Goal: Task Accomplishment & Management: Manage account settings

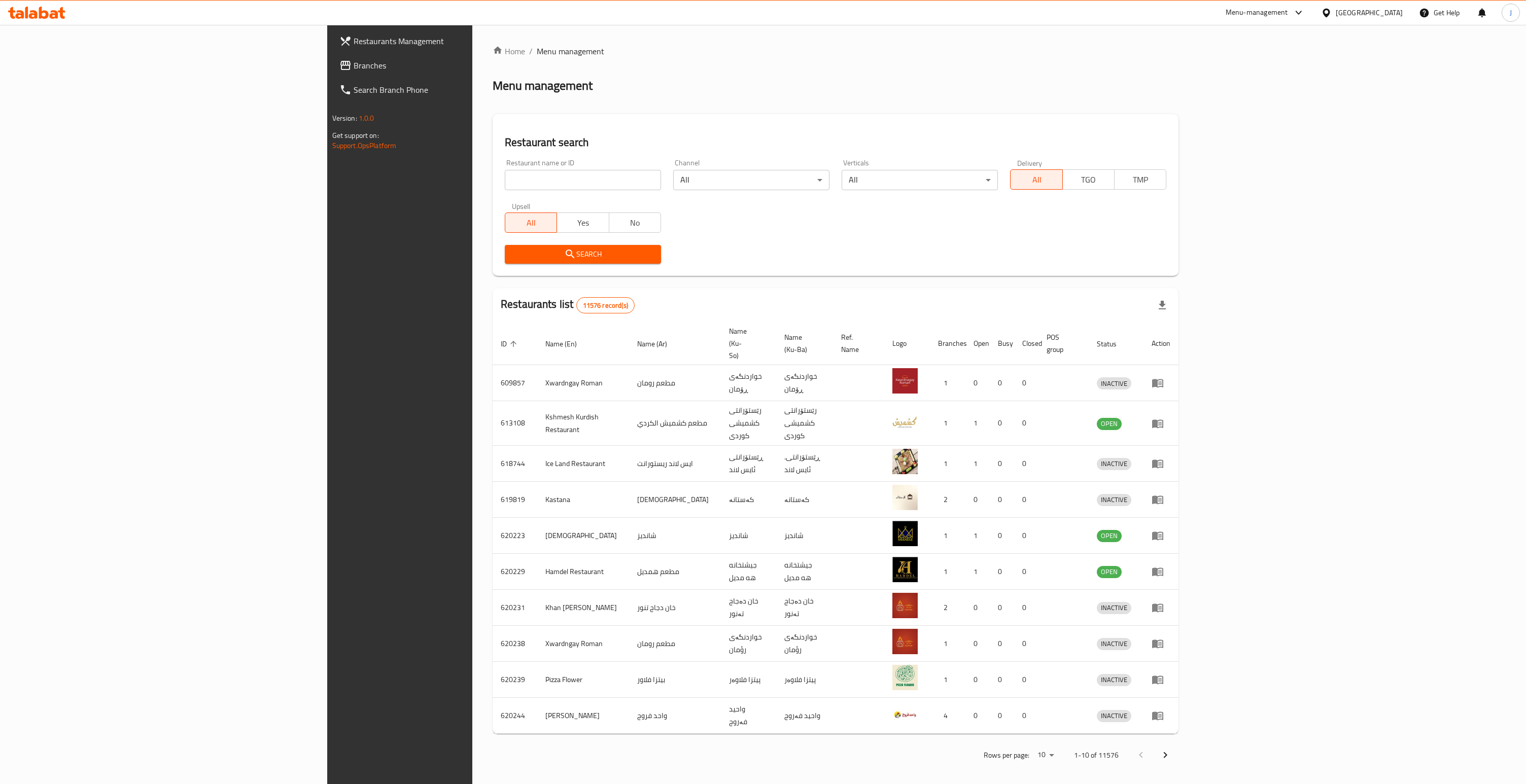
click at [505, 179] on input "search" at bounding box center [583, 180] width 156 height 20
type input "45512"
click button "Search" at bounding box center [583, 255] width 156 height 19
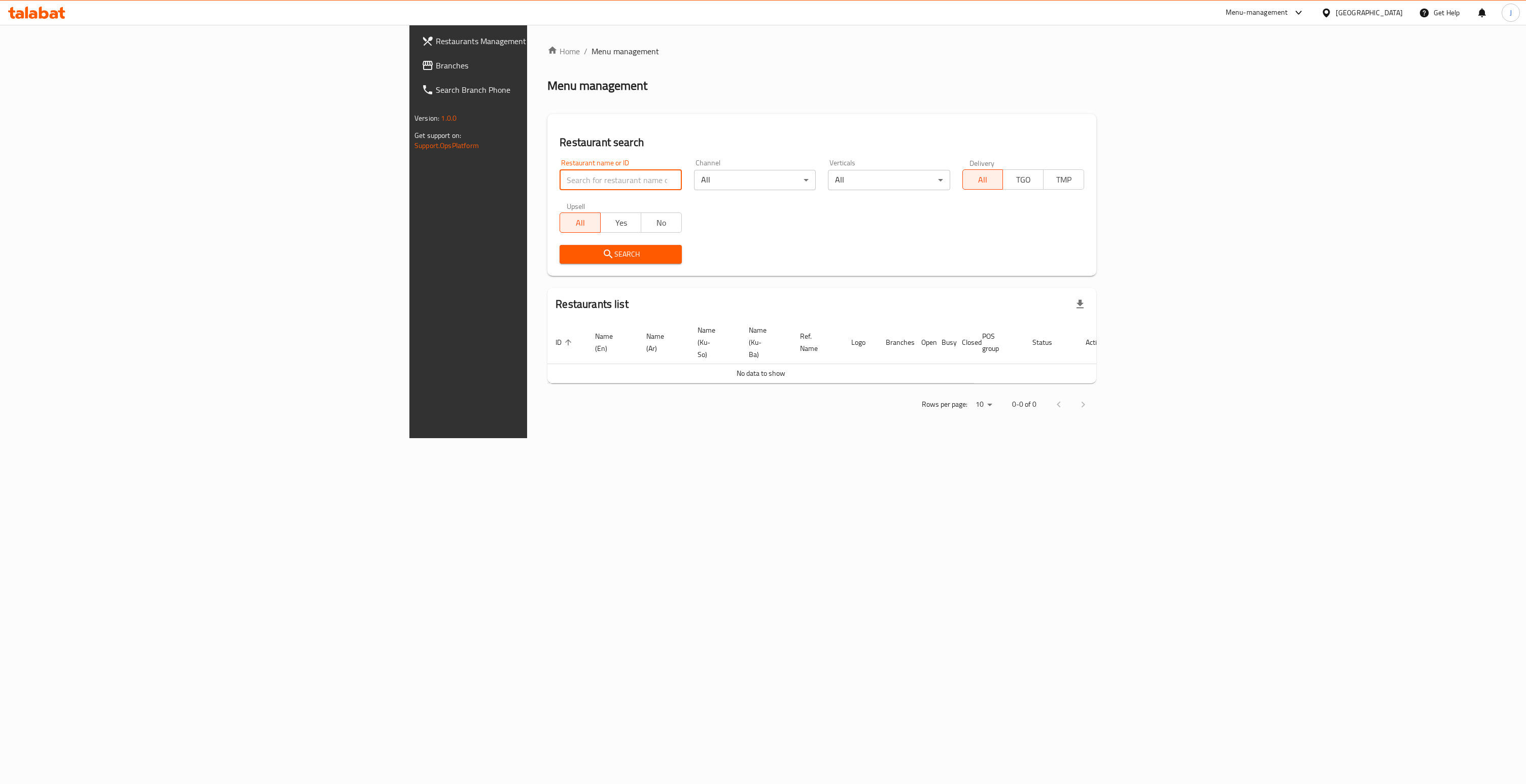
click at [876, 18] on div "Iraq" at bounding box center [1361, 12] width 98 height 24
click at [876, 14] on div "Iraq" at bounding box center [1369, 12] width 67 height 11
click at [876, 266] on div "[GEOGRAPHIC_DATA]" at bounding box center [1293, 265] width 67 height 11
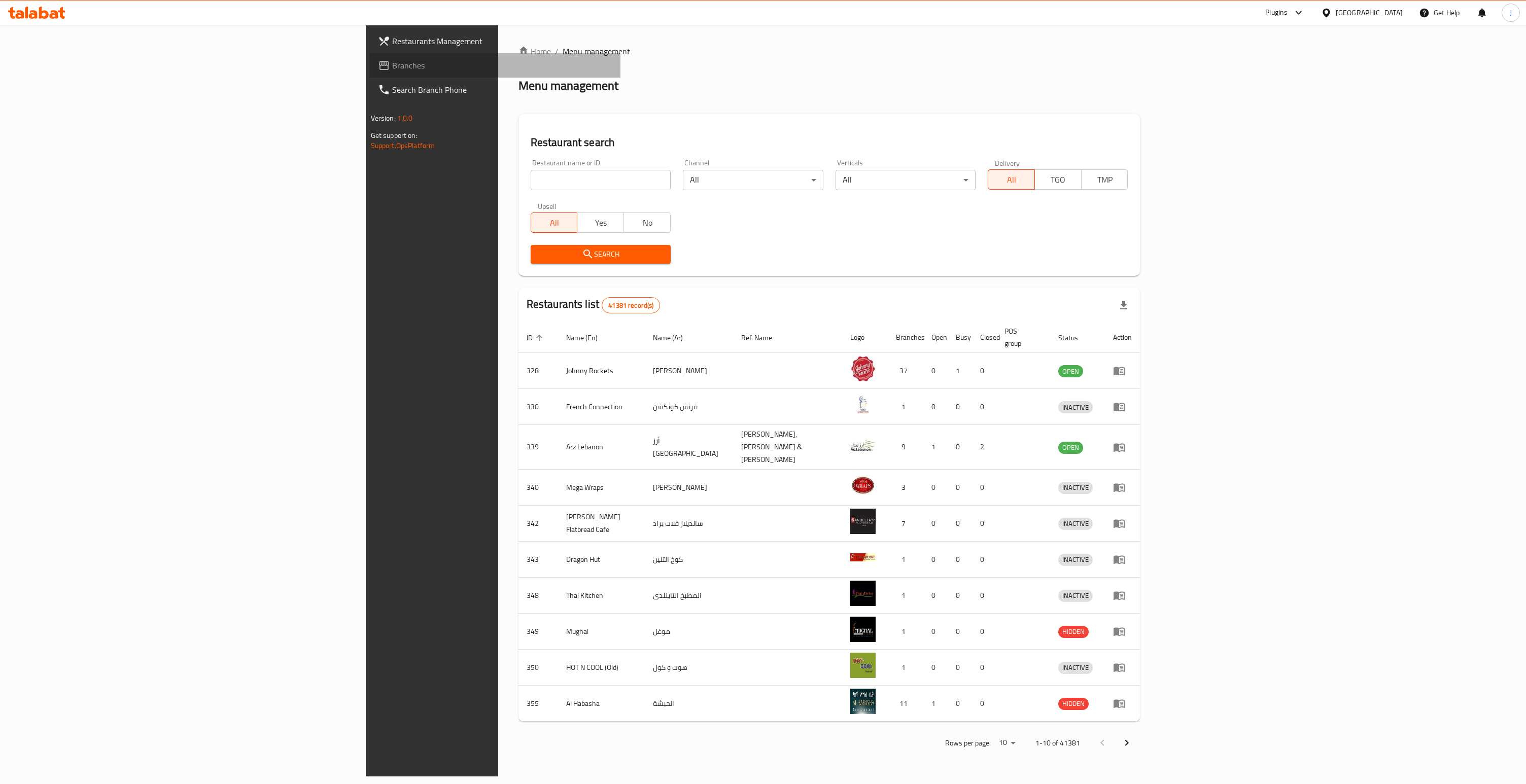
click at [370, 73] on link "Branches" at bounding box center [495, 65] width 251 height 24
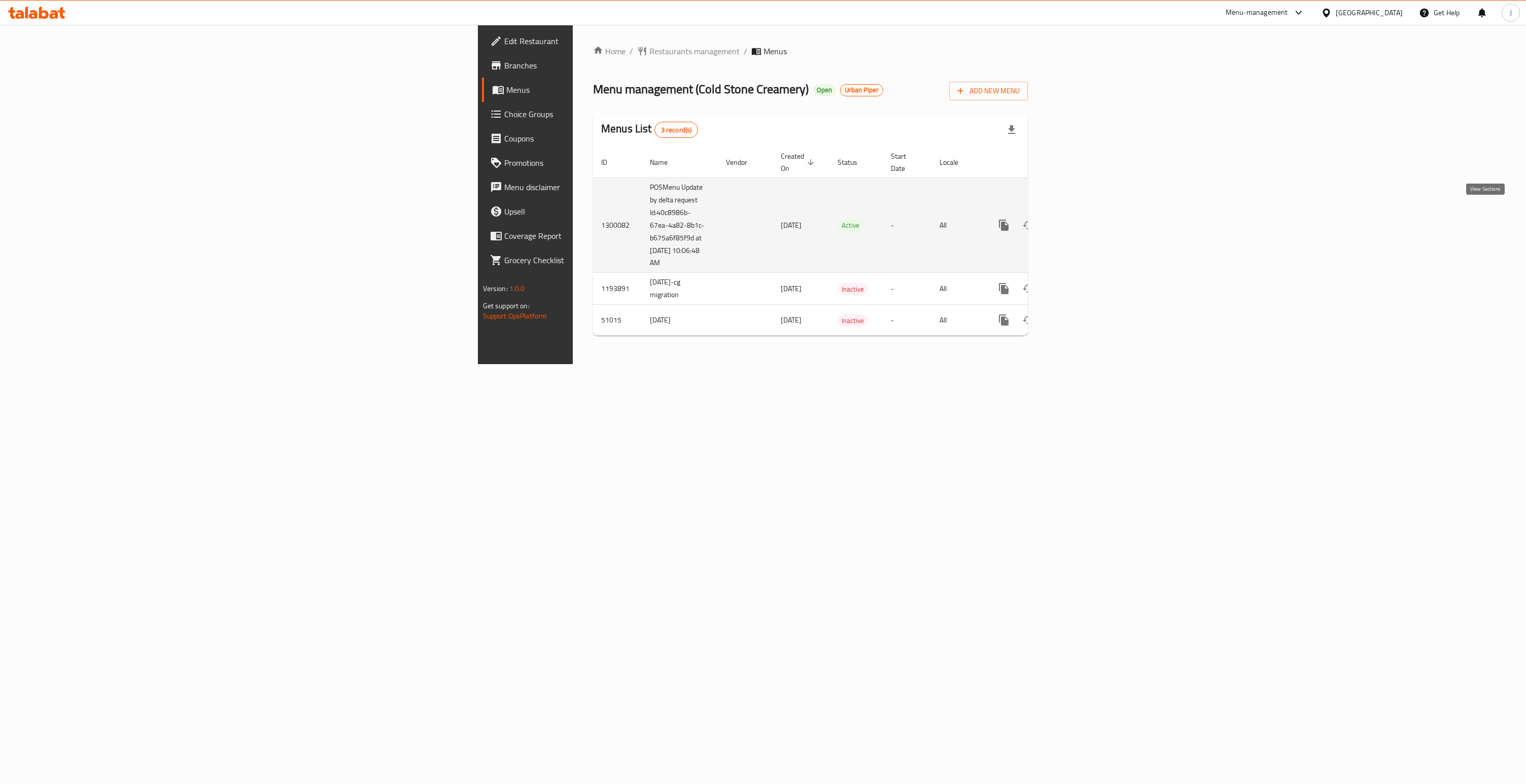
click at [1082, 221] on icon "enhanced table" at bounding box center [1076, 225] width 9 height 9
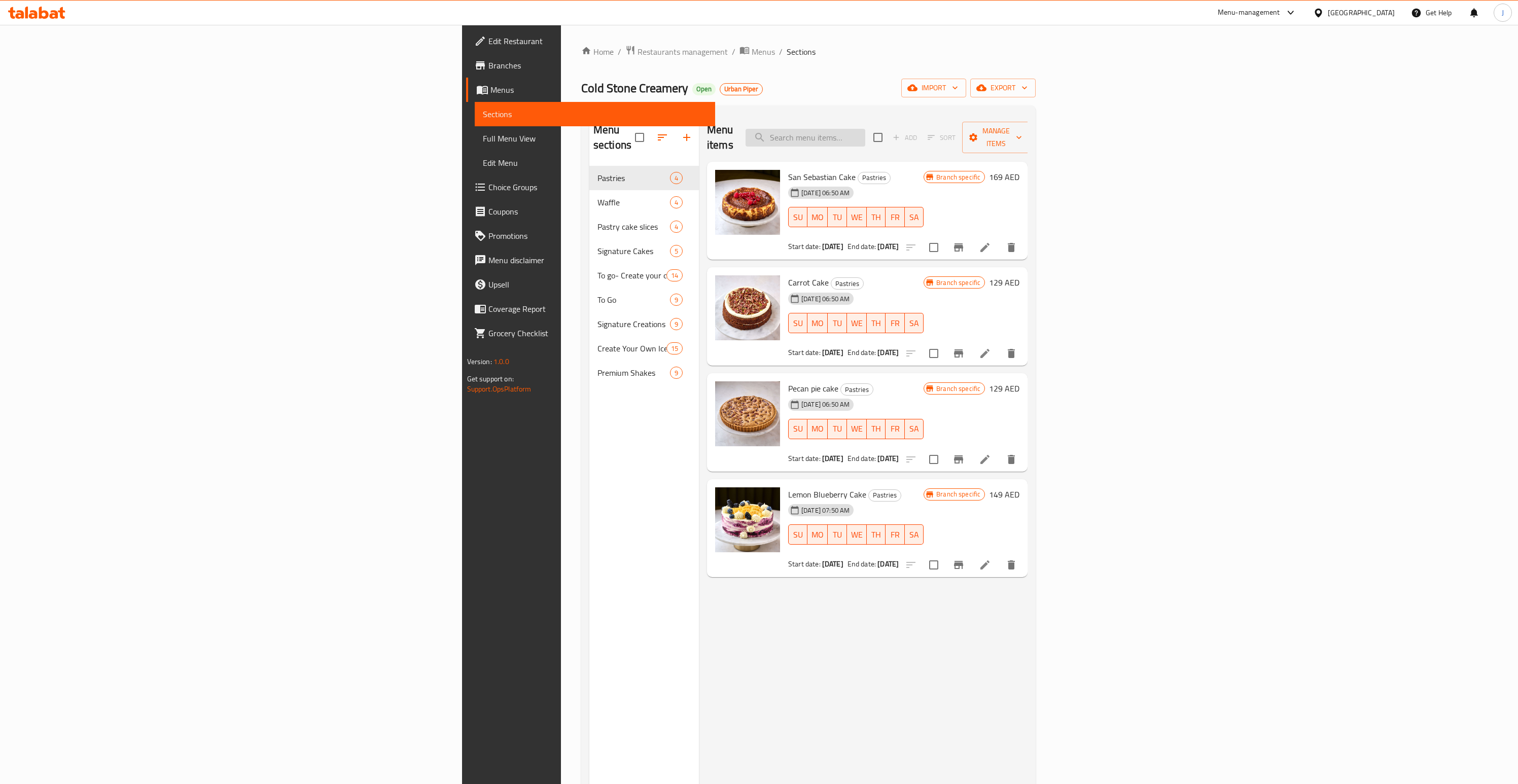
click at [865, 133] on input "search" at bounding box center [805, 138] width 120 height 18
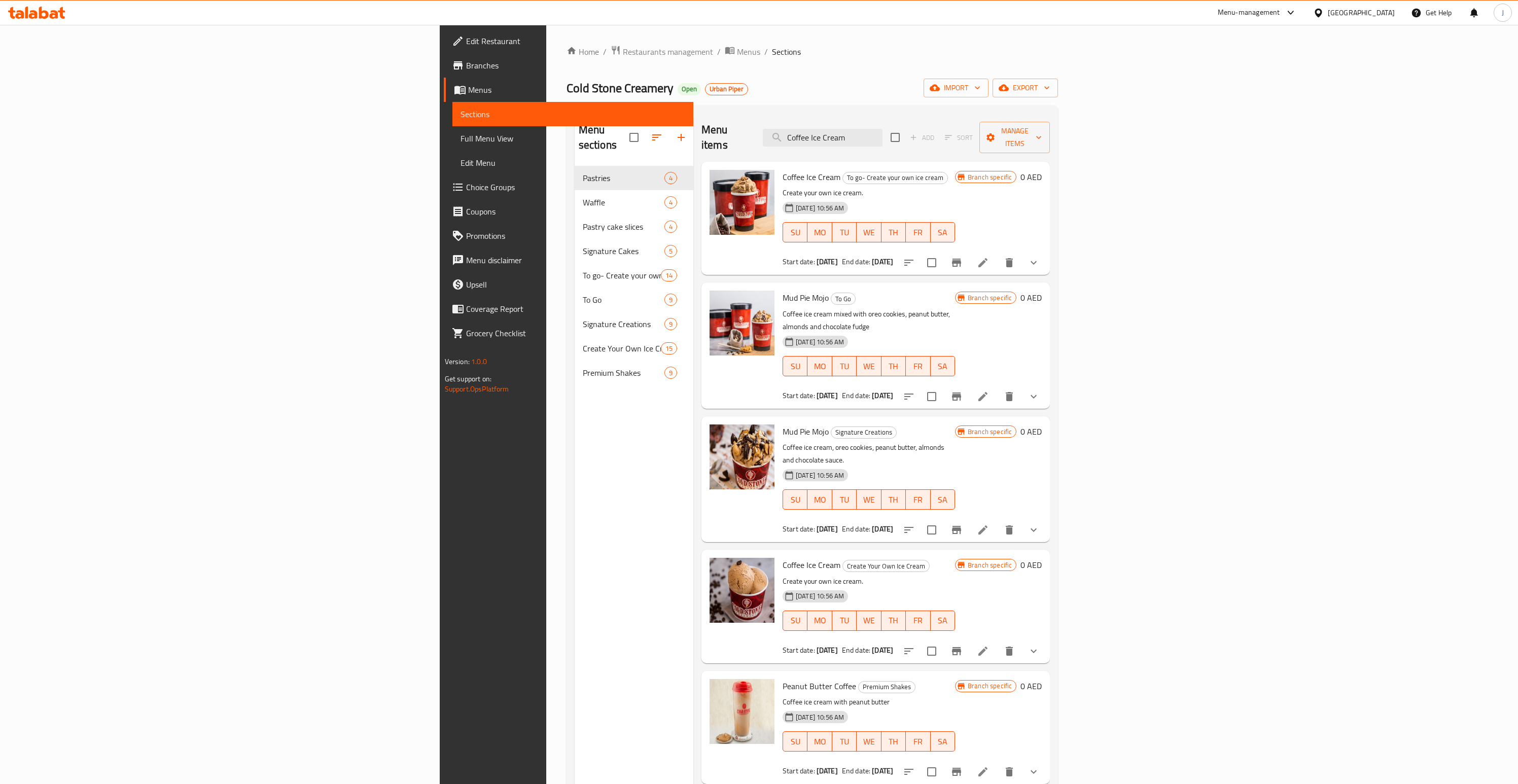
type input "Coffee Ice Cream"
click at [1046, 250] on button "show more" at bounding box center [1034, 262] width 24 height 24
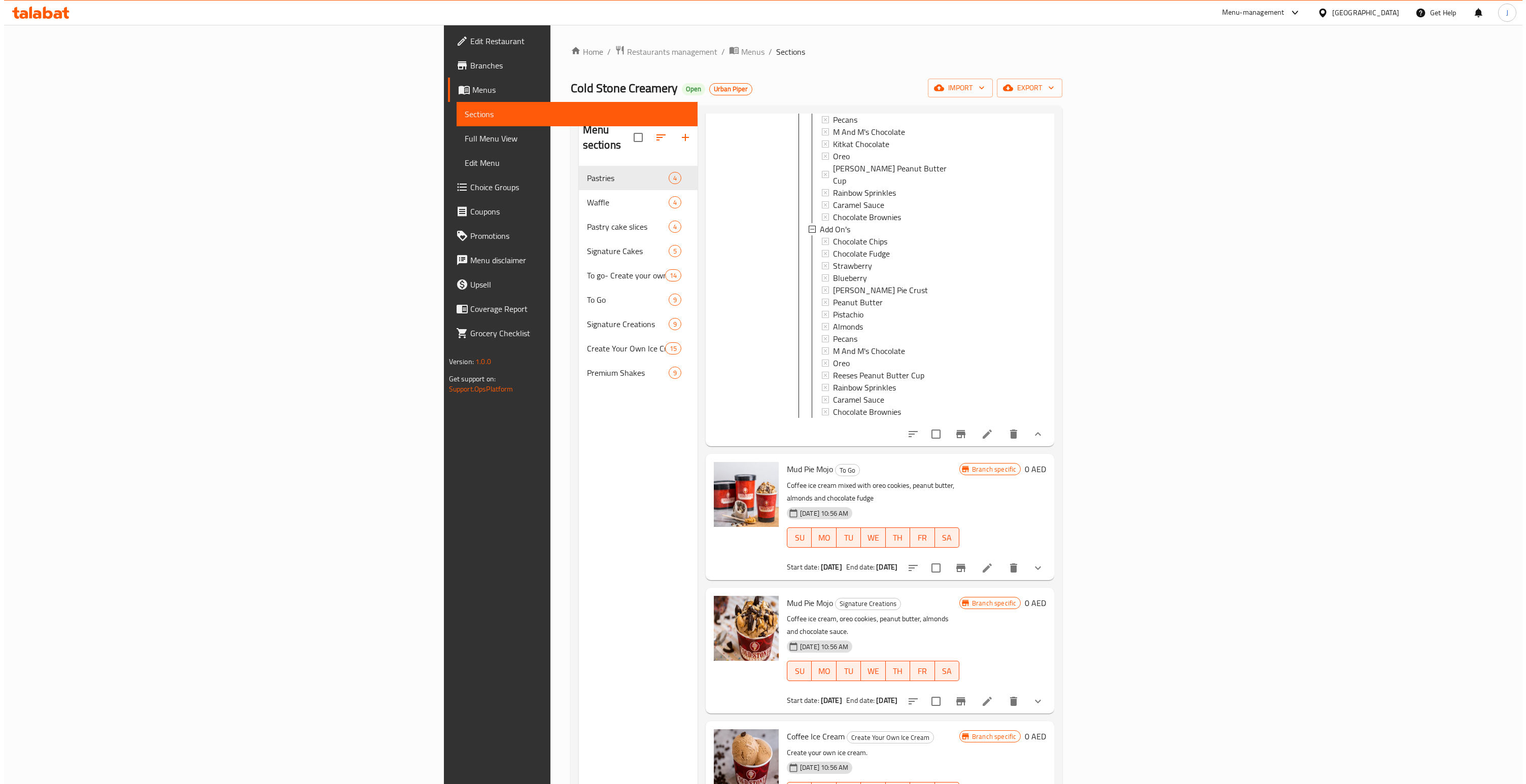
scroll to position [551, 0]
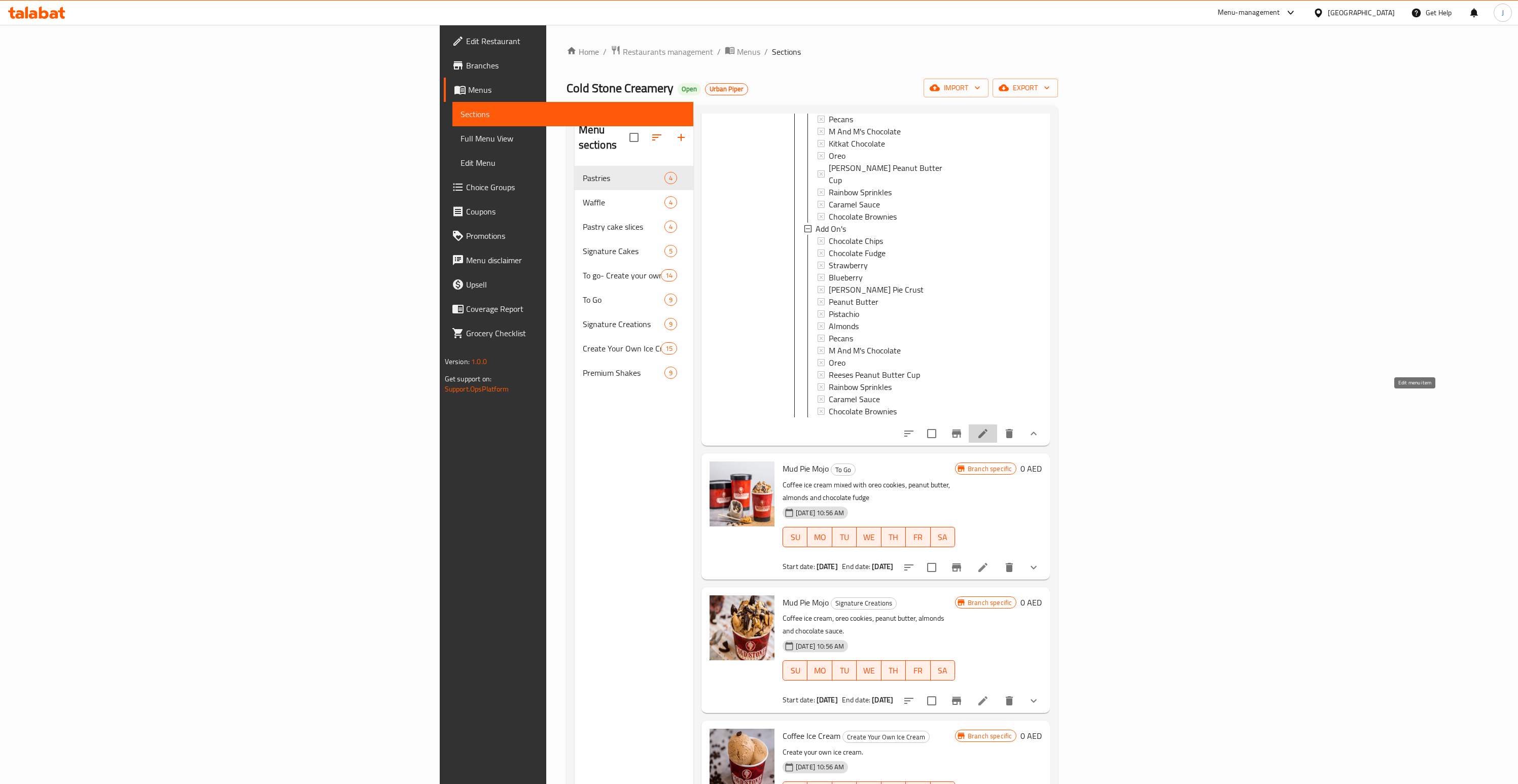
click at [989, 428] on icon at bounding box center [983, 433] width 12 height 12
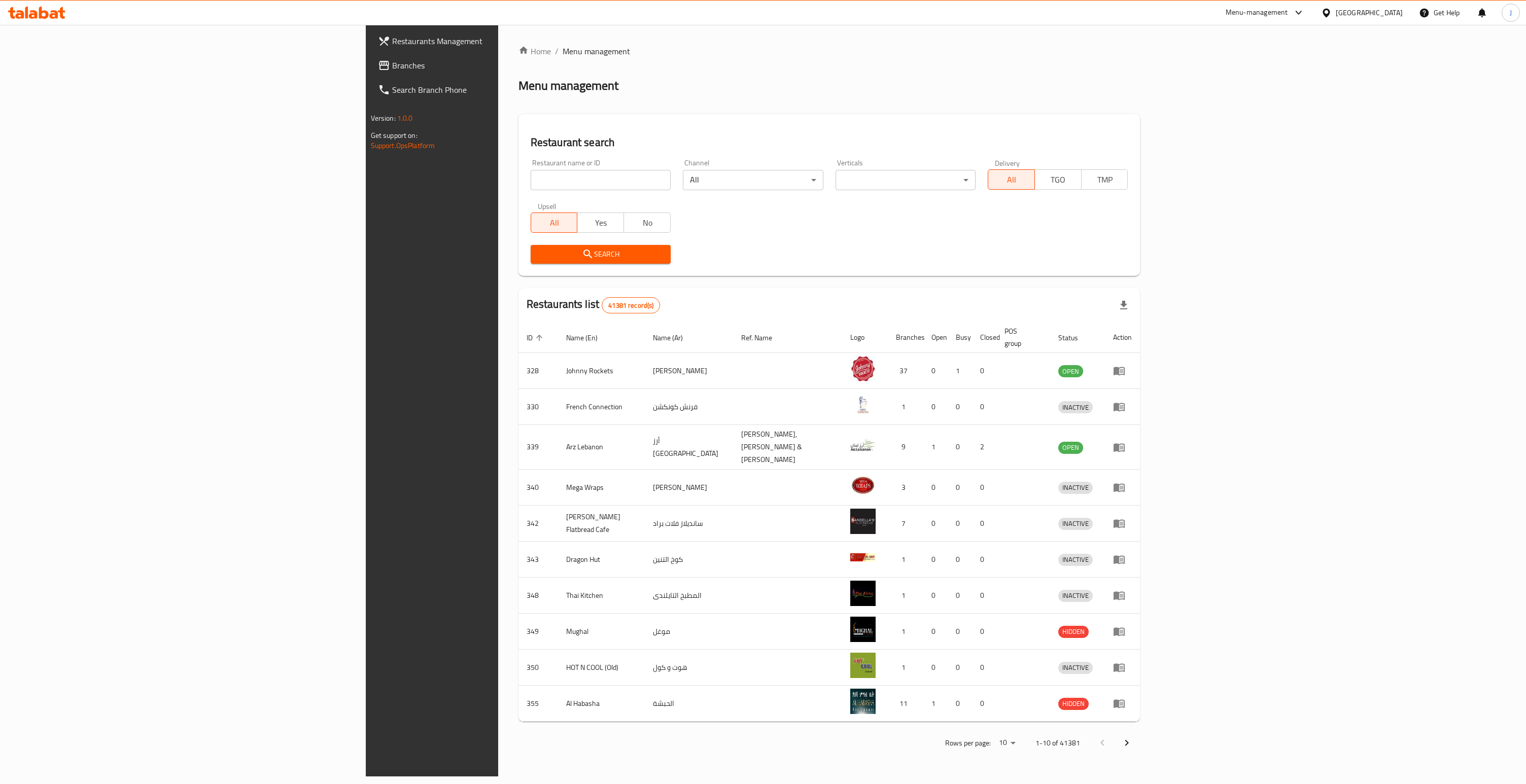
click at [392, 61] on span "Branches" at bounding box center [502, 65] width 220 height 12
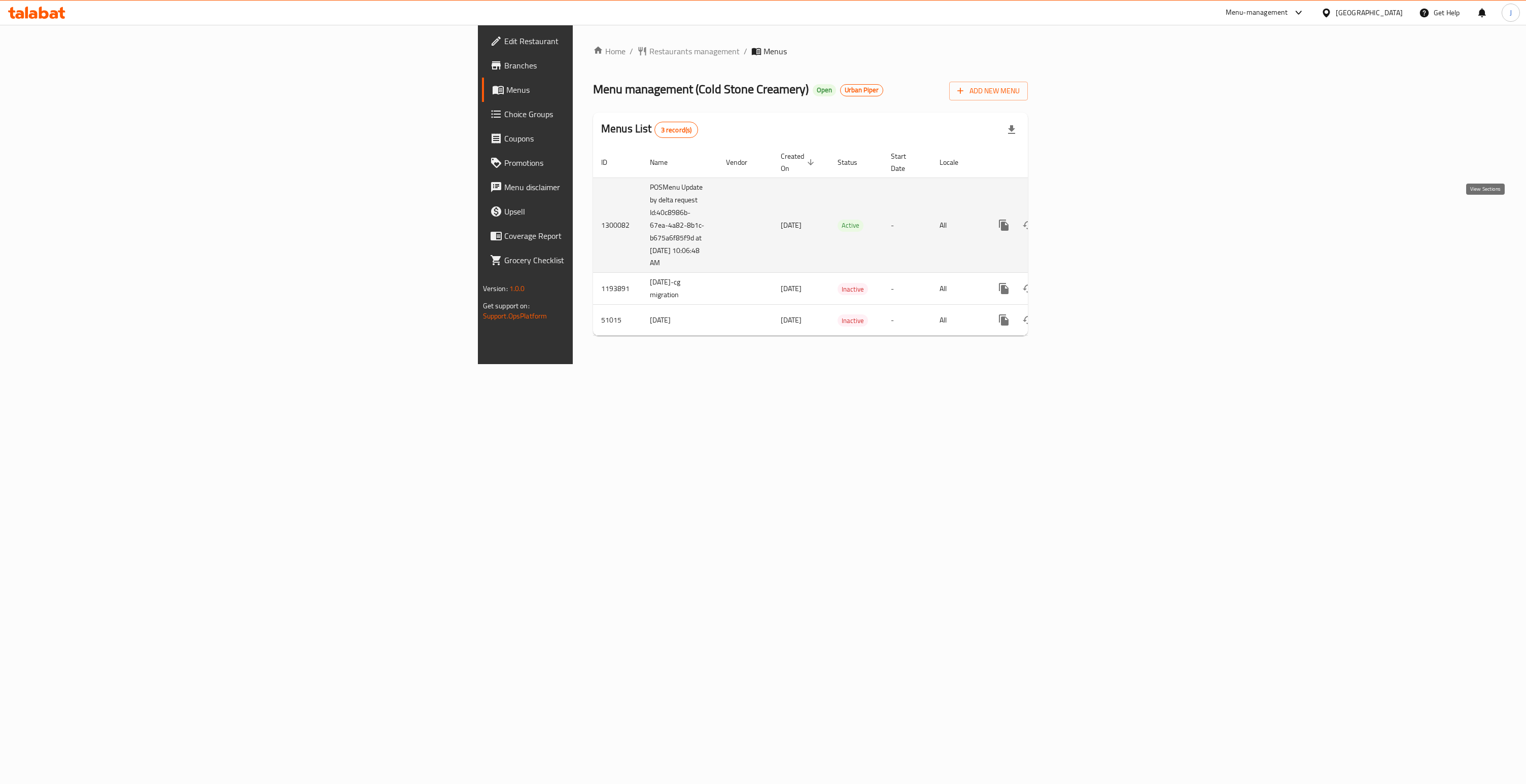
click at [1089, 213] on link "enhanced table" at bounding box center [1077, 225] width 24 height 24
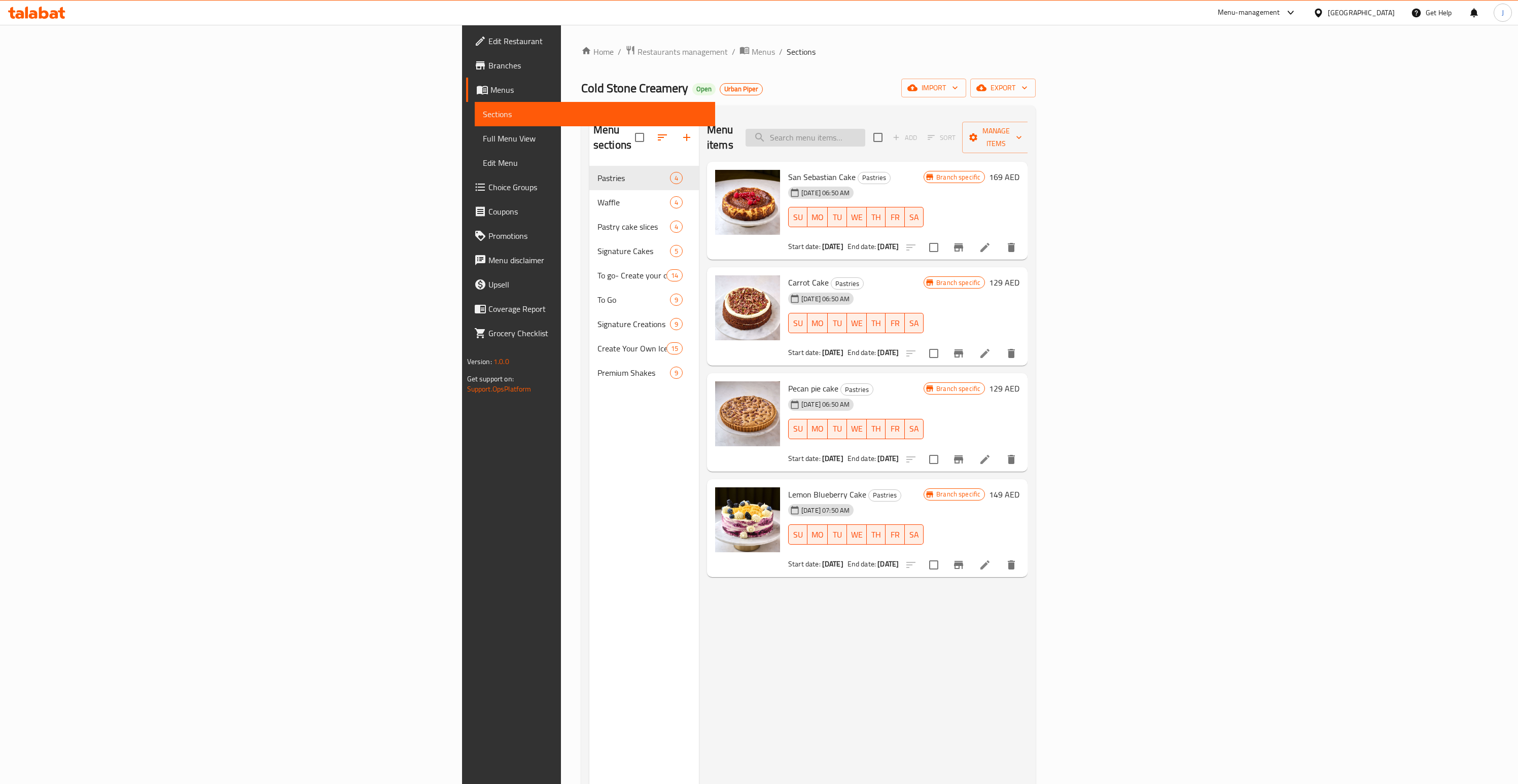
click at [865, 136] on input "search" at bounding box center [805, 138] width 120 height 18
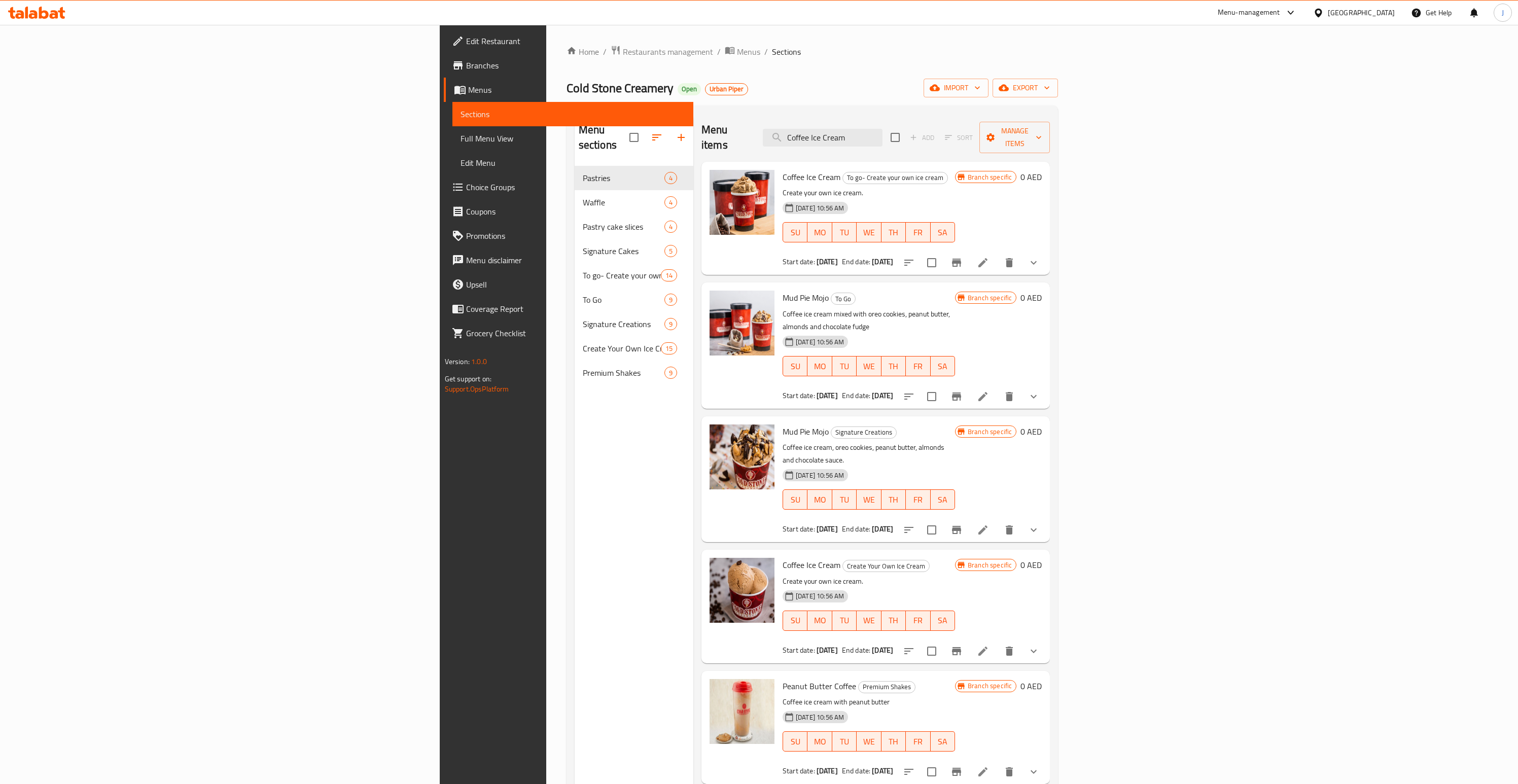
type input "Coffee Ice Cream"
click at [1046, 250] on button "show more" at bounding box center [1034, 262] width 24 height 24
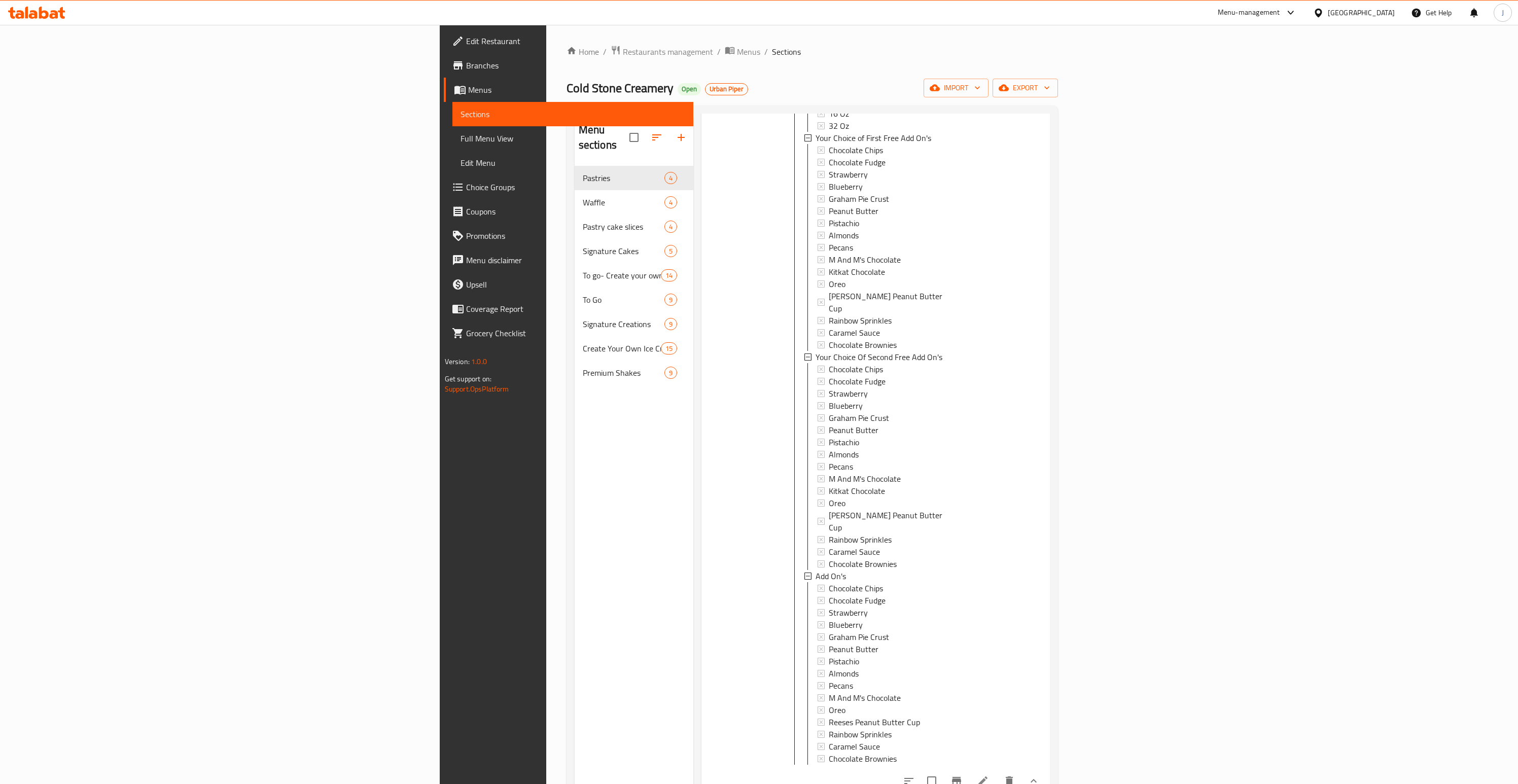
scroll to position [522, 0]
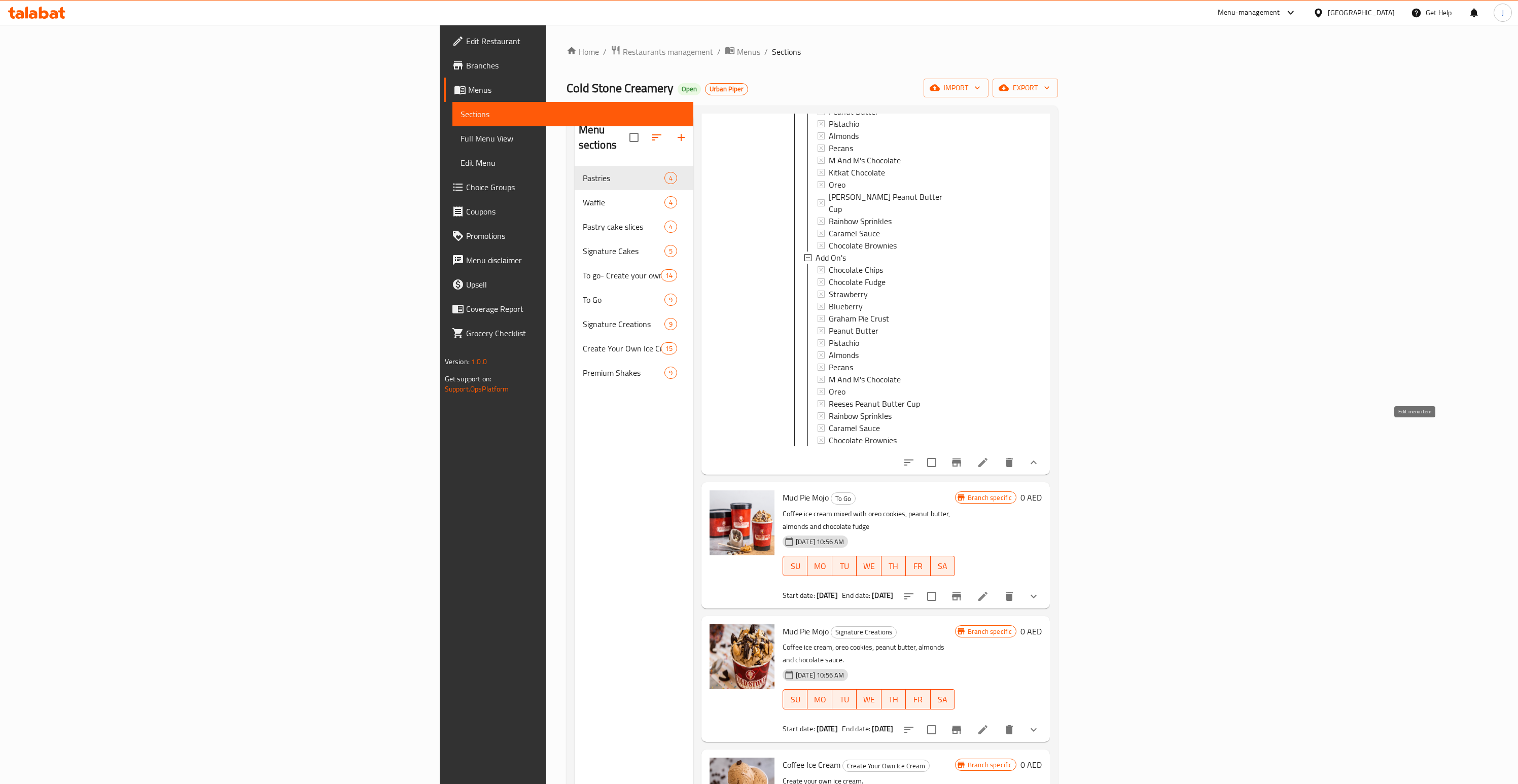
click at [989, 457] on icon at bounding box center [983, 462] width 12 height 12
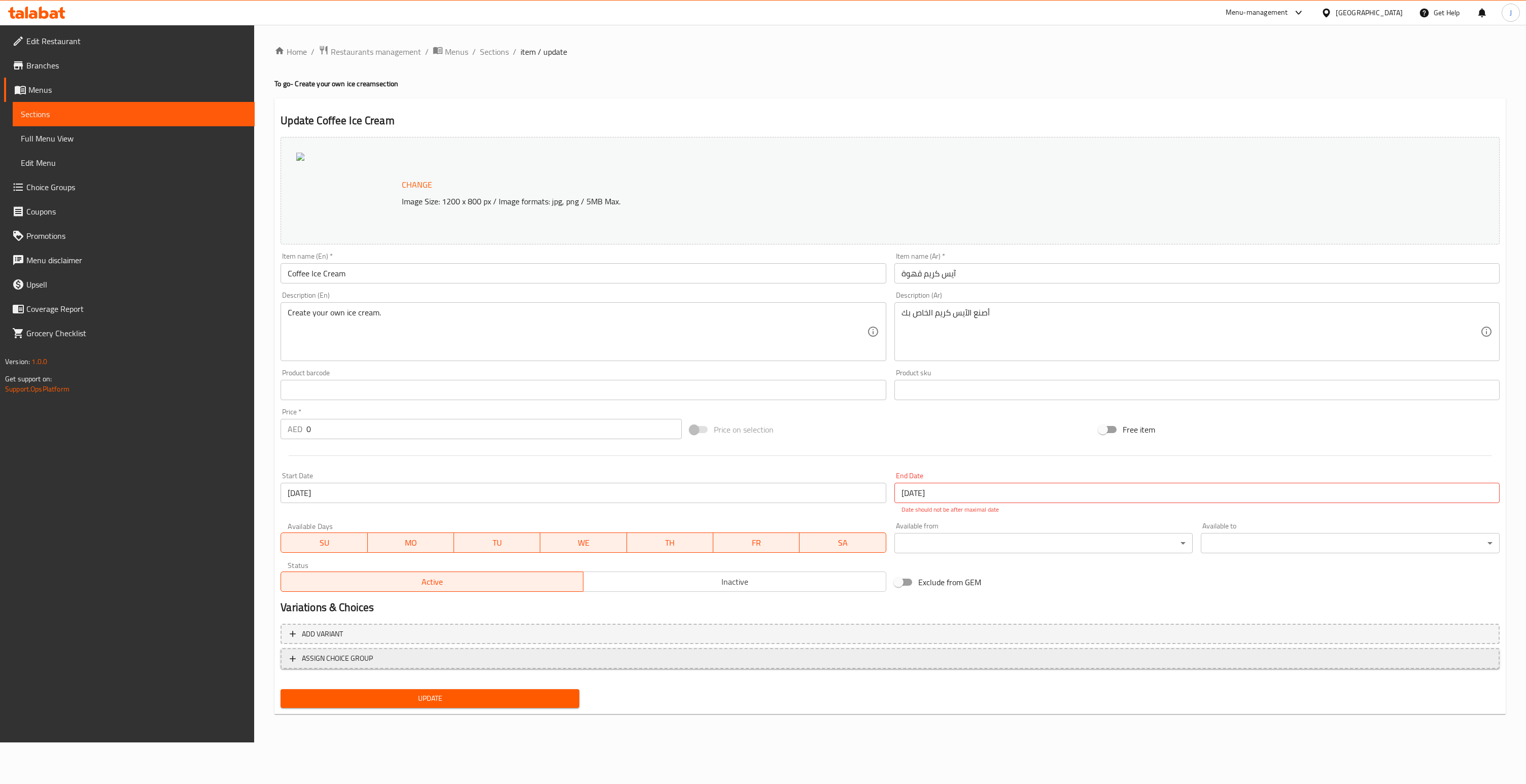
click at [344, 663] on span "ASSIGN CHOICE GROUP" at bounding box center [338, 658] width 71 height 12
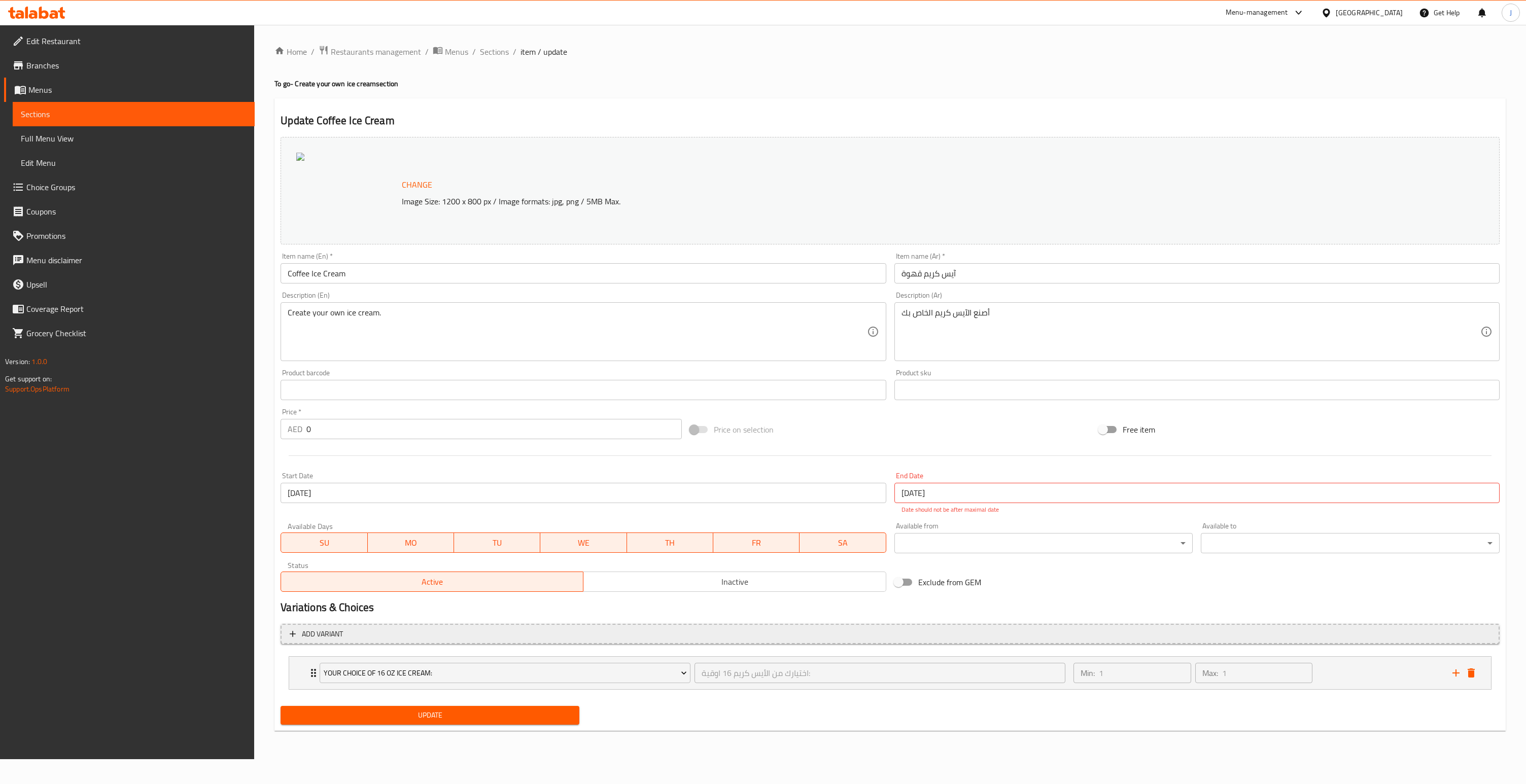
click at [370, 640] on span "Add variant" at bounding box center [890, 634] width 1201 height 12
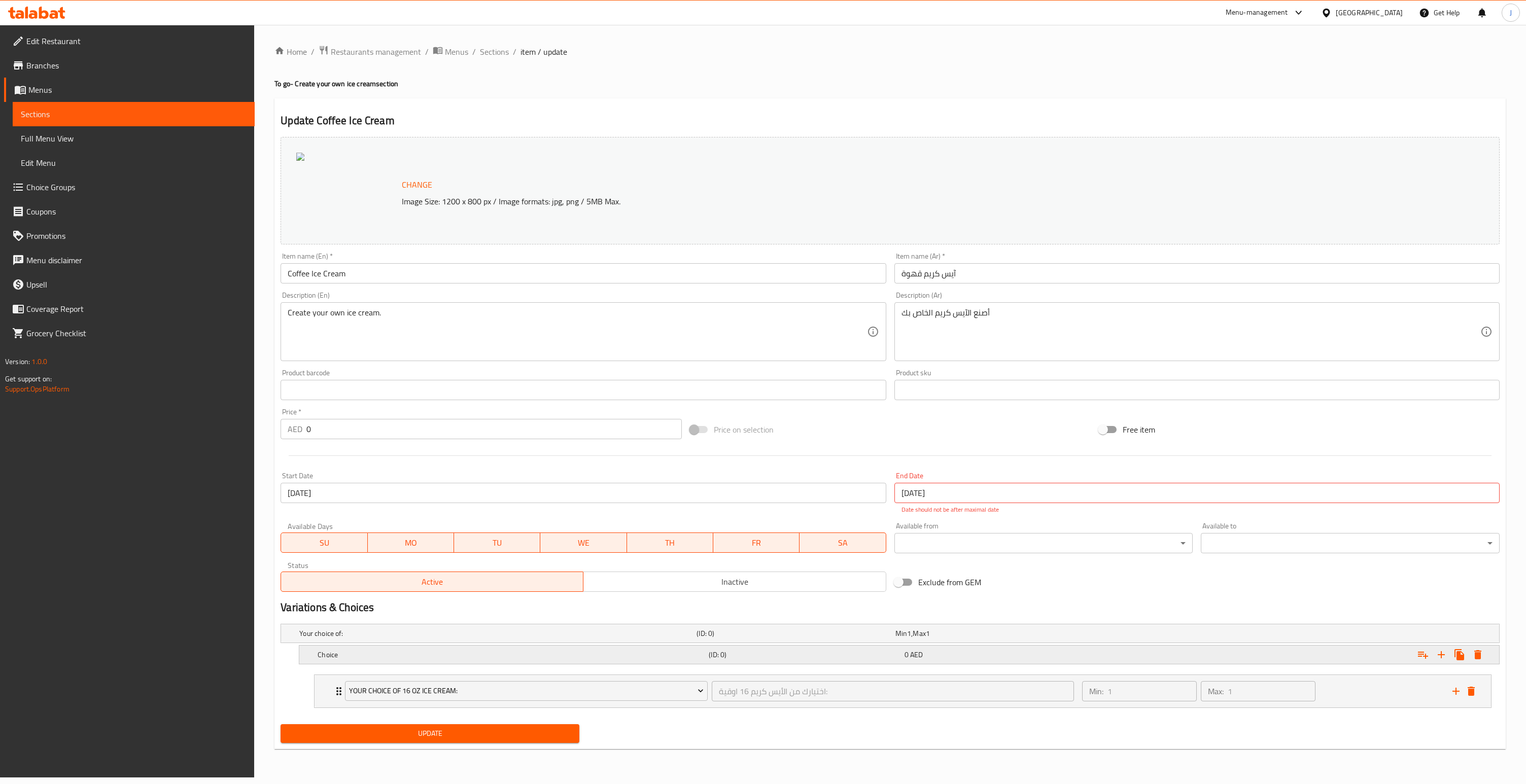
click at [440, 654] on h5 "Choice" at bounding box center [511, 654] width 387 height 10
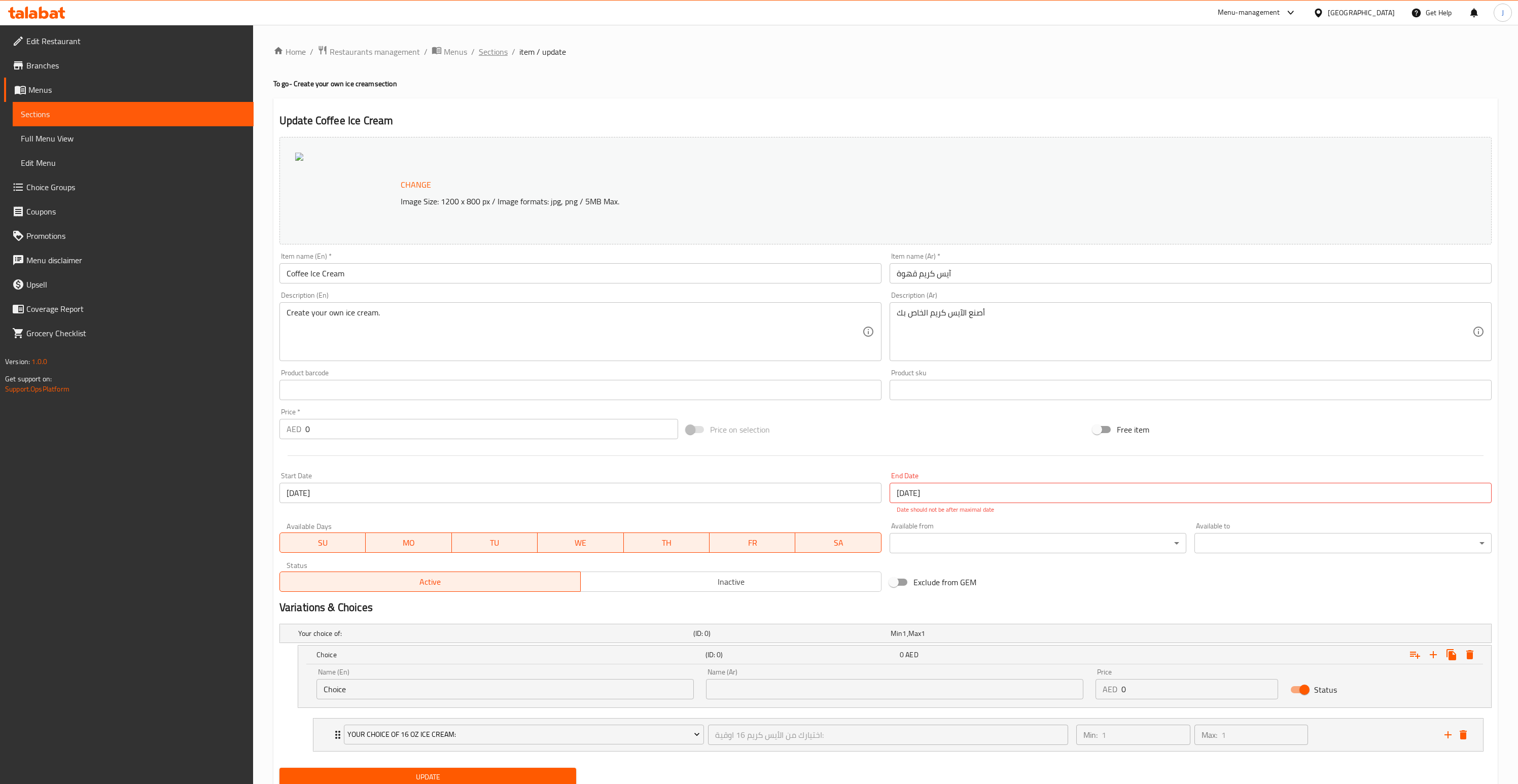
click at [500, 46] on span "Sections" at bounding box center [493, 52] width 29 height 12
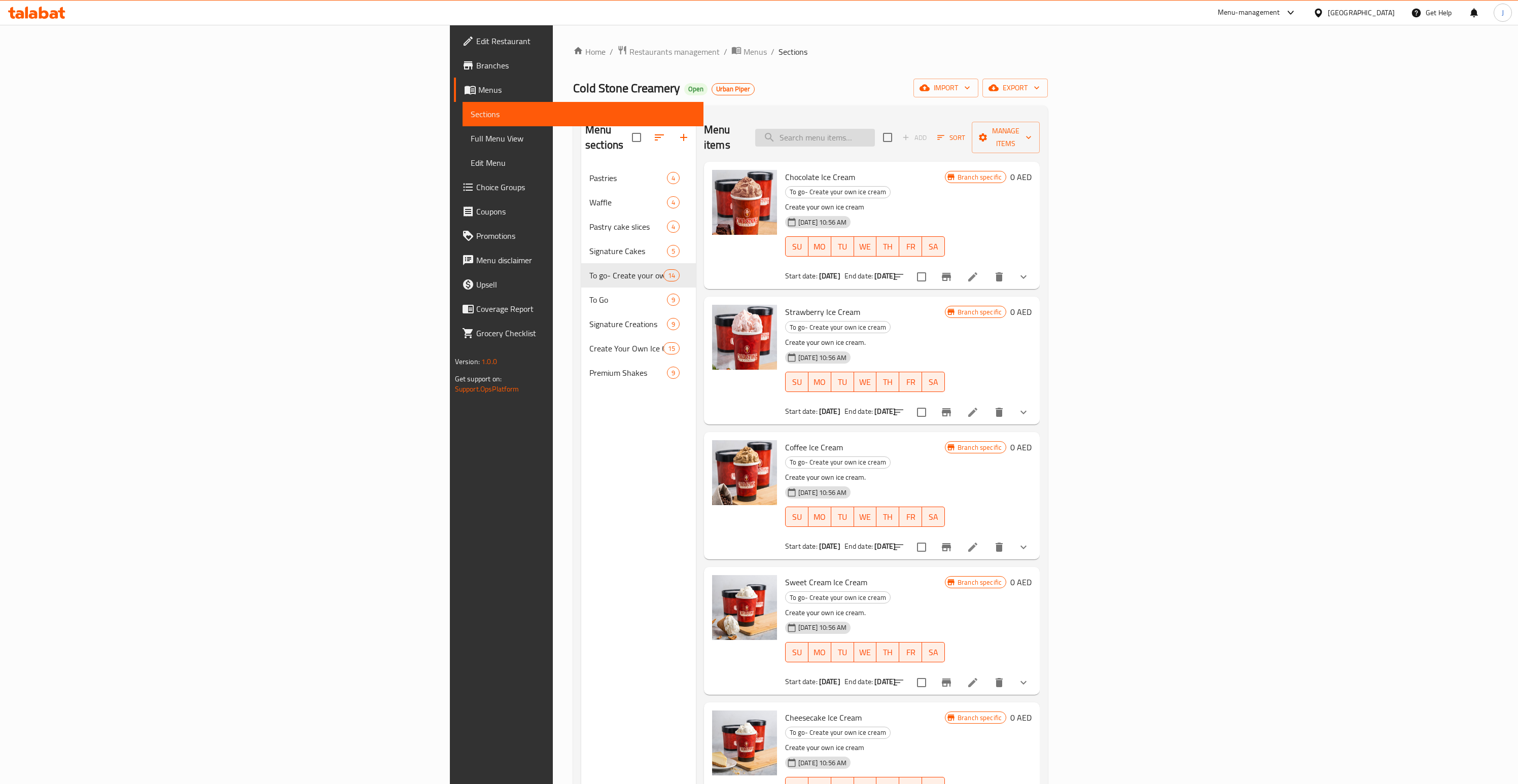
click at [875, 129] on input "search" at bounding box center [815, 138] width 120 height 18
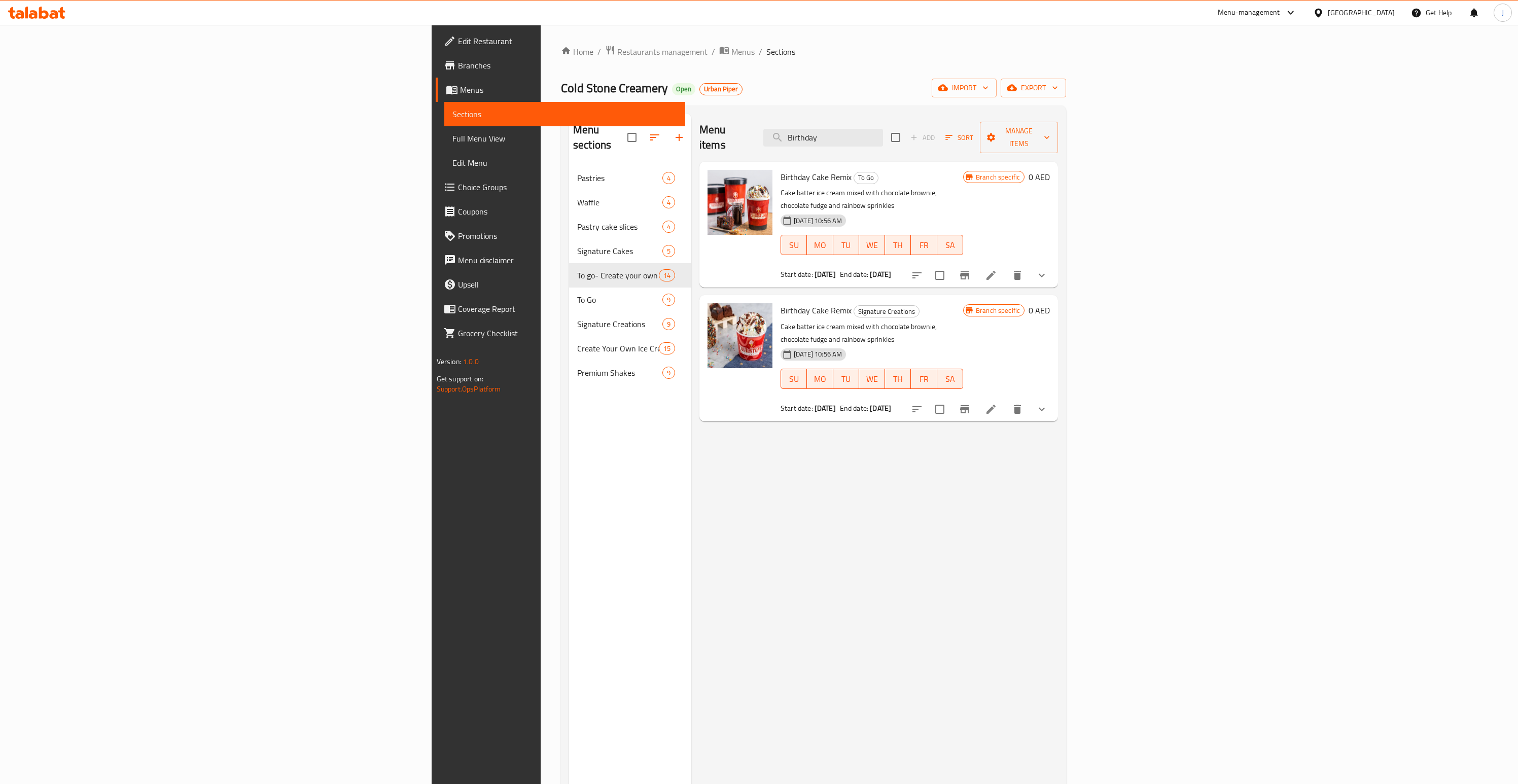
type input "Birthday"
click at [1048, 269] on icon "show more" at bounding box center [1042, 275] width 12 height 12
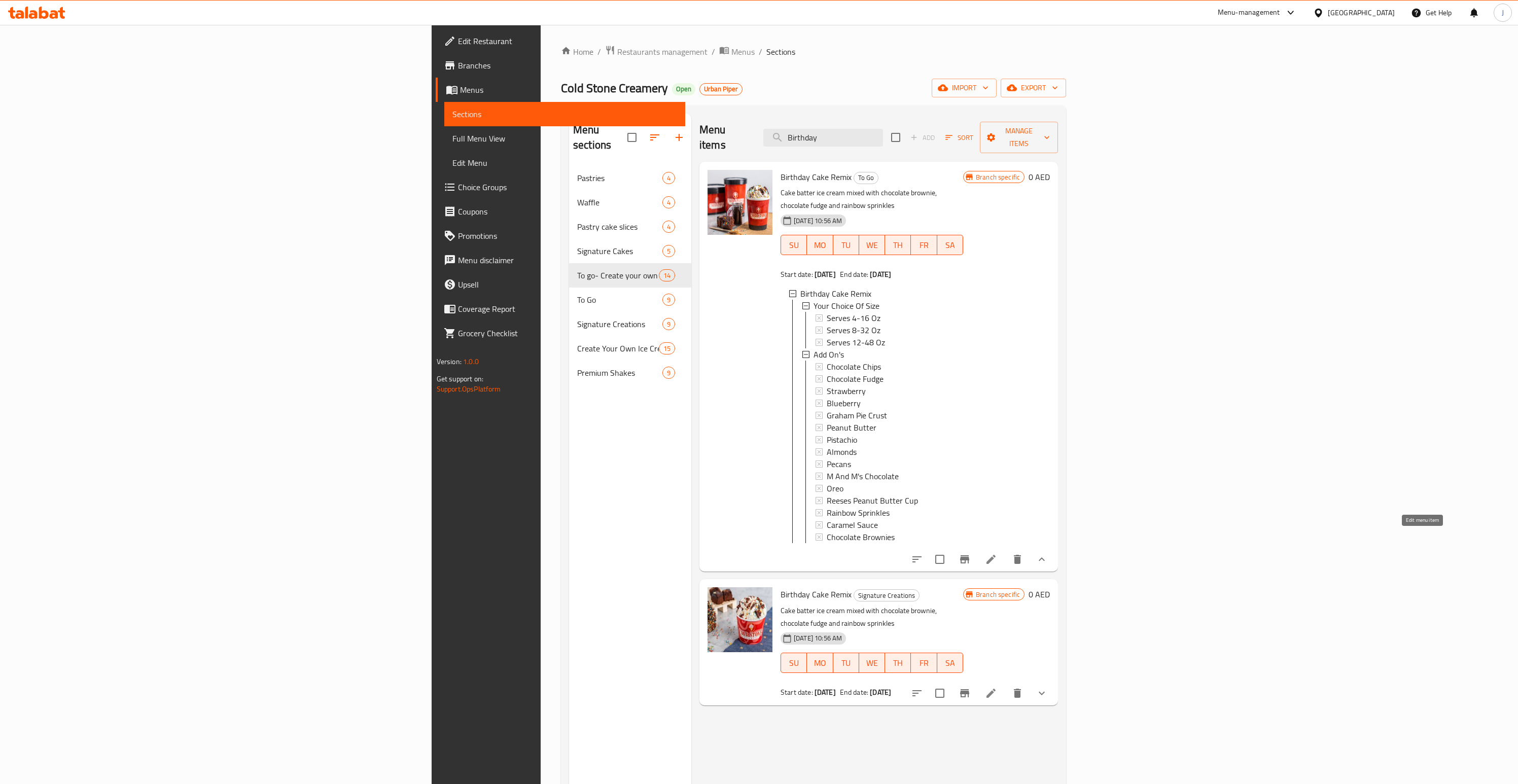
click at [996, 555] on icon at bounding box center [991, 559] width 9 height 9
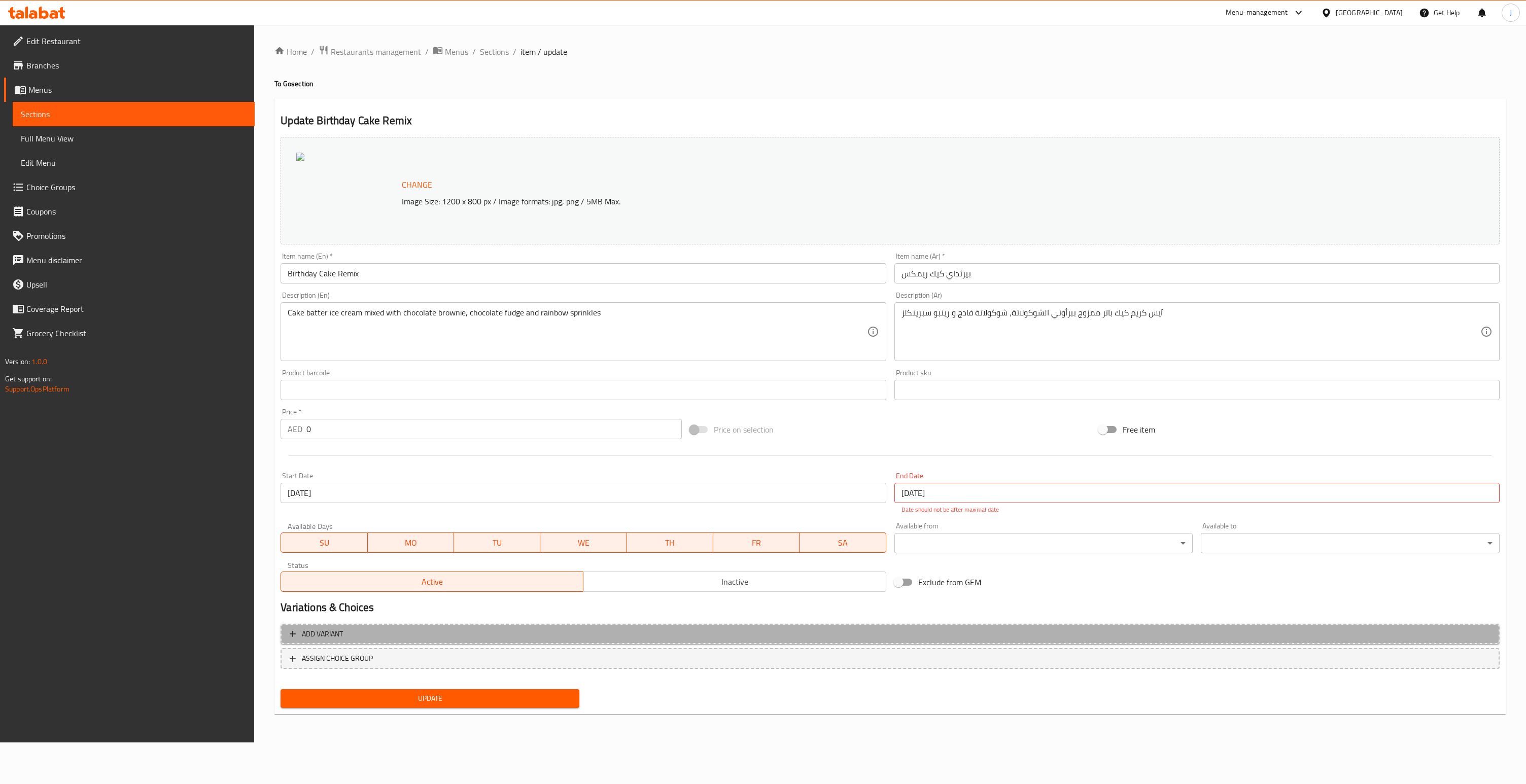
click at [457, 637] on span "Add variant" at bounding box center [890, 634] width 1201 height 12
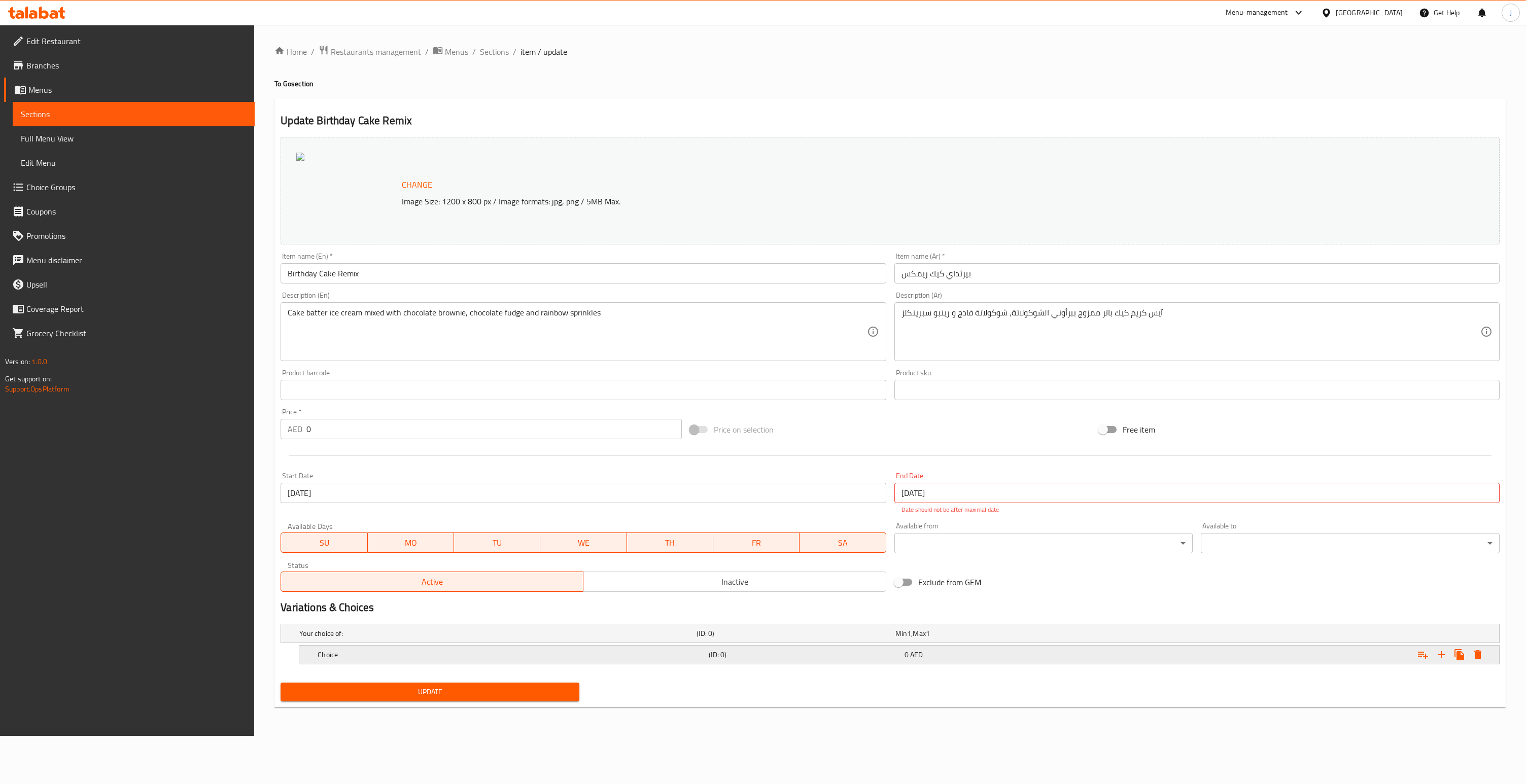
click at [664, 658] on h5 "Choice" at bounding box center [511, 654] width 387 height 10
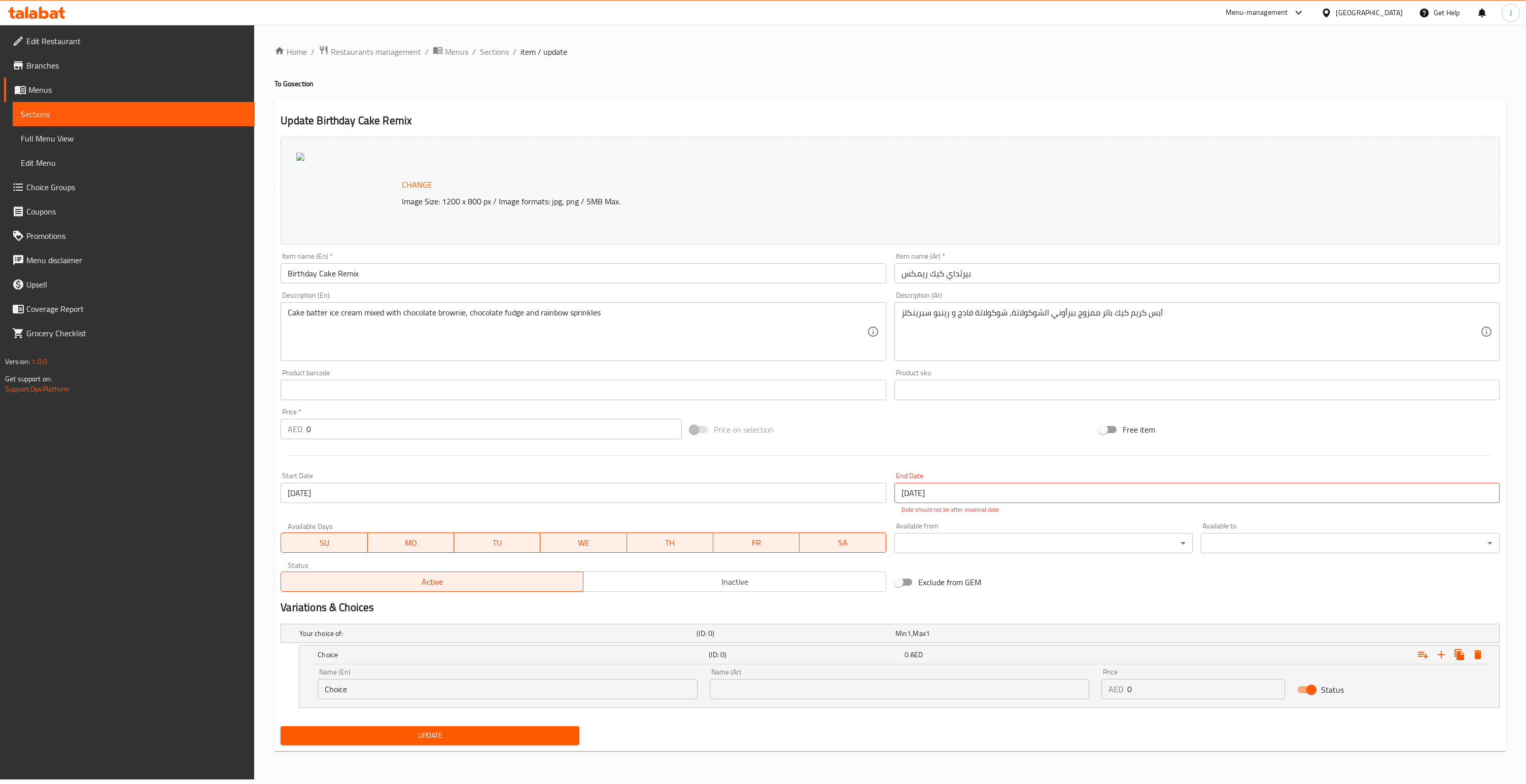
click at [259, 696] on div "Home / Restaurants management / Menus / Sections / item / update To Go section …" at bounding box center [890, 402] width 1272 height 754
click at [499, 50] on span "Sections" at bounding box center [494, 52] width 29 height 12
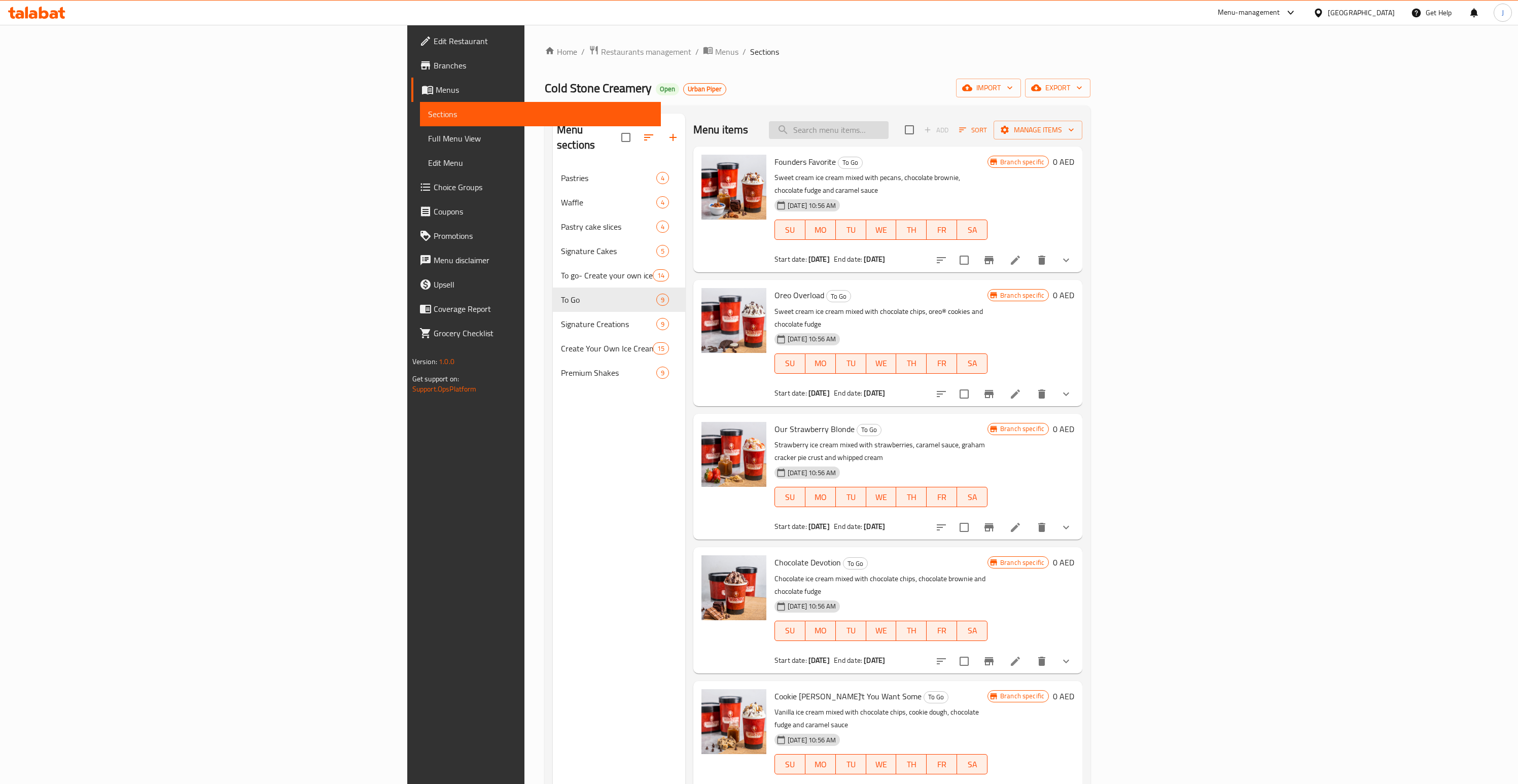
click at [888, 138] on input "search" at bounding box center [829, 130] width 120 height 18
type input "Birthday"
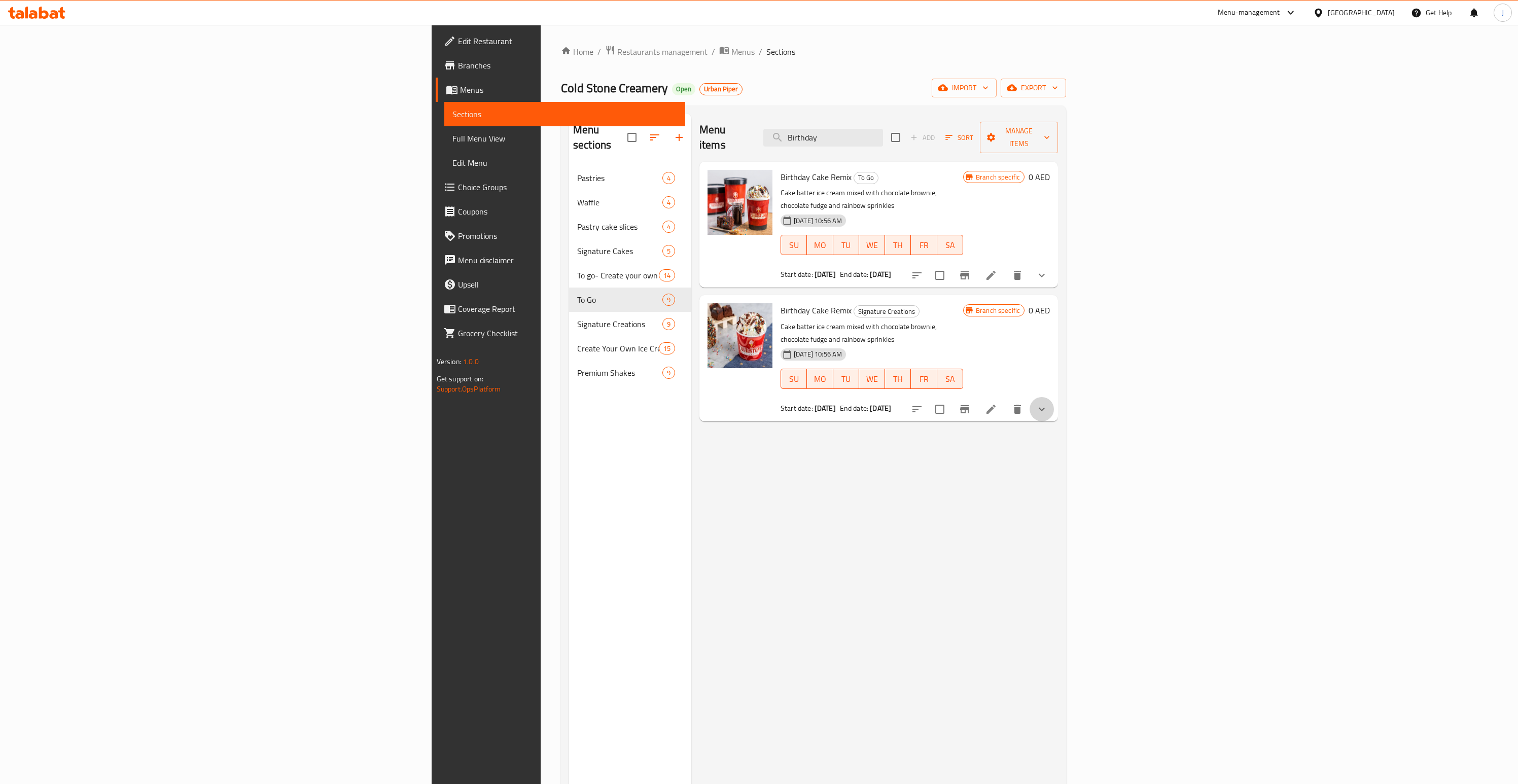
click at [1054, 397] on button "show more" at bounding box center [1041, 409] width 24 height 24
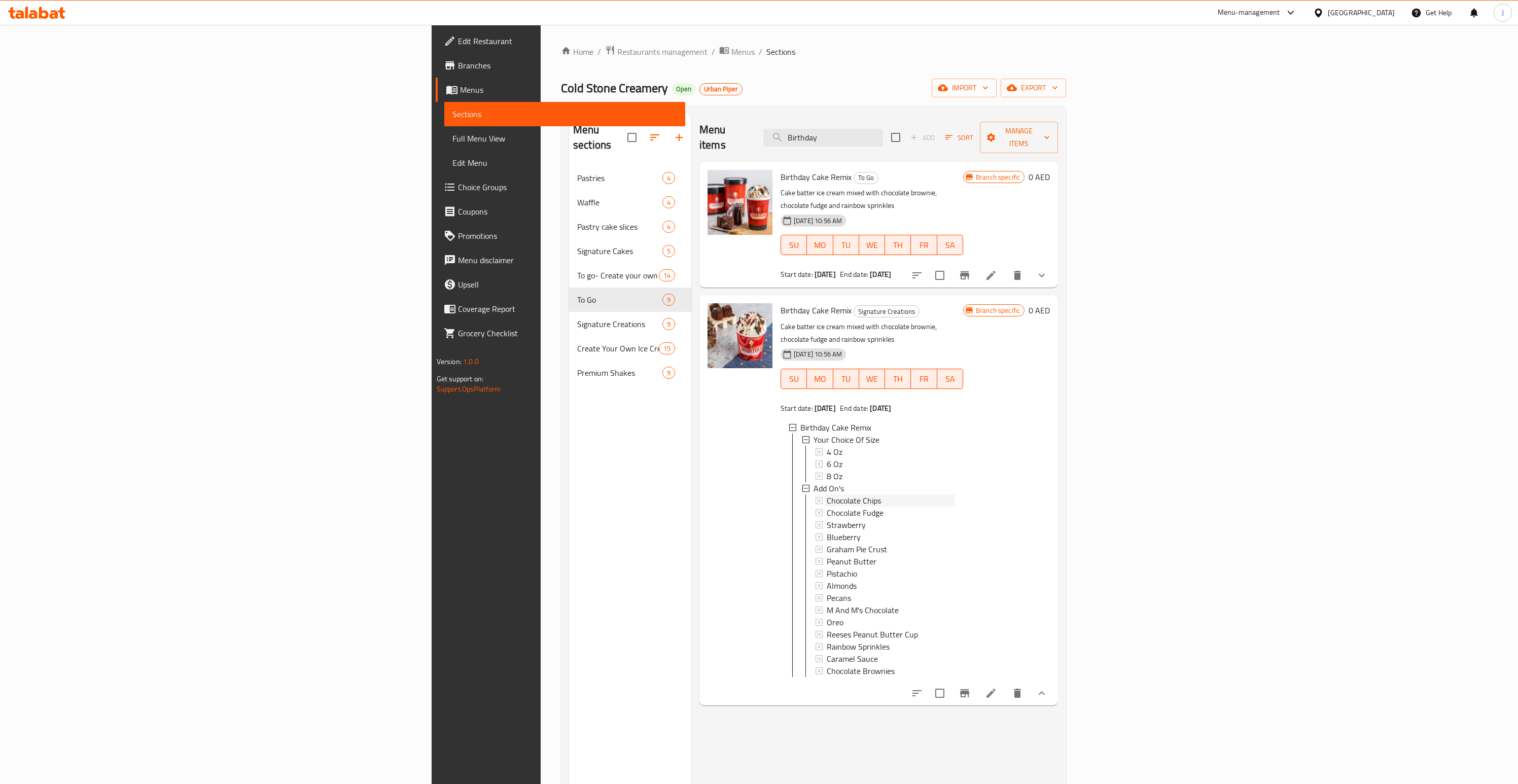
click at [827, 494] on span "Chocolate Chips" at bounding box center [854, 500] width 54 height 12
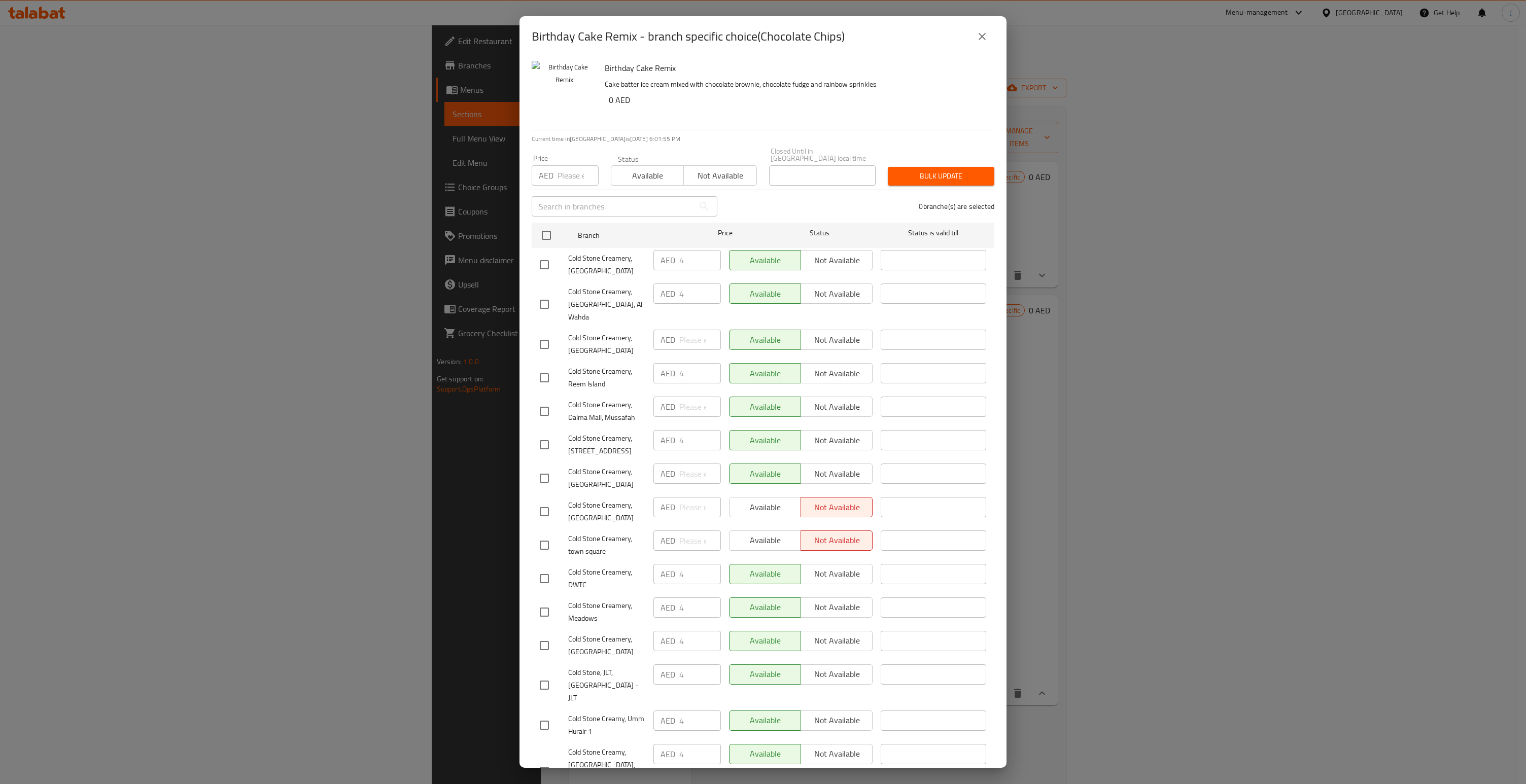
click at [986, 32] on icon "close" at bounding box center [982, 36] width 12 height 12
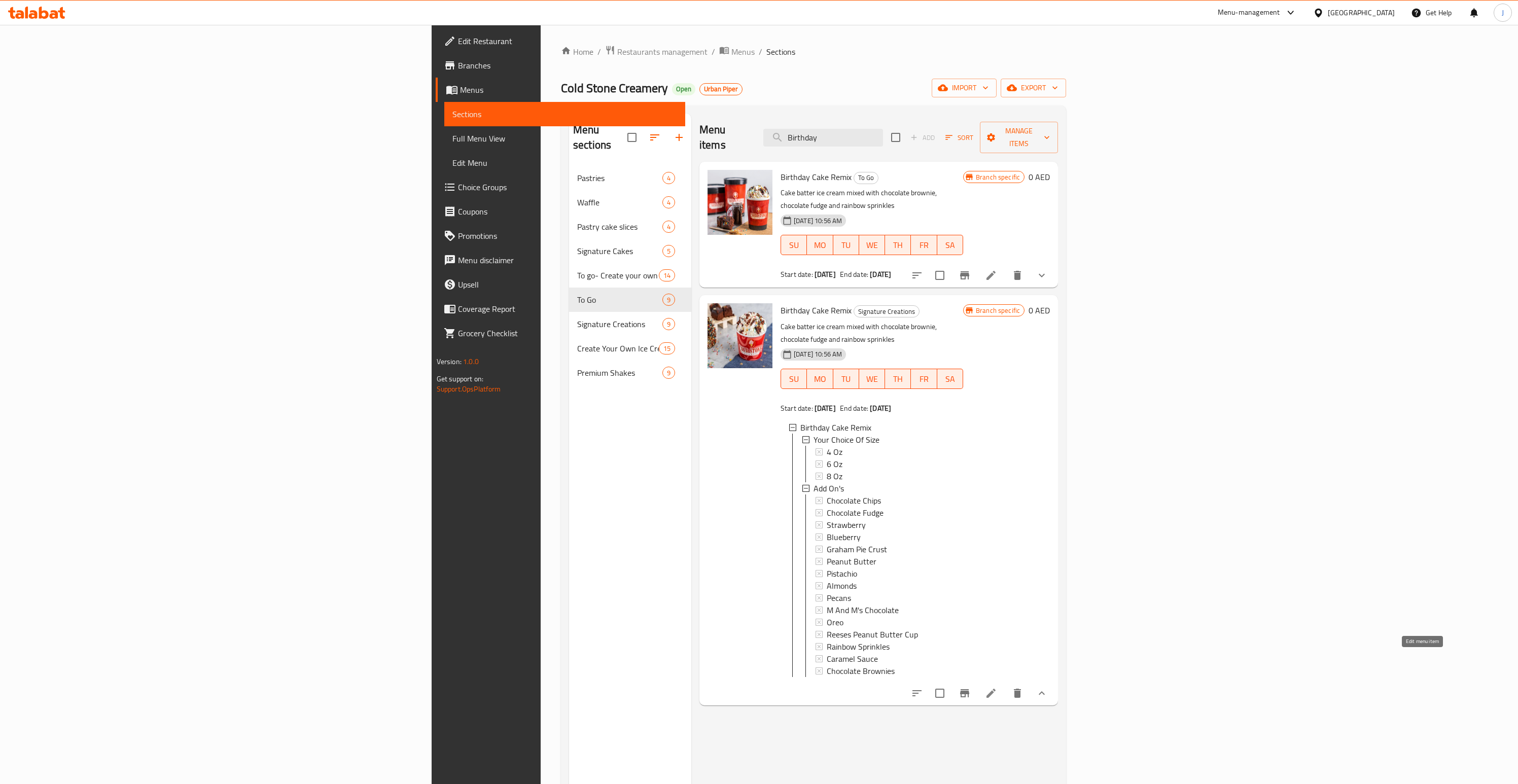
click at [997, 687] on icon at bounding box center [991, 693] width 12 height 12
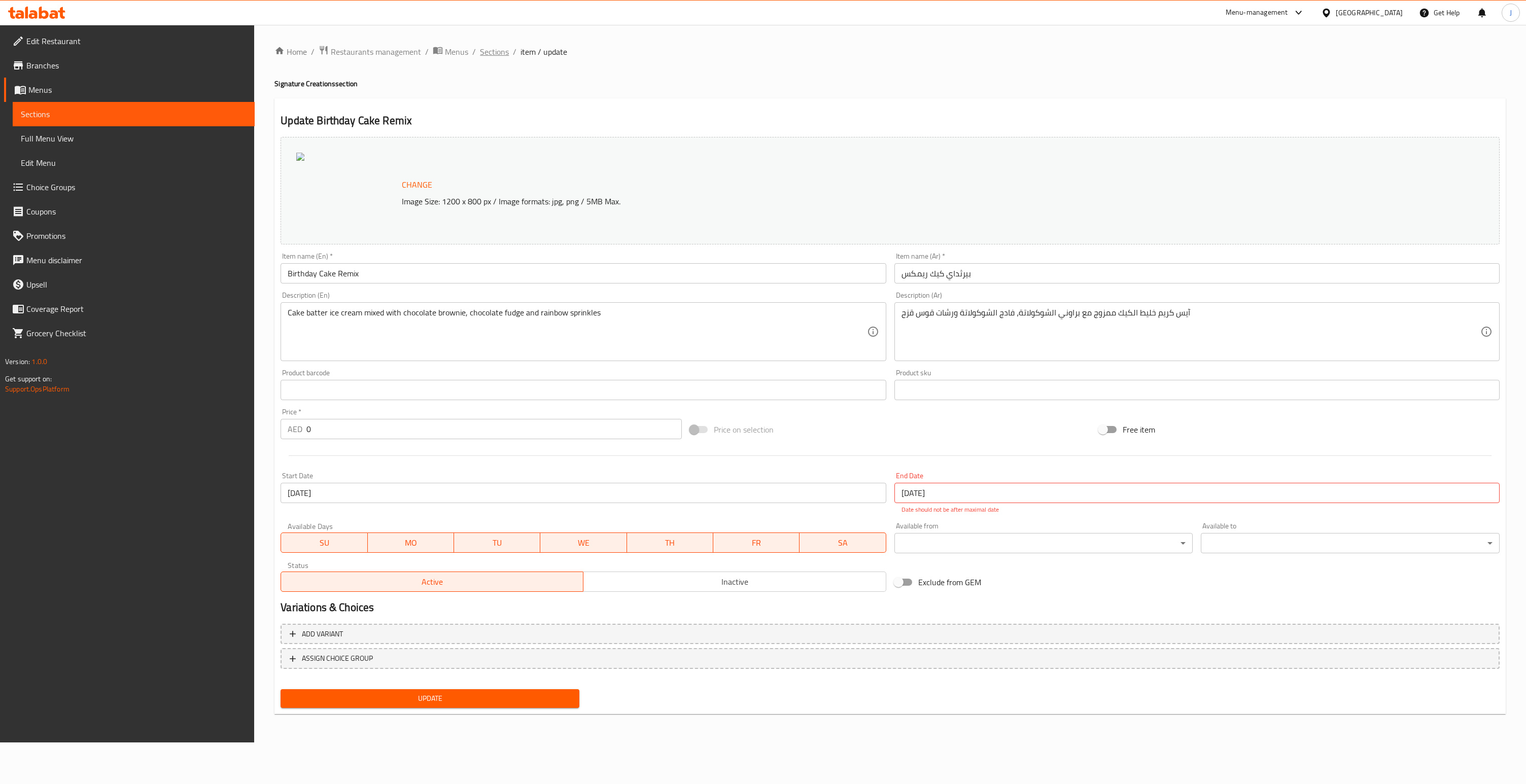
click at [492, 57] on span "Sections" at bounding box center [494, 52] width 29 height 12
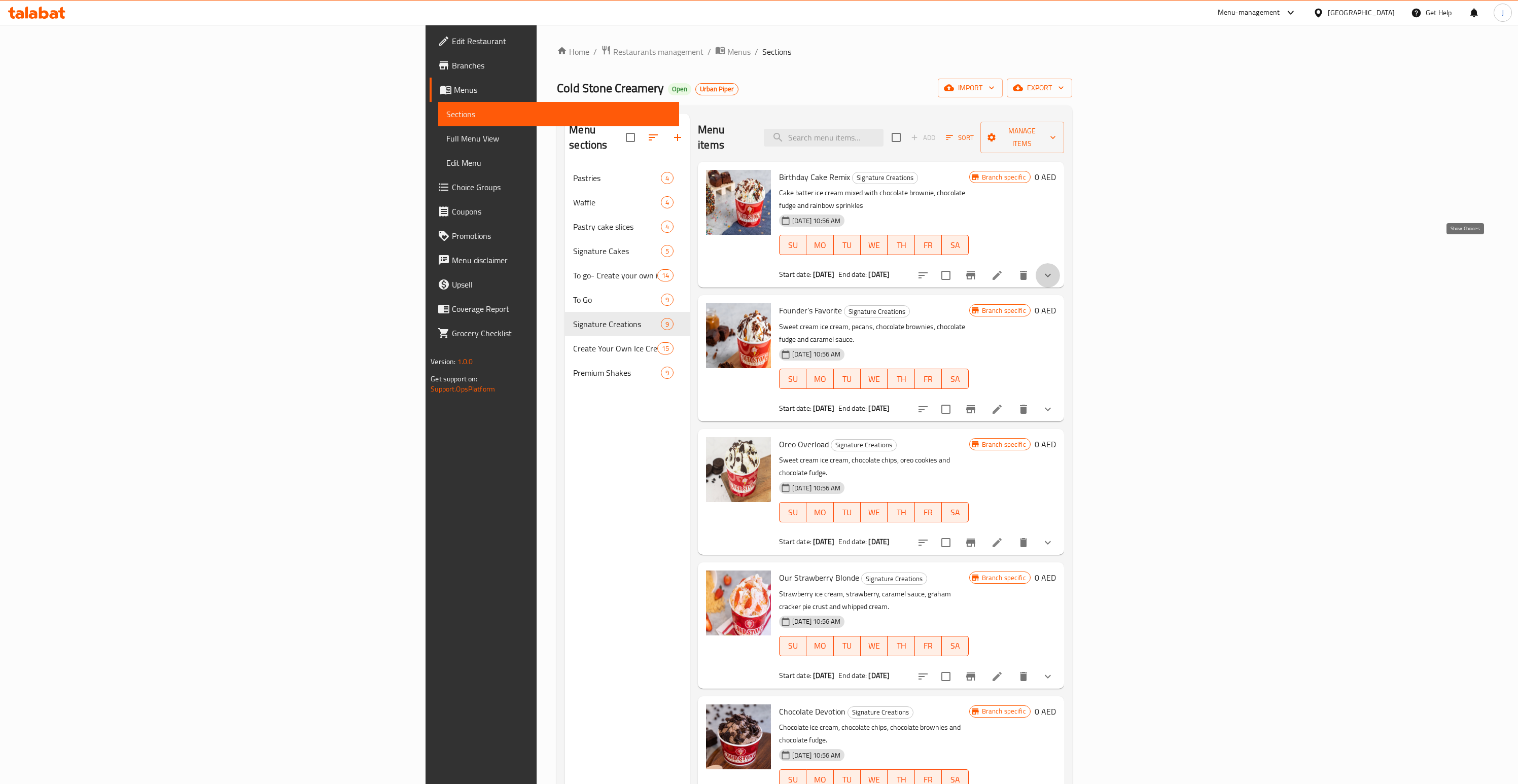
click at [1054, 269] on icon "show more" at bounding box center [1048, 275] width 12 height 12
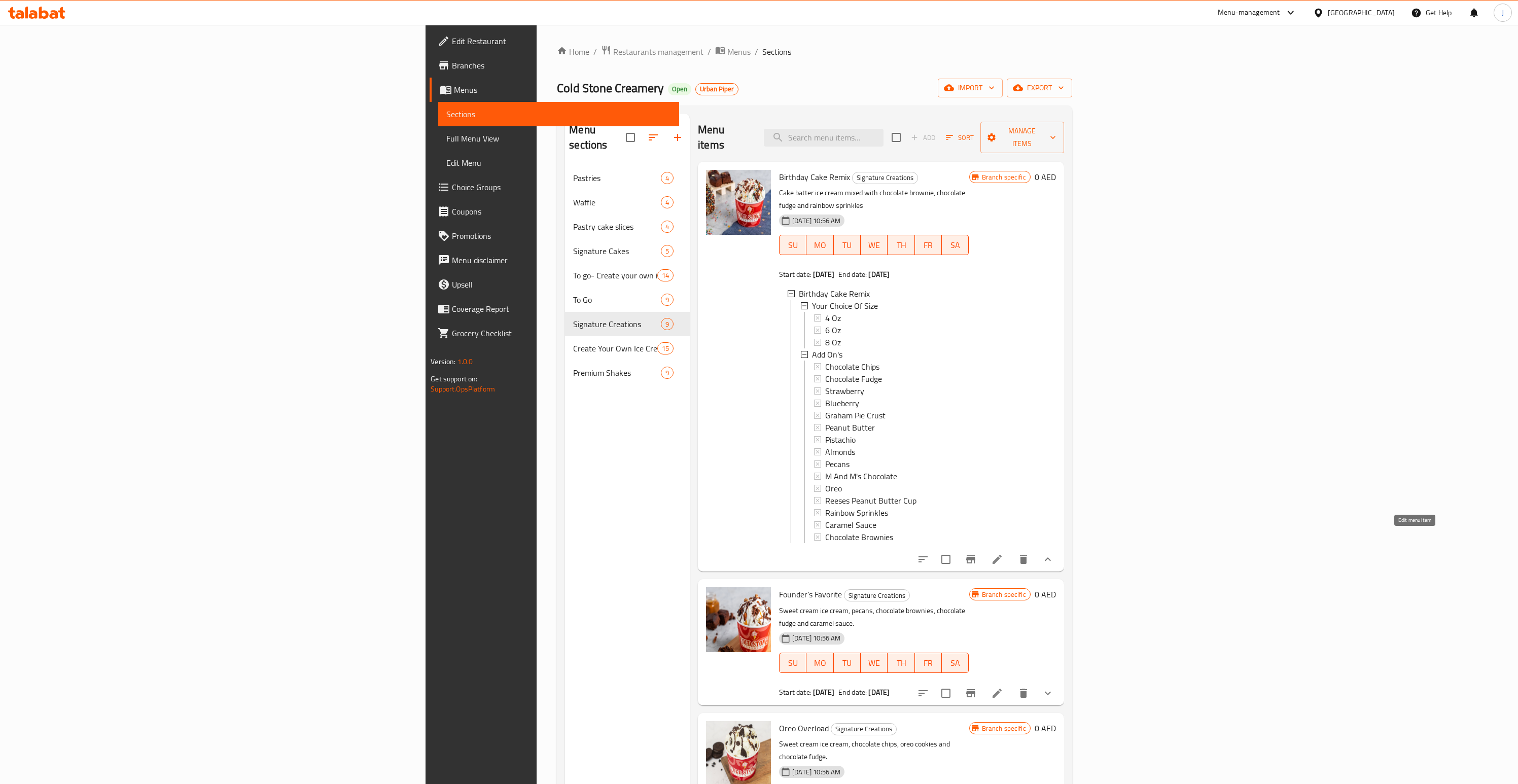
click at [1003, 553] on icon at bounding box center [997, 559] width 12 height 12
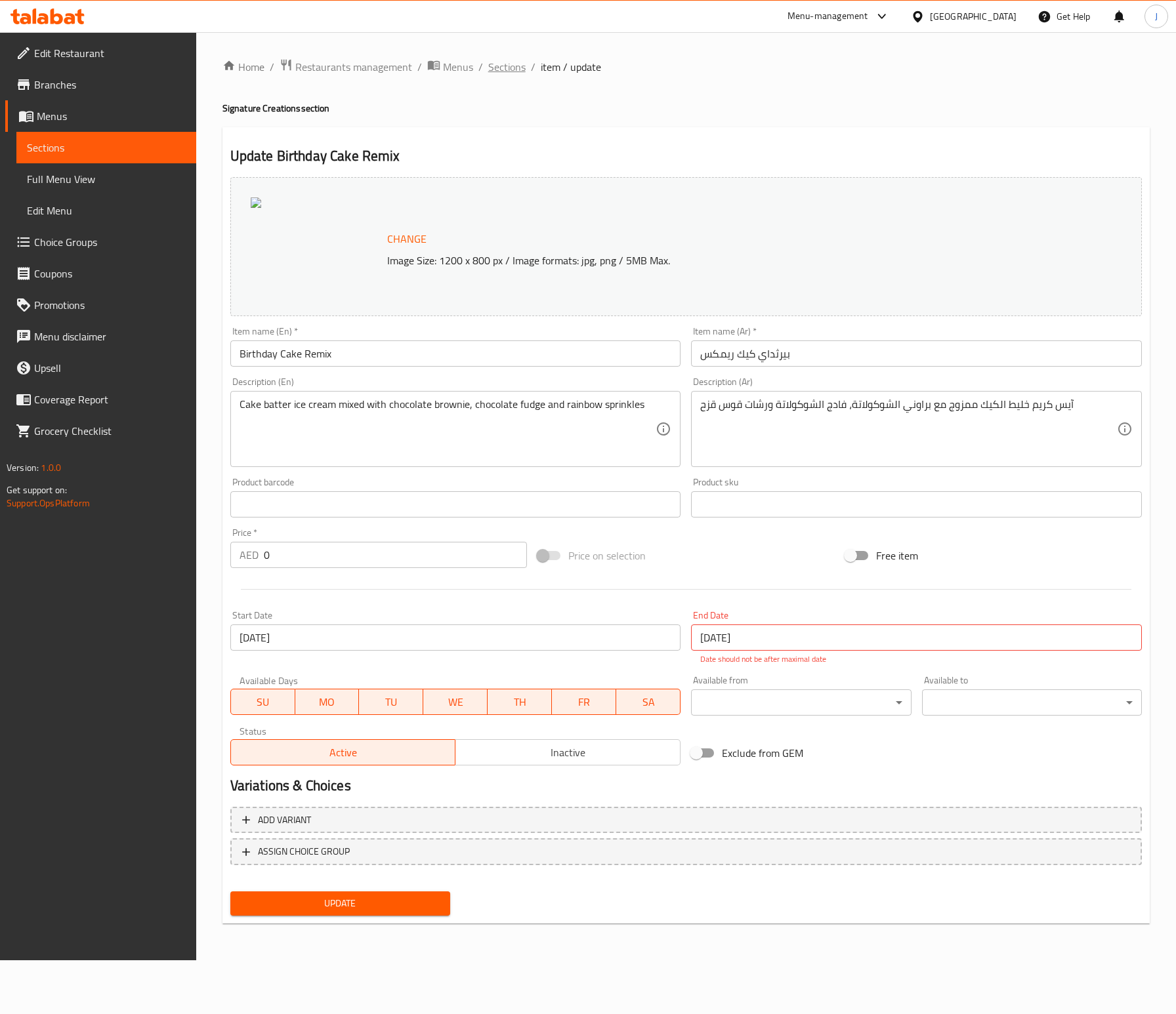
click at [509, 70] on span "Sections" at bounding box center [506, 67] width 38 height 16
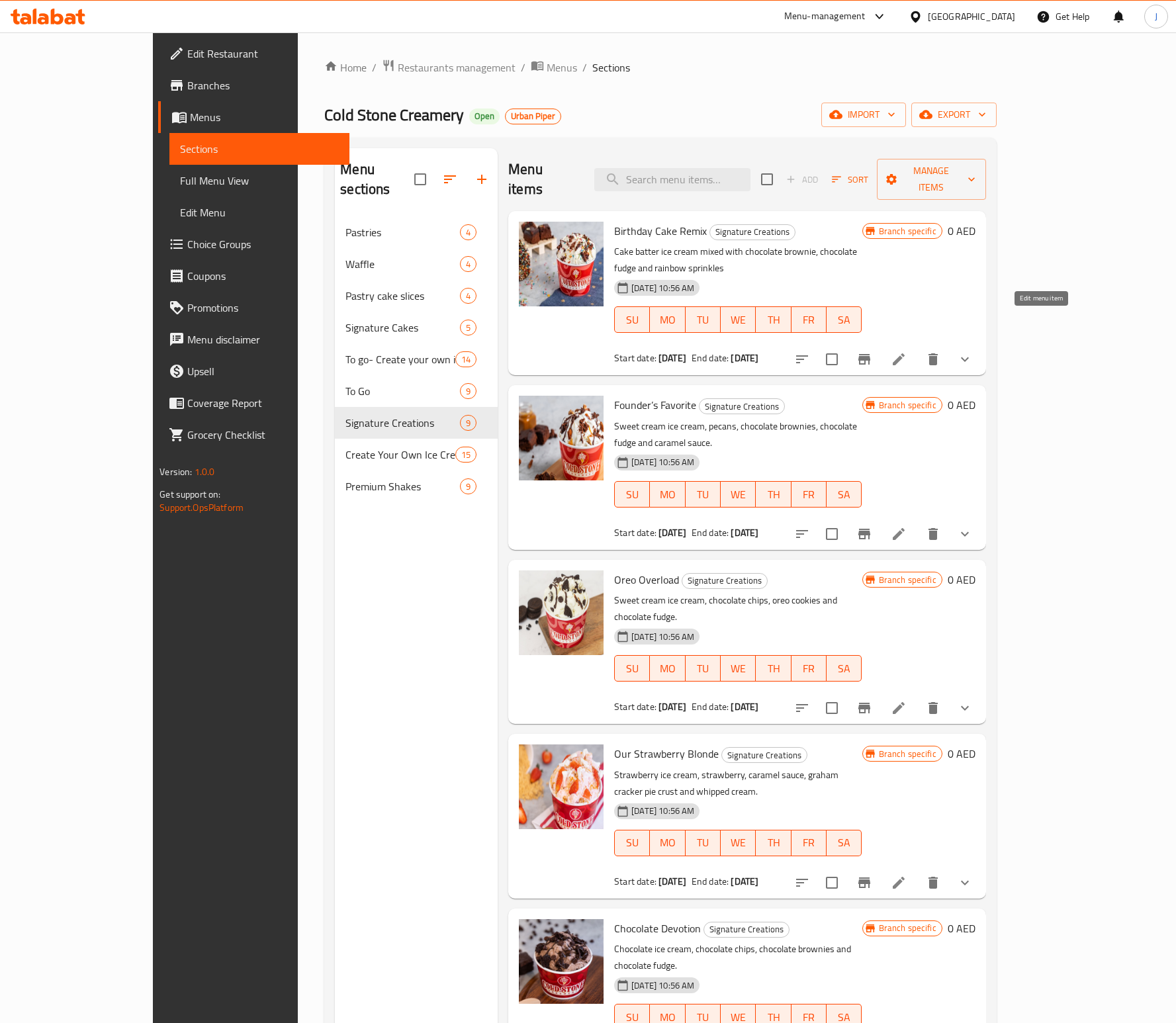
click at [906, 352] on icon at bounding box center [899, 359] width 16 height 16
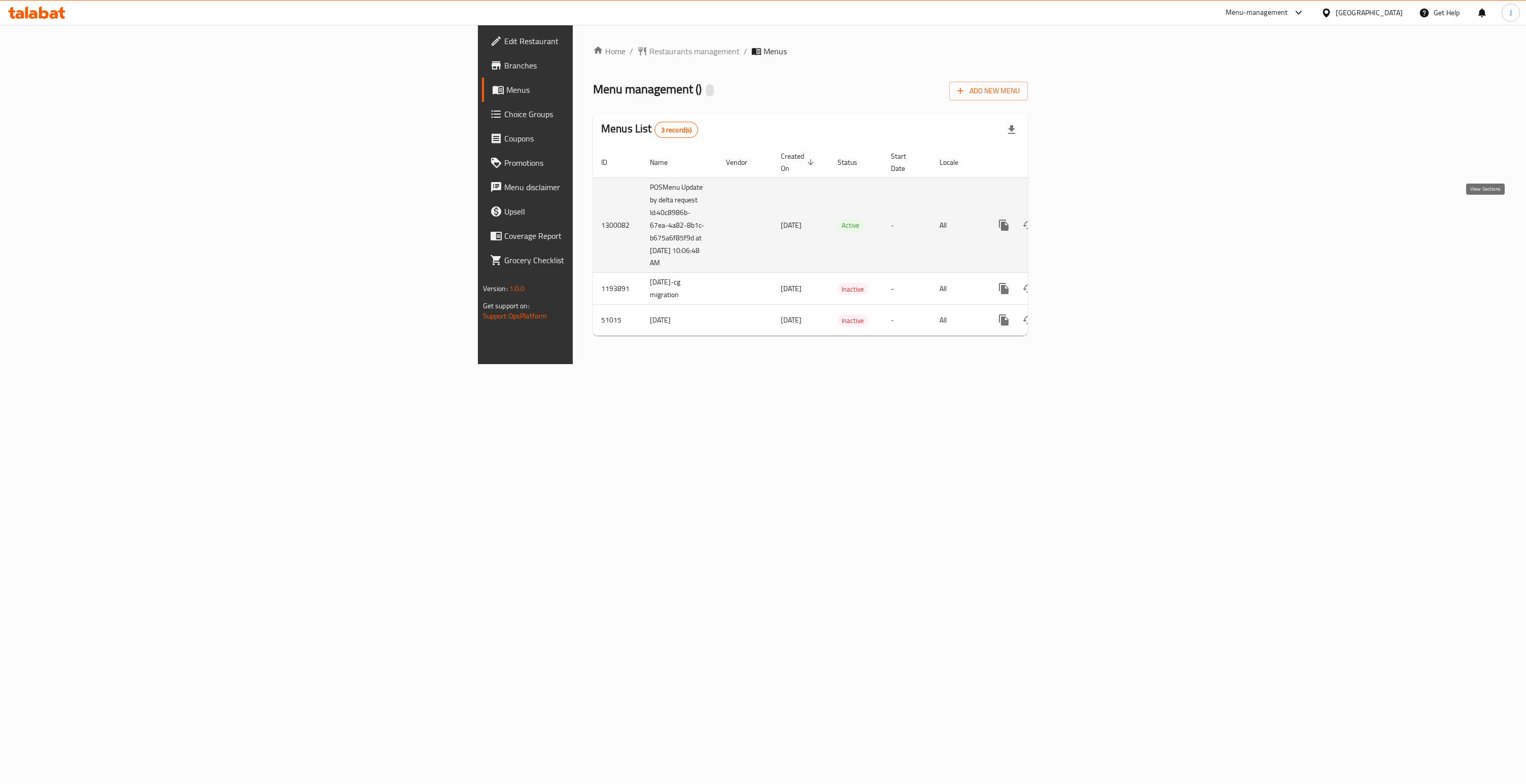
click at [1083, 219] on icon "enhanced table" at bounding box center [1077, 225] width 12 height 12
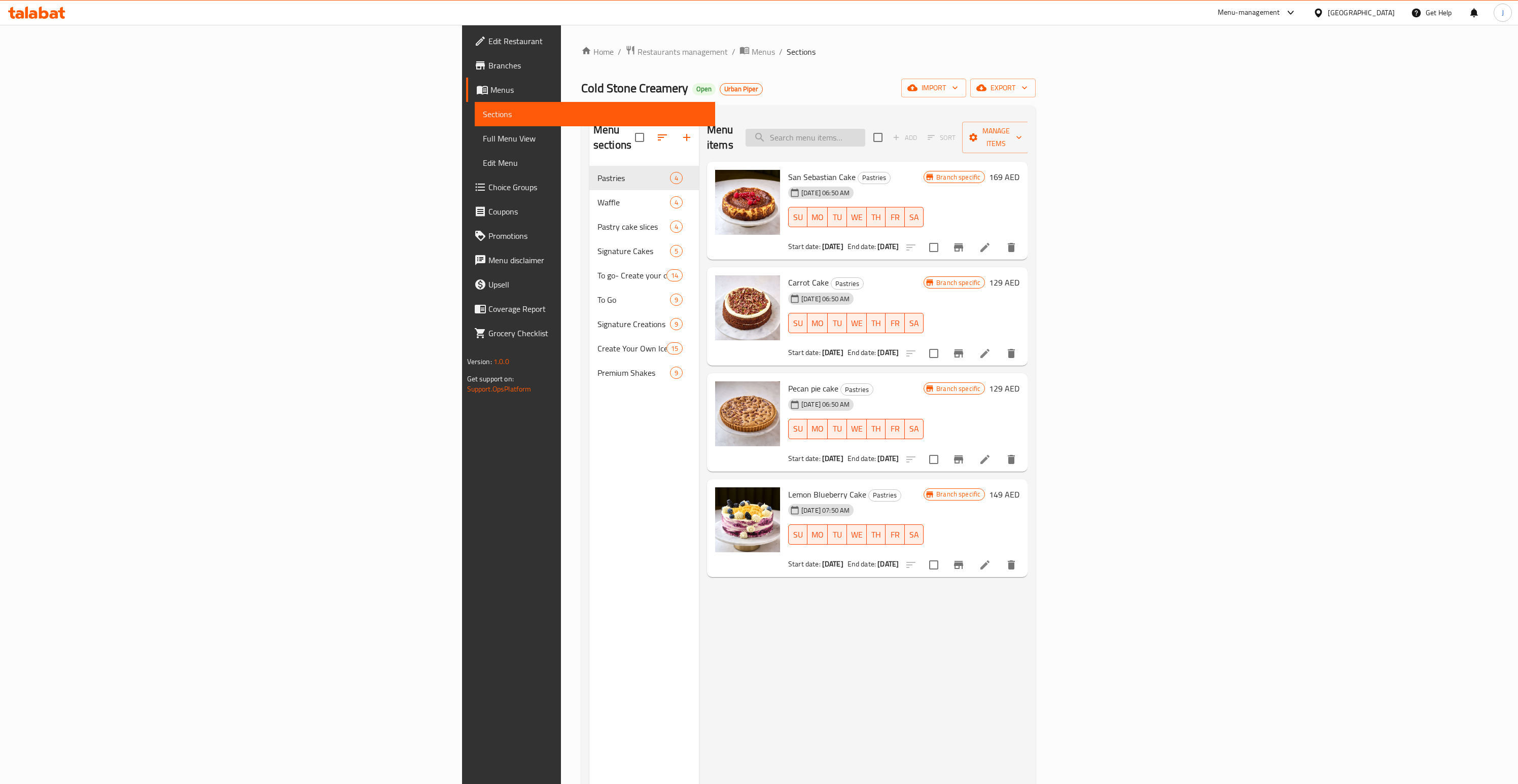
click at [865, 129] on input "search" at bounding box center [805, 138] width 120 height 18
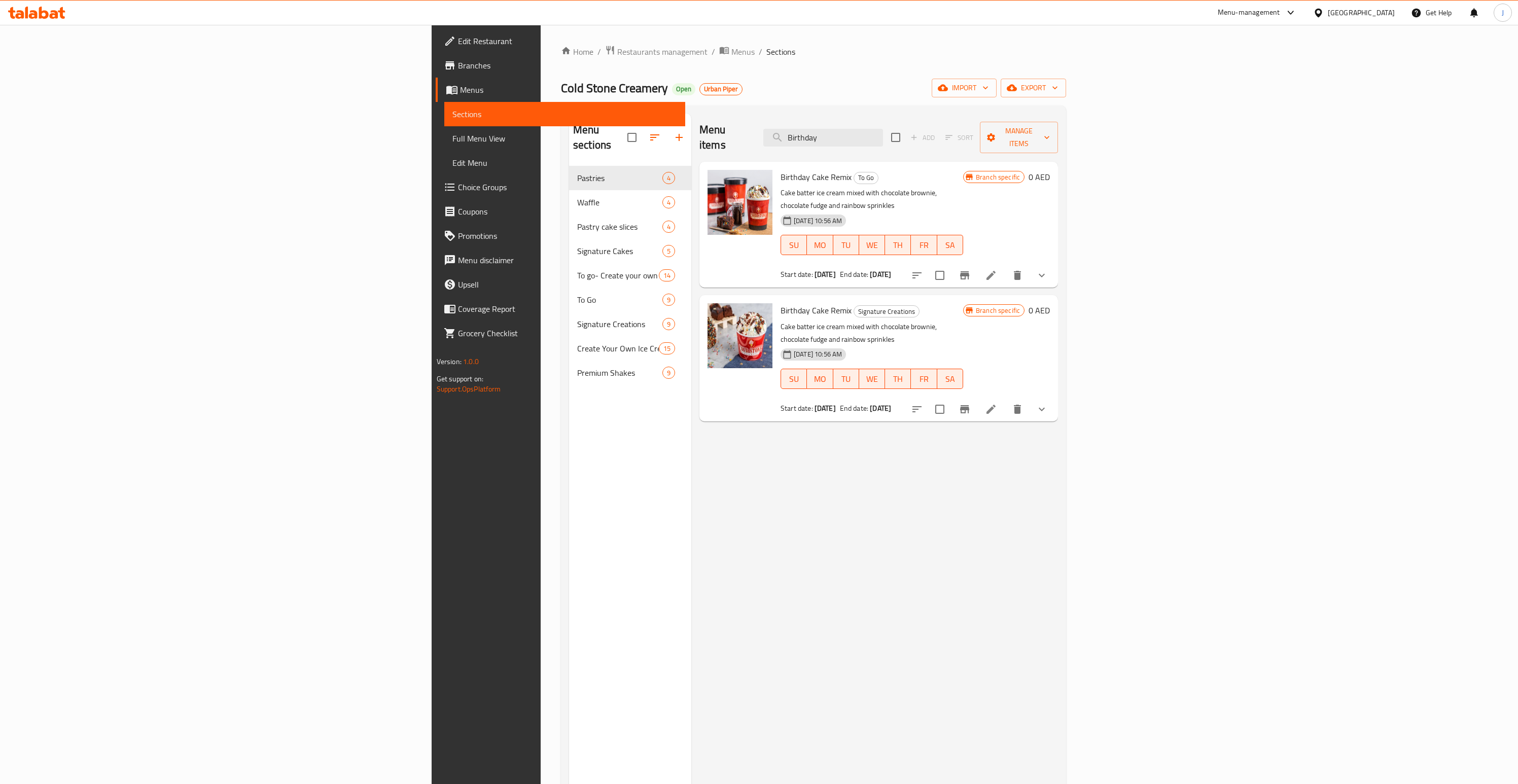
type input "Birthday"
click at [1054, 263] on button "show more" at bounding box center [1041, 275] width 24 height 24
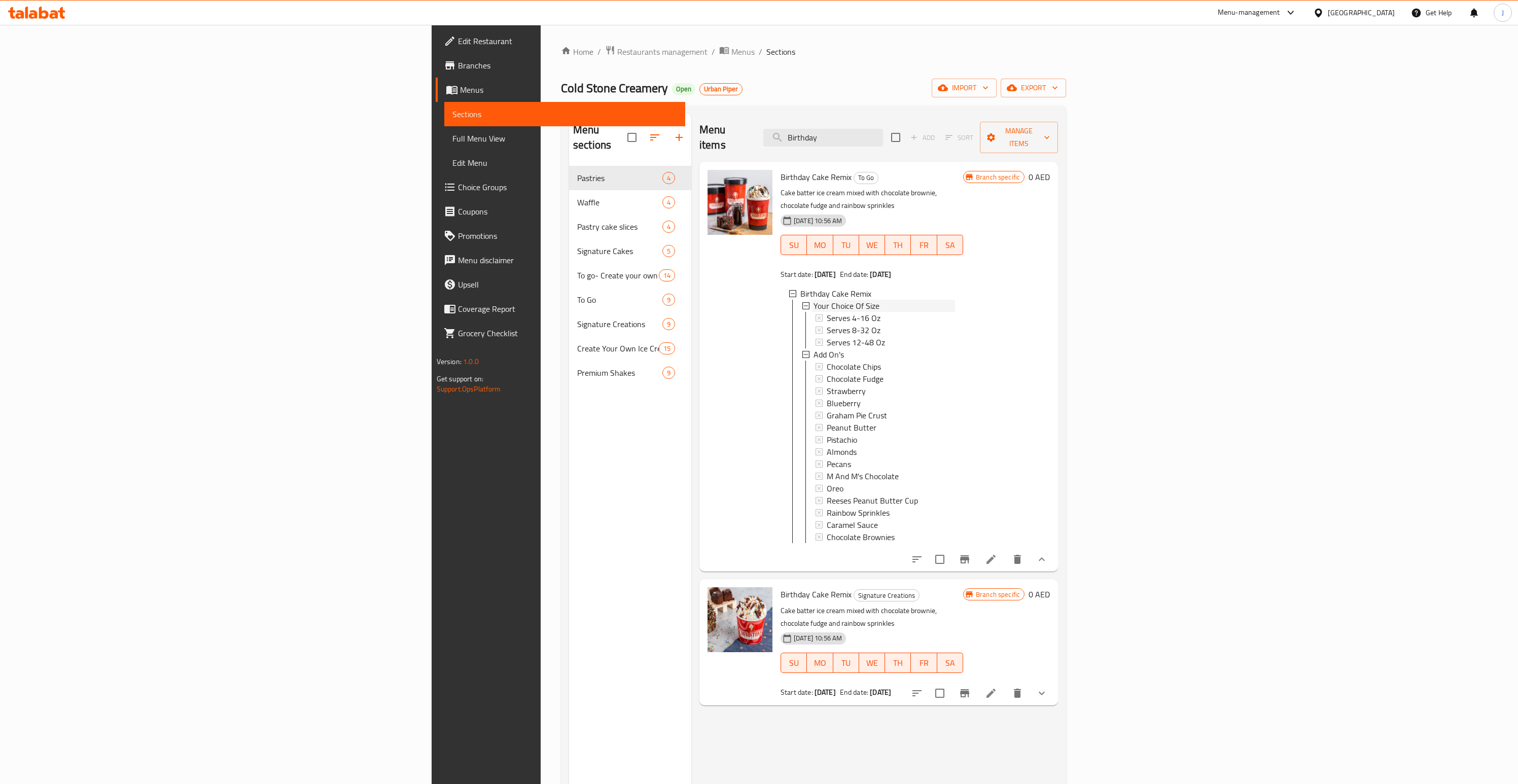
click at [814, 300] on div "Your Choice Of Size" at bounding box center [884, 306] width 142 height 12
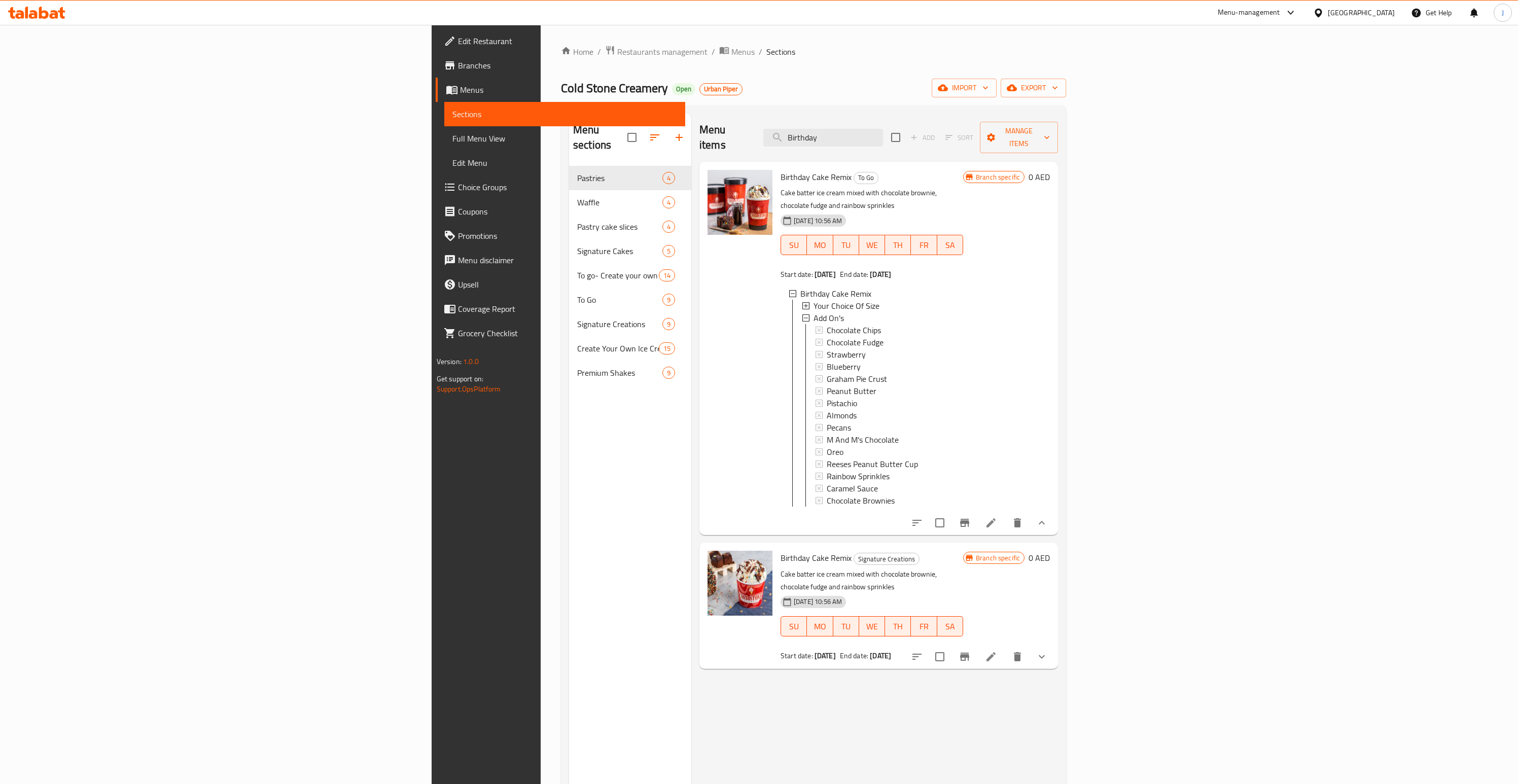
click at [814, 300] on div "Your Choice Of Size" at bounding box center [884, 306] width 142 height 12
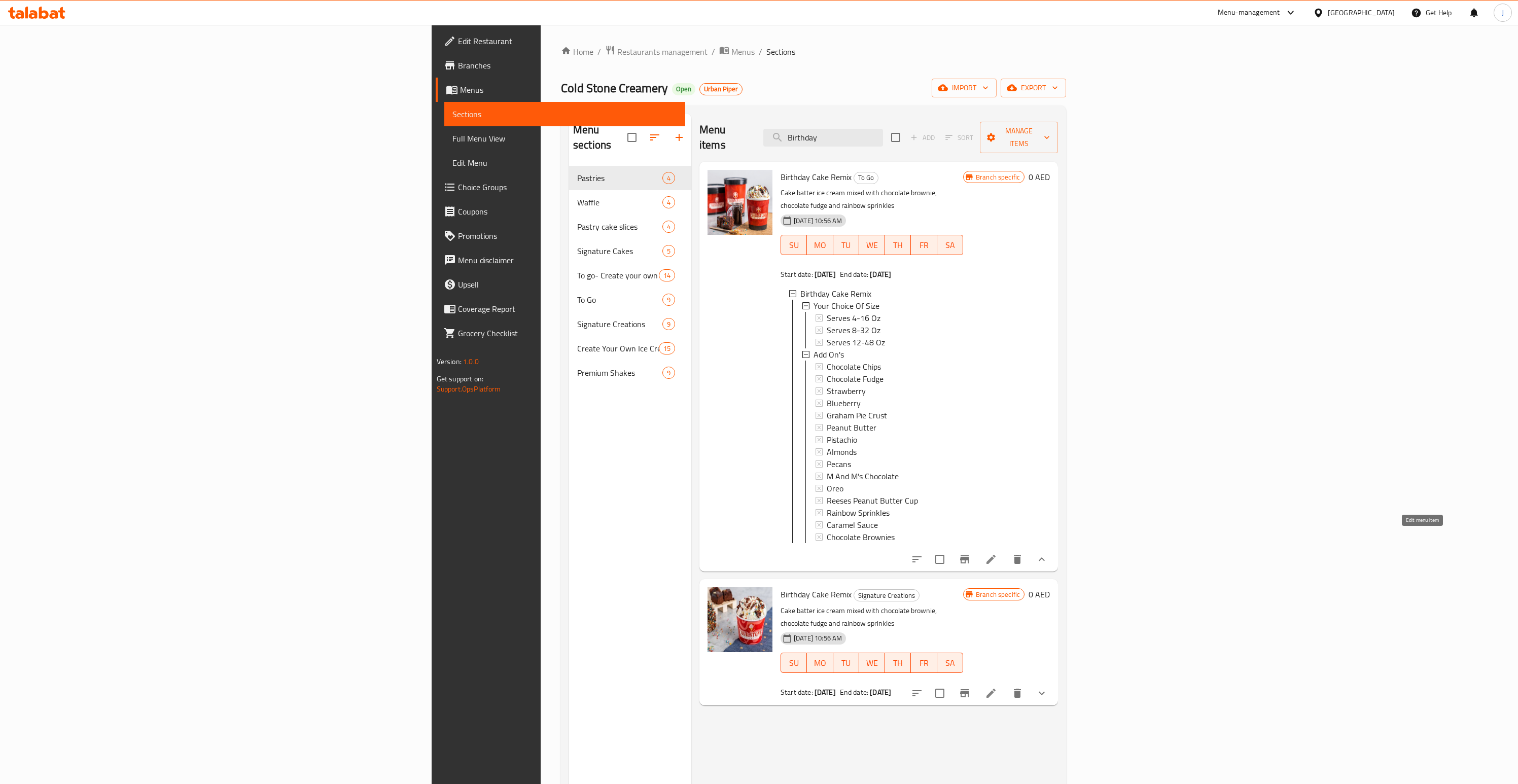
click at [997, 553] on icon at bounding box center [991, 559] width 12 height 12
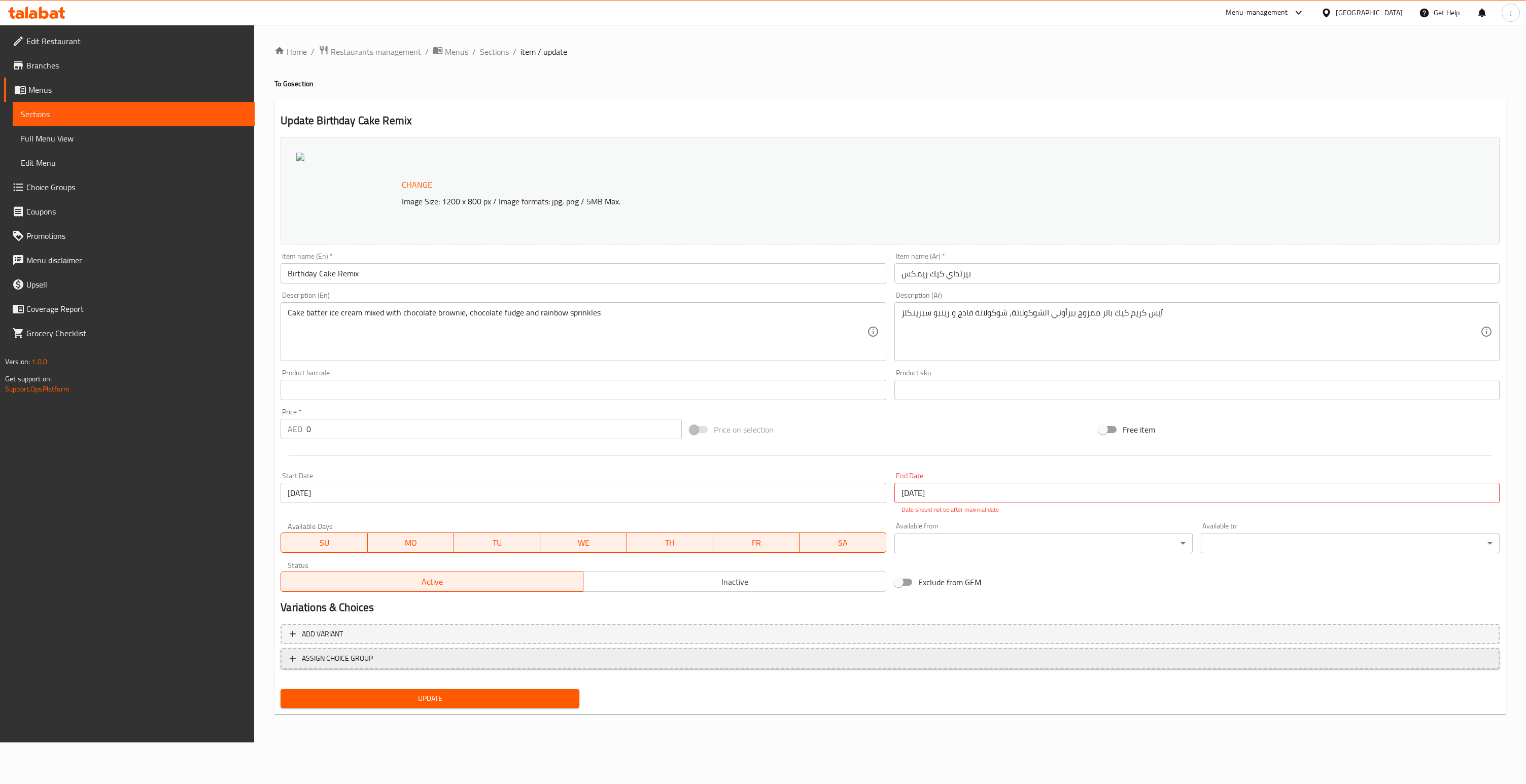
click at [389, 660] on span "ASSIGN CHOICE GROUP" at bounding box center [890, 658] width 1201 height 12
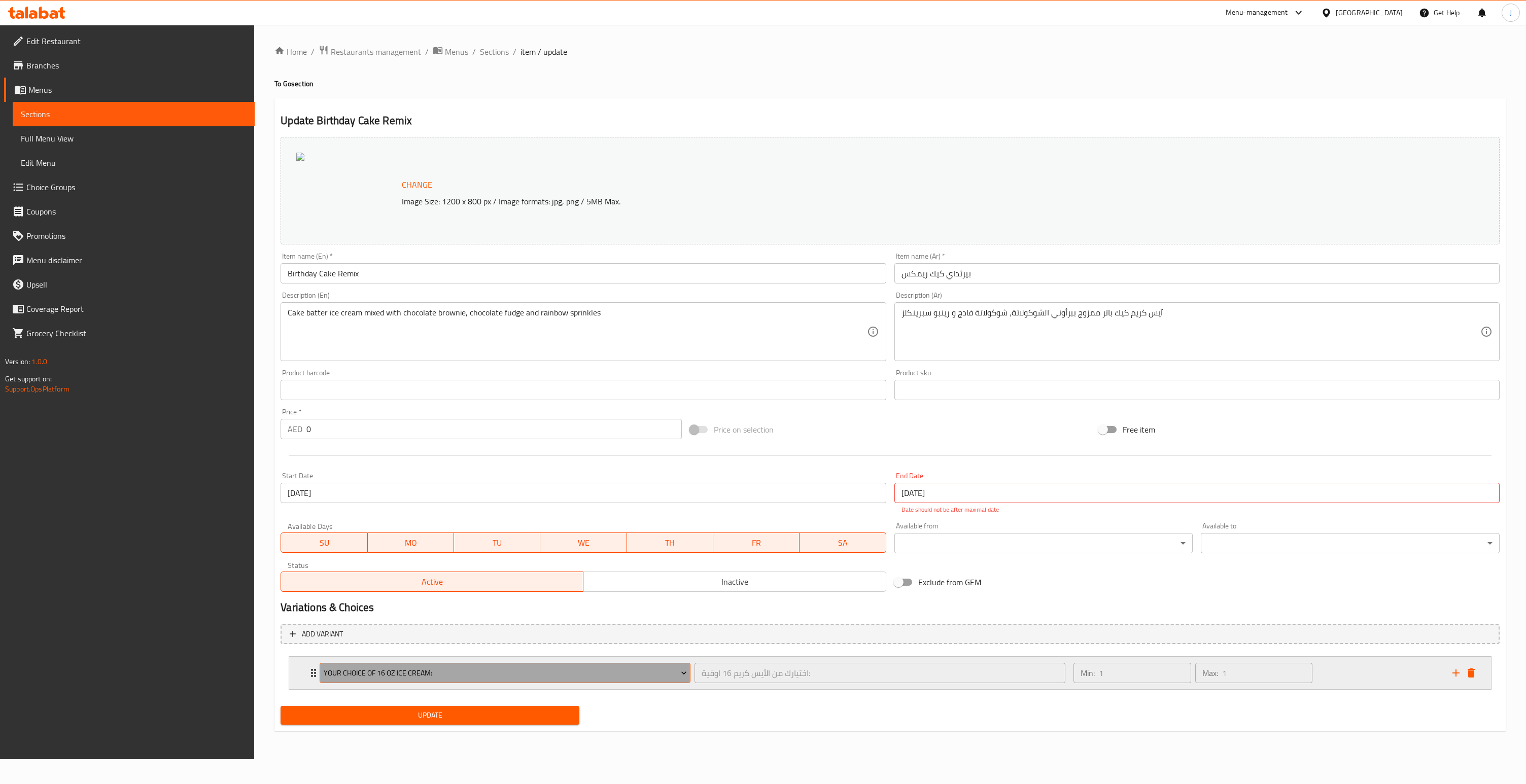
click at [386, 673] on span "Your Choice Of 16 Oz Ice Cream:" at bounding box center [505, 673] width 363 height 12
click at [307, 676] on icon "Expand" at bounding box center [313, 673] width 12 height 12
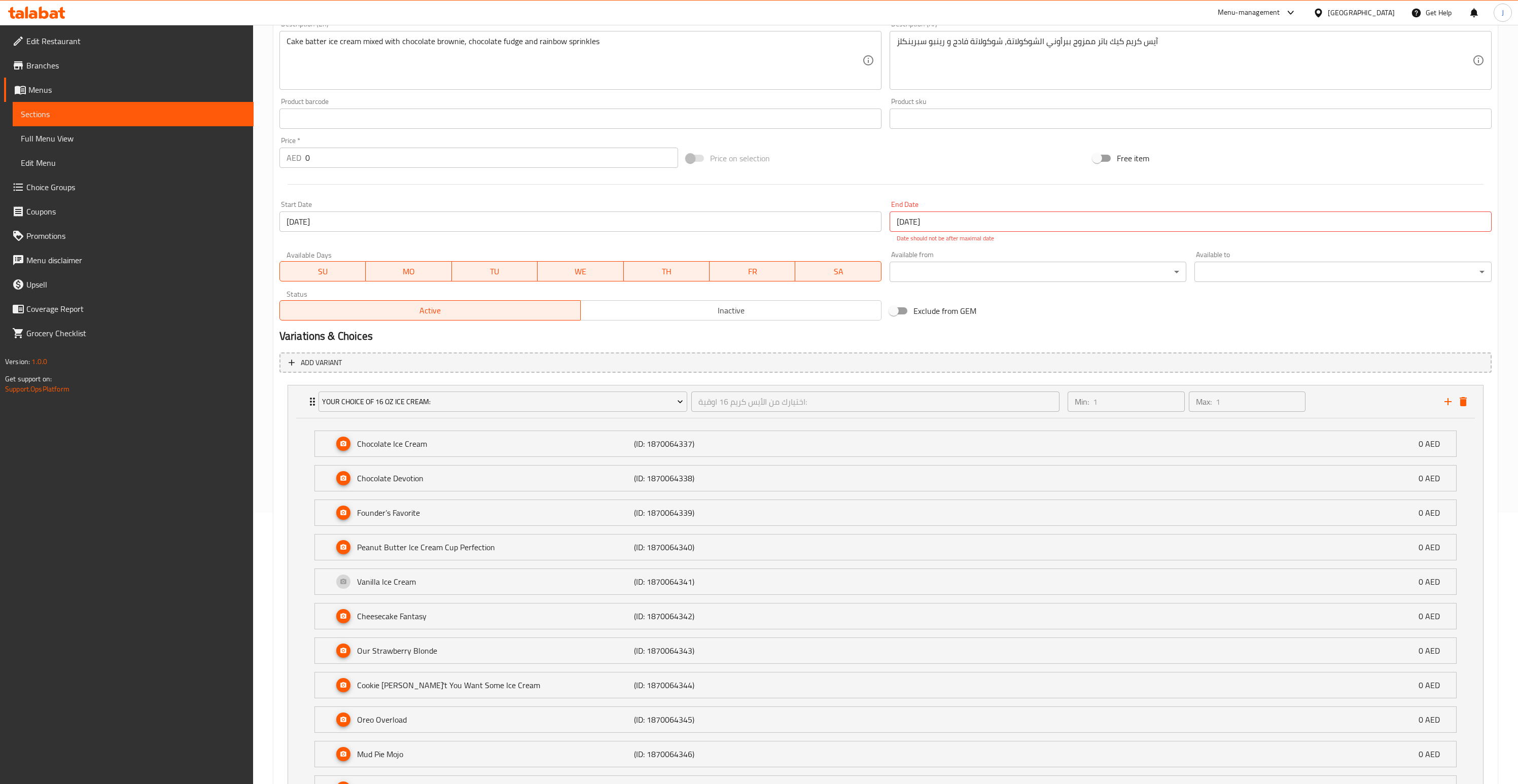
scroll to position [375, 0]
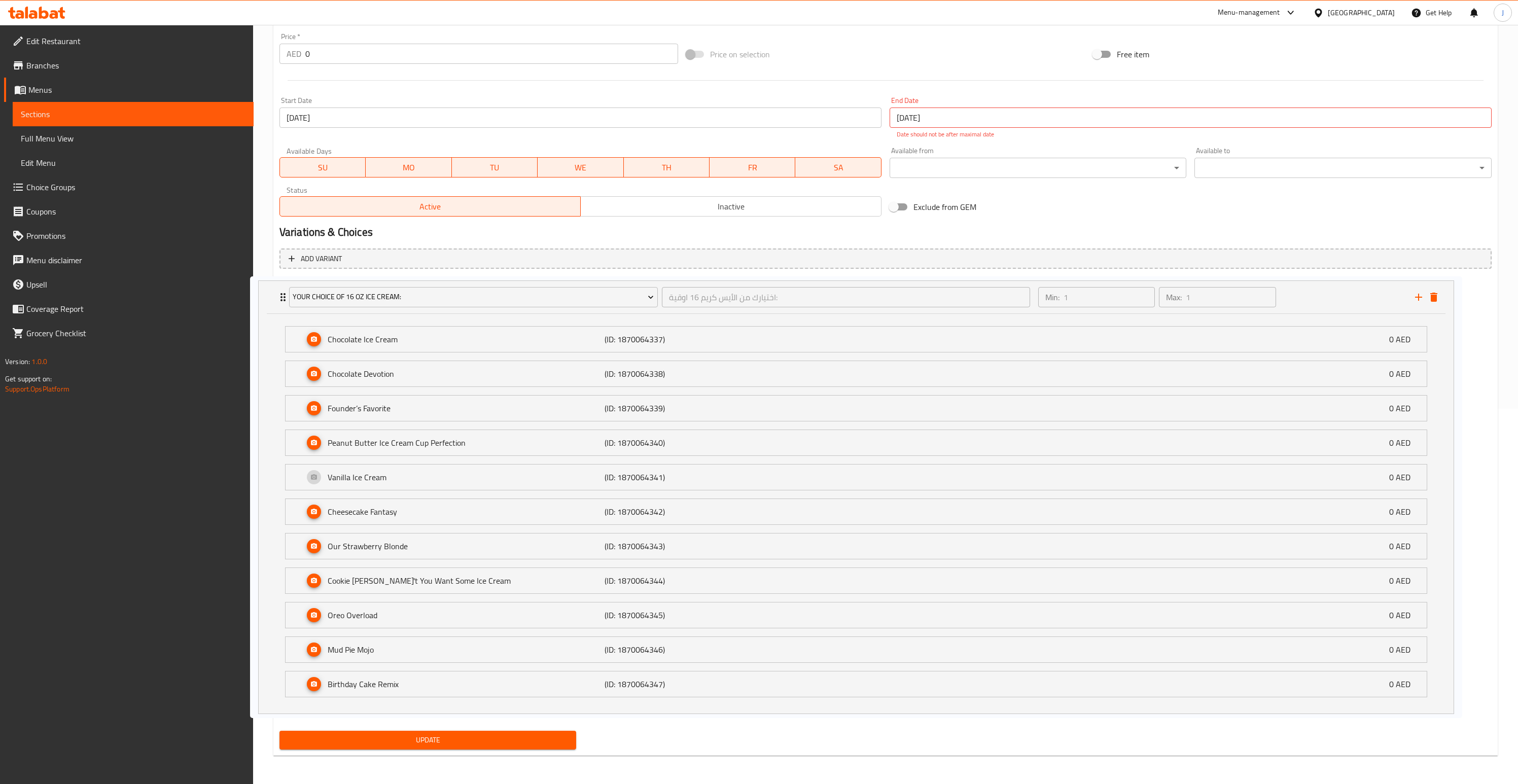
drag, startPoint x: 690, startPoint y: 343, endPoint x: 661, endPoint y: 342, distance: 29.0
click at [660, 342] on div "Your Choice Of 16 Oz Ice Cream: اختيارك من الأيس كريم 16 اوقية: ​ Min: 1 ​ Max:…" at bounding box center [885, 498] width 1212 height 442
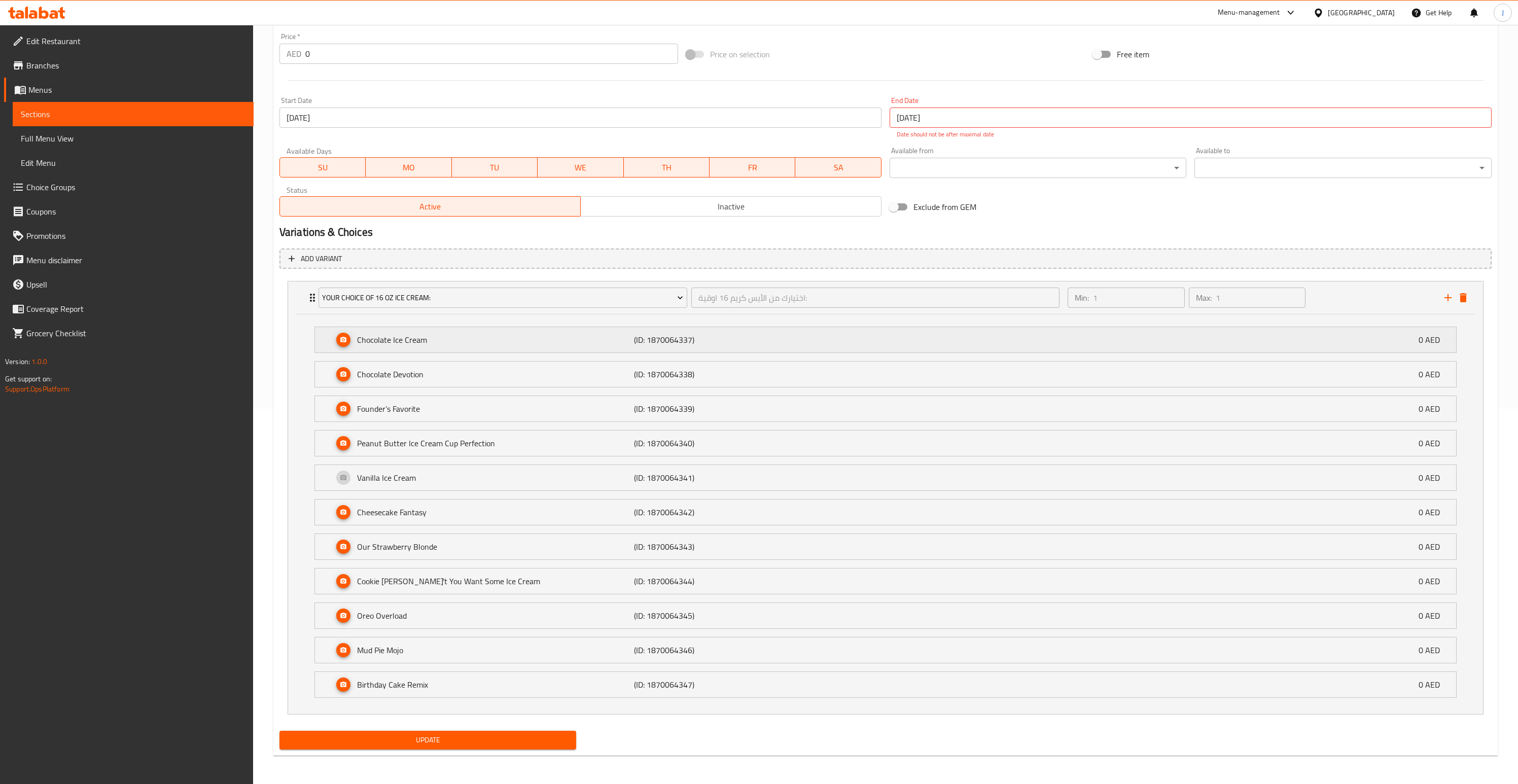
click at [658, 340] on p "(ID: 1870064337)" at bounding box center [726, 340] width 185 height 12
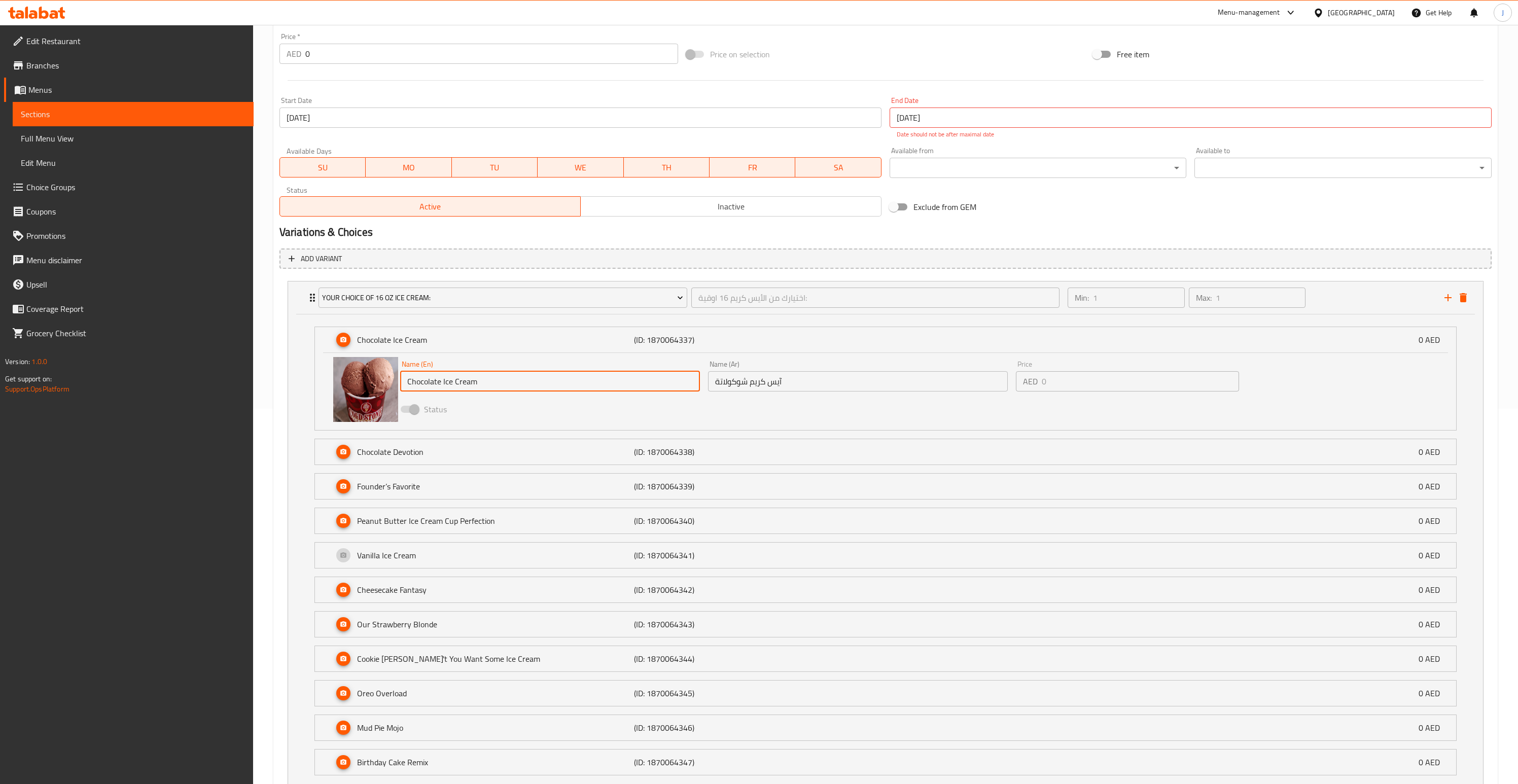
click at [487, 382] on input "Chocolate Ice Cream" at bounding box center [550, 381] width 300 height 20
click at [272, 413] on div "Home / Restaurants management / Menus / Sections / item / update To Go section …" at bounding box center [885, 255] width 1265 height 1212
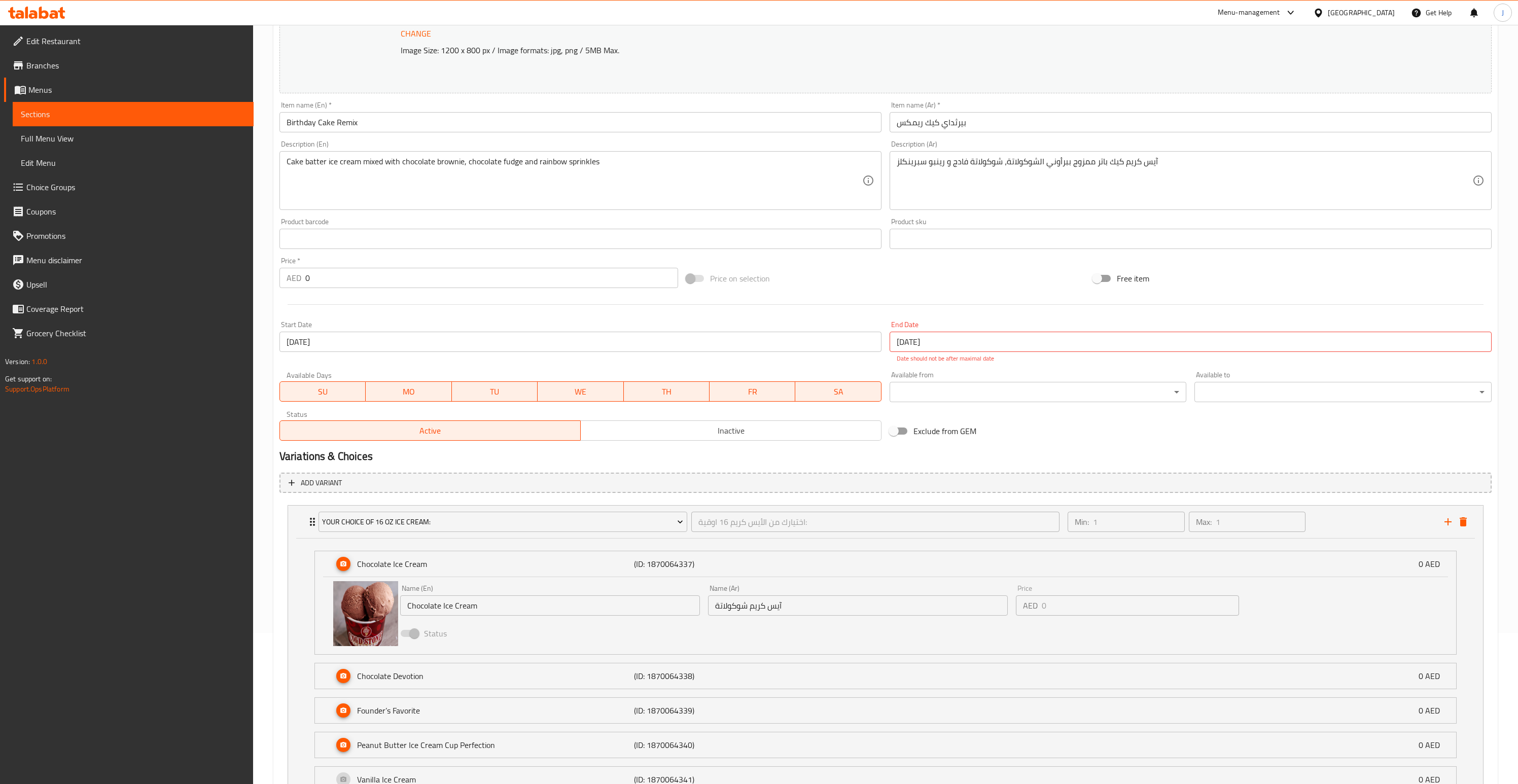
scroll to position [0, 0]
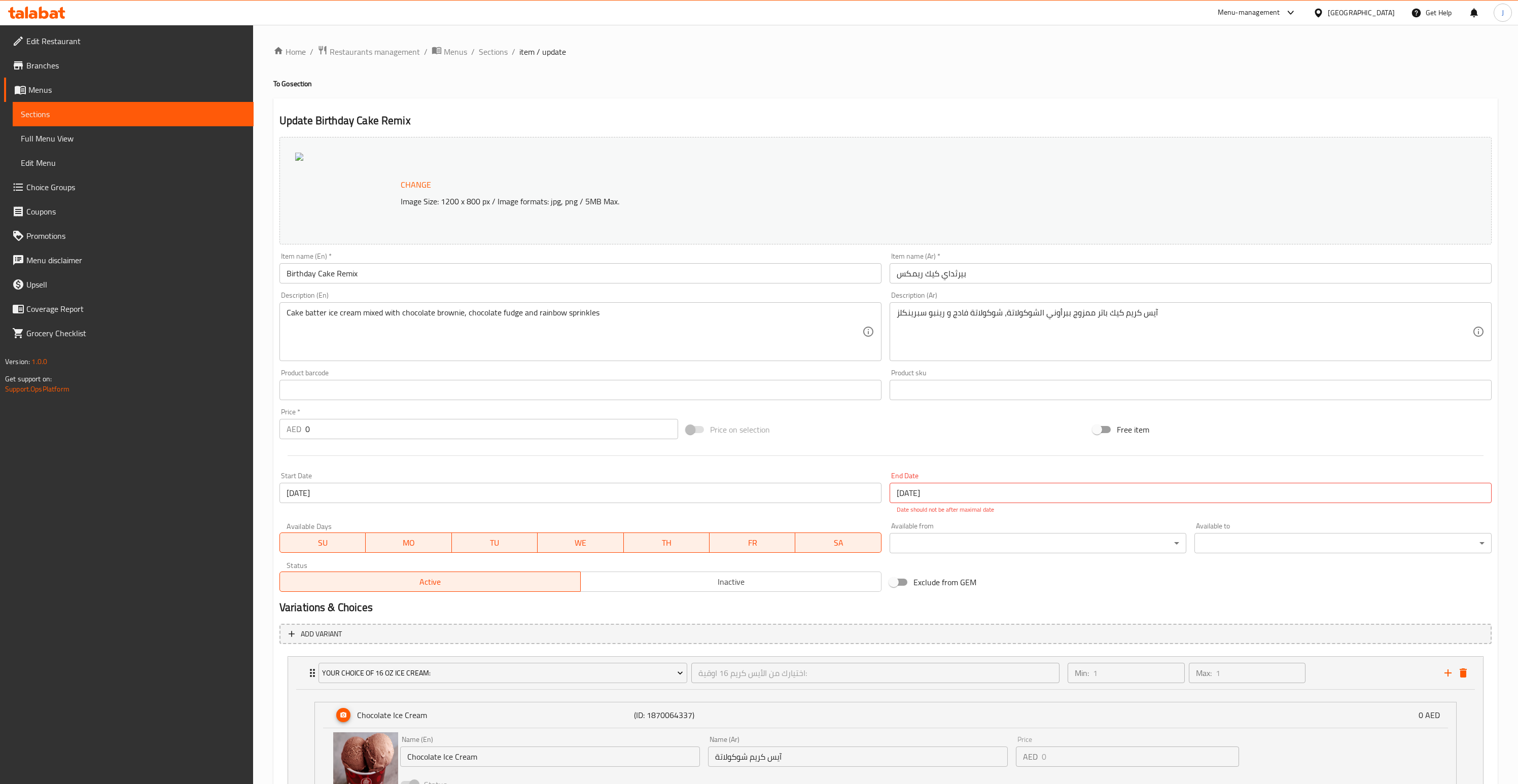
click at [506, 50] on ol "Home / Restaurants management / Menus / Sections / item / update" at bounding box center [885, 52] width 1224 height 13
click at [504, 51] on span "Sections" at bounding box center [493, 52] width 29 height 12
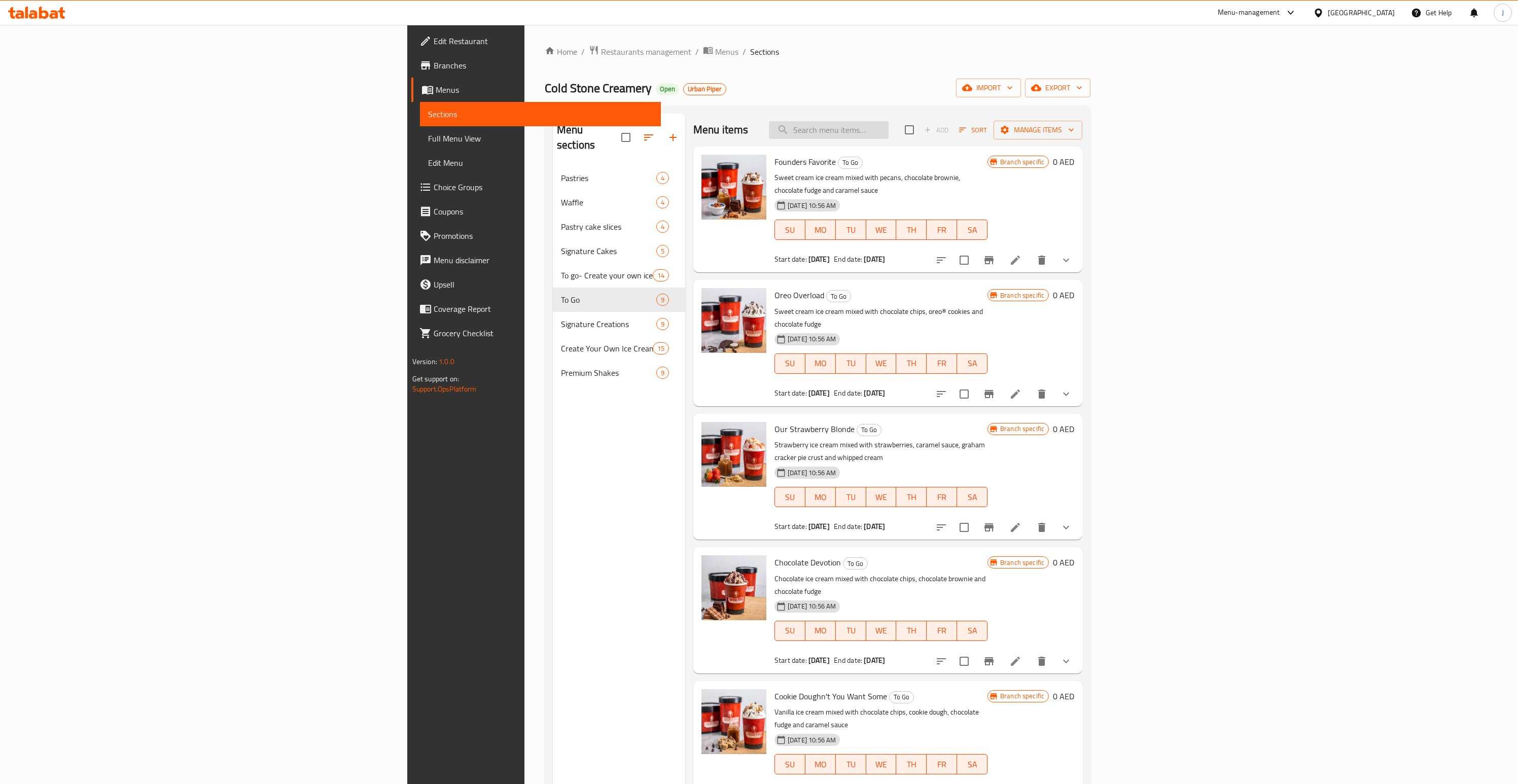
click at [888, 129] on input "search" at bounding box center [829, 130] width 120 height 18
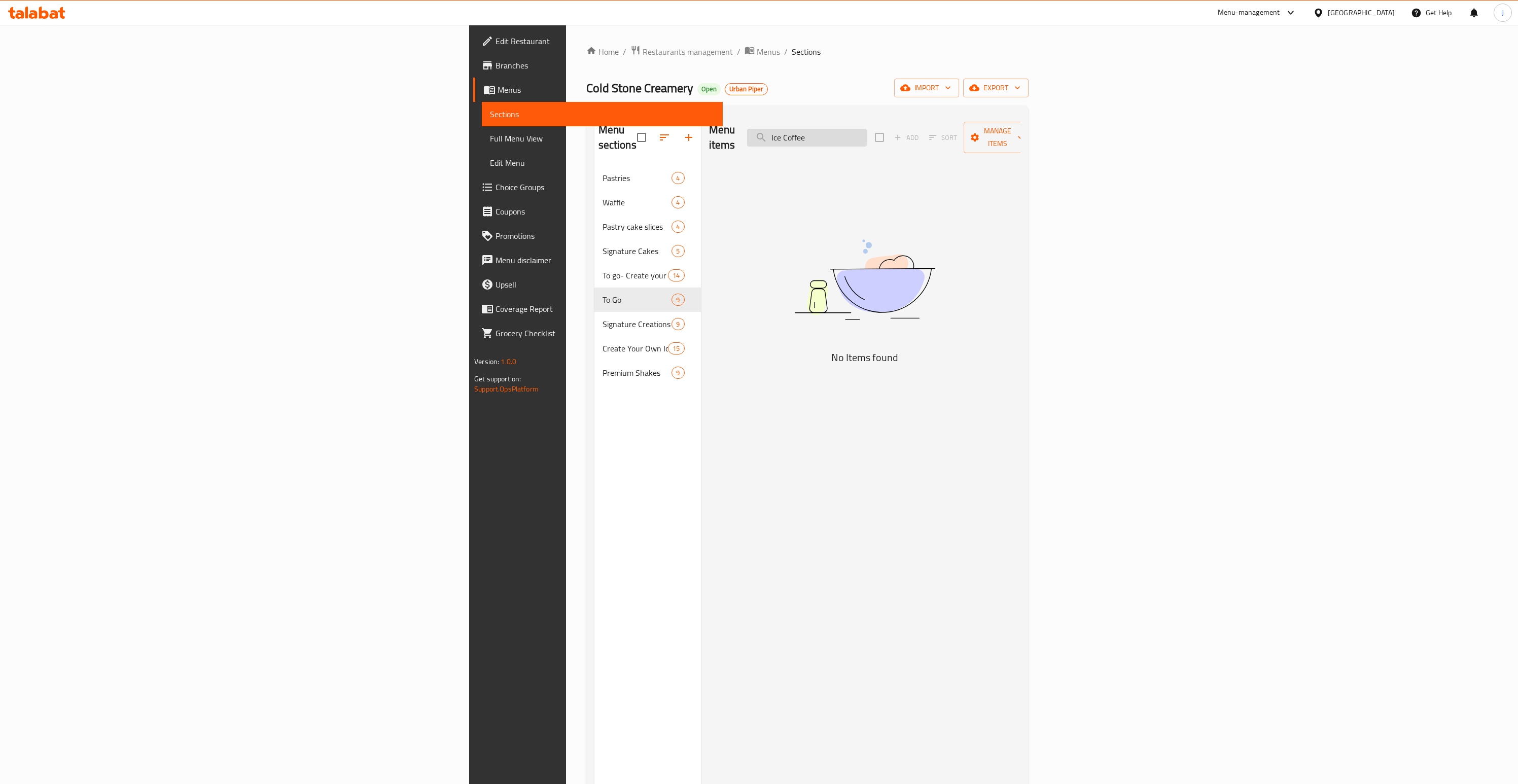
click at [867, 130] on input "Ice Coffee" at bounding box center [807, 138] width 120 height 18
paste input "French Vanilla Ice Cream"
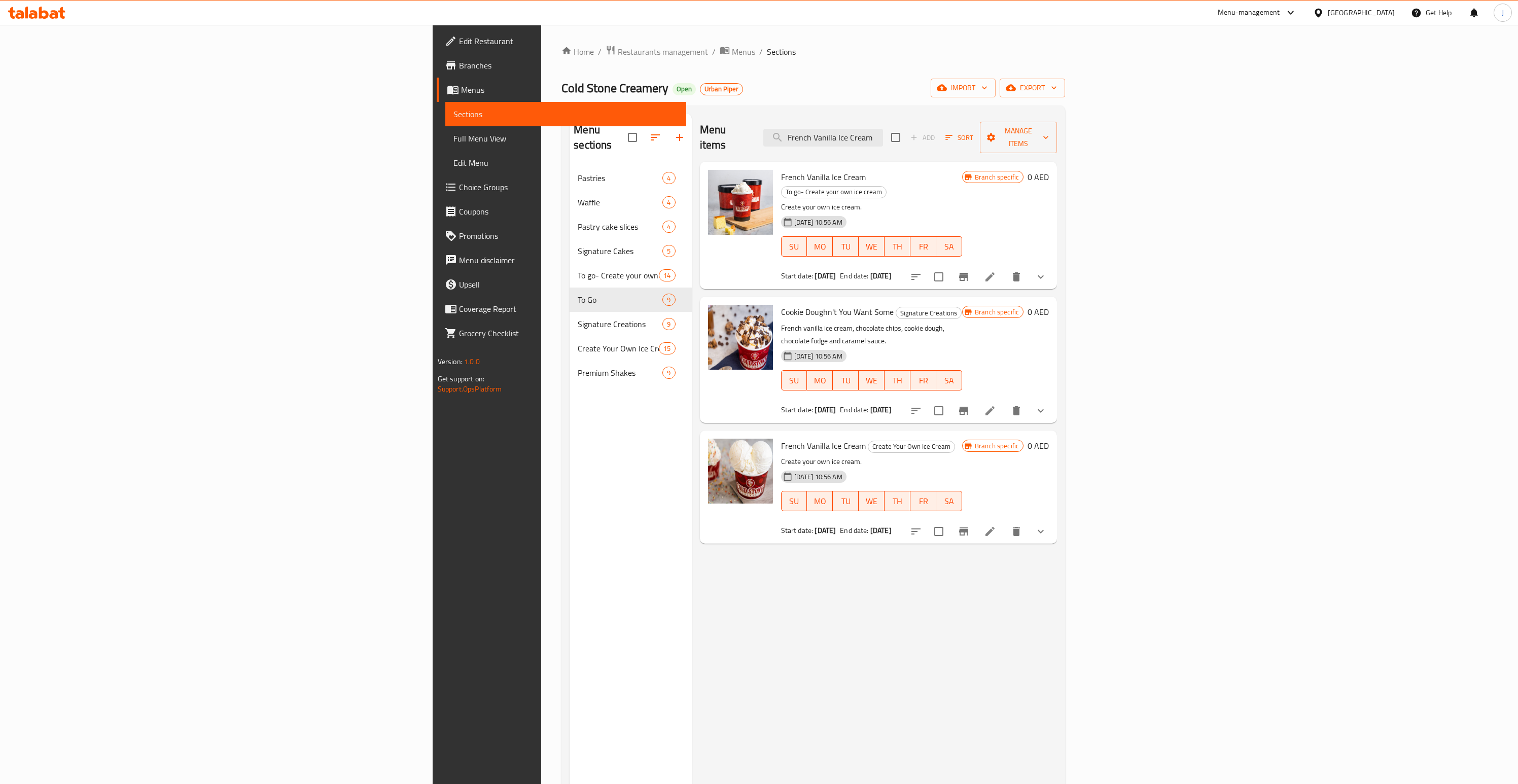
type input "French Vanilla Ice Cream"
click at [1047, 271] on icon "show more" at bounding box center [1041, 277] width 12 height 12
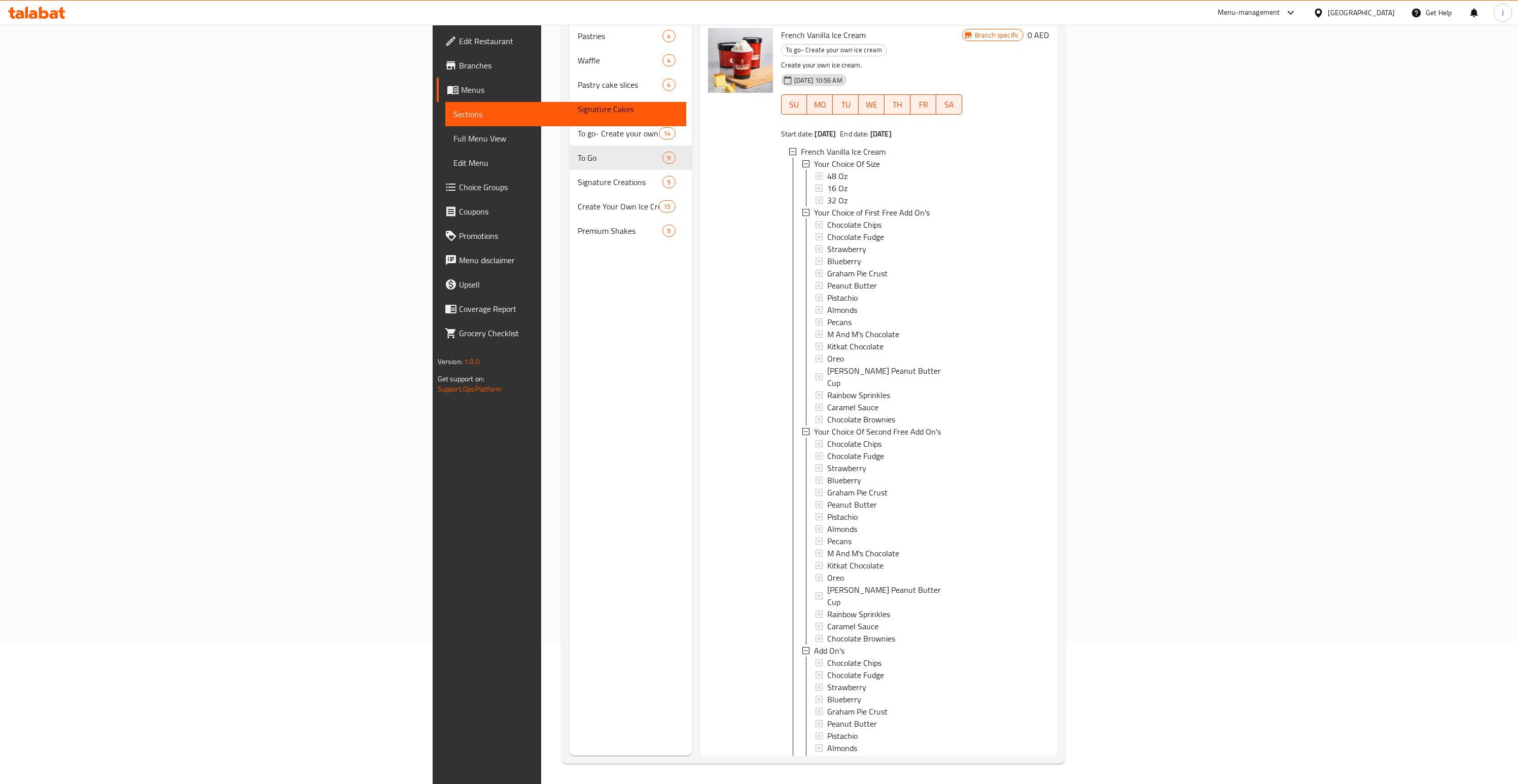
scroll to position [309, 0]
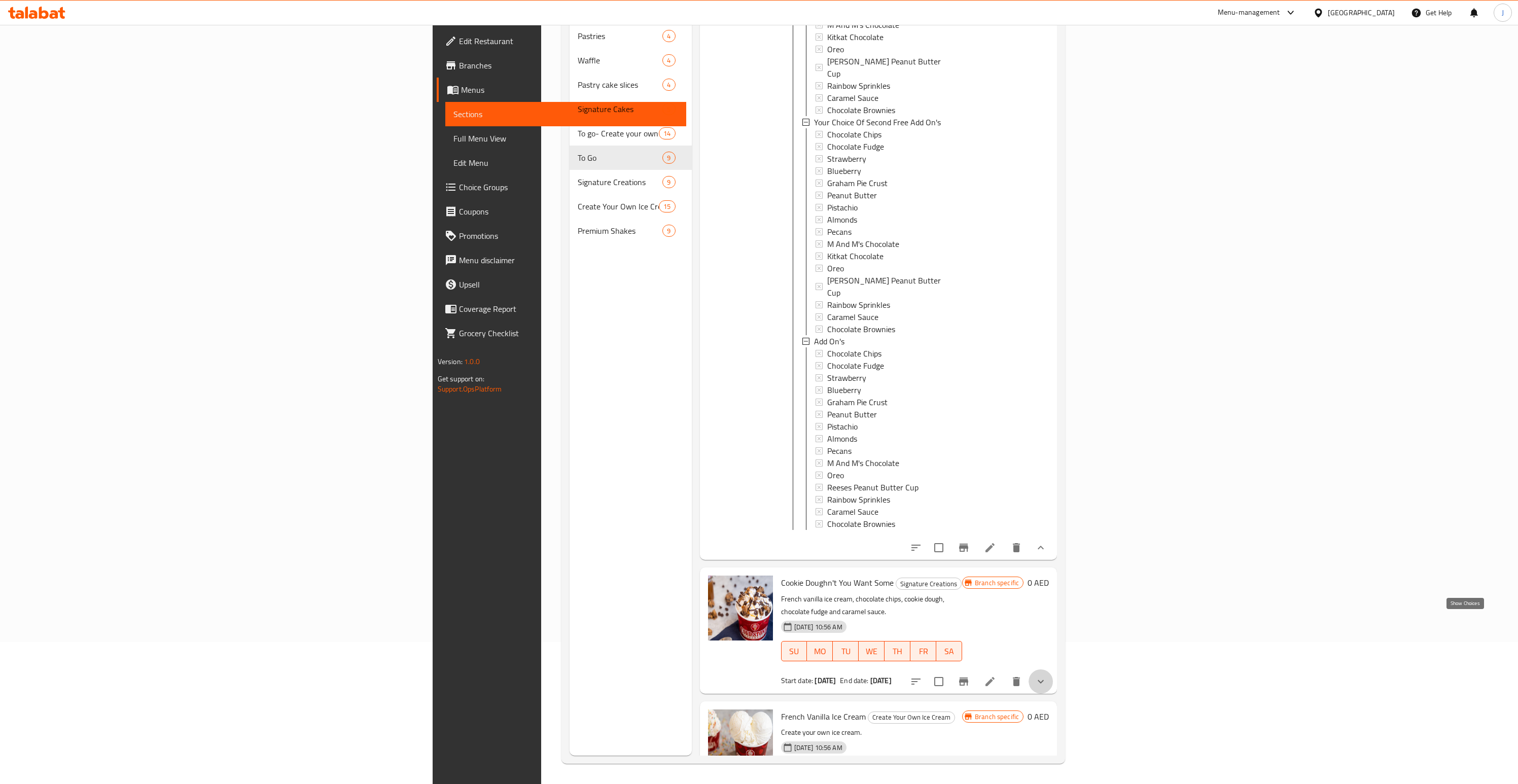
click at [1047, 676] on icon "show more" at bounding box center [1041, 682] width 12 height 12
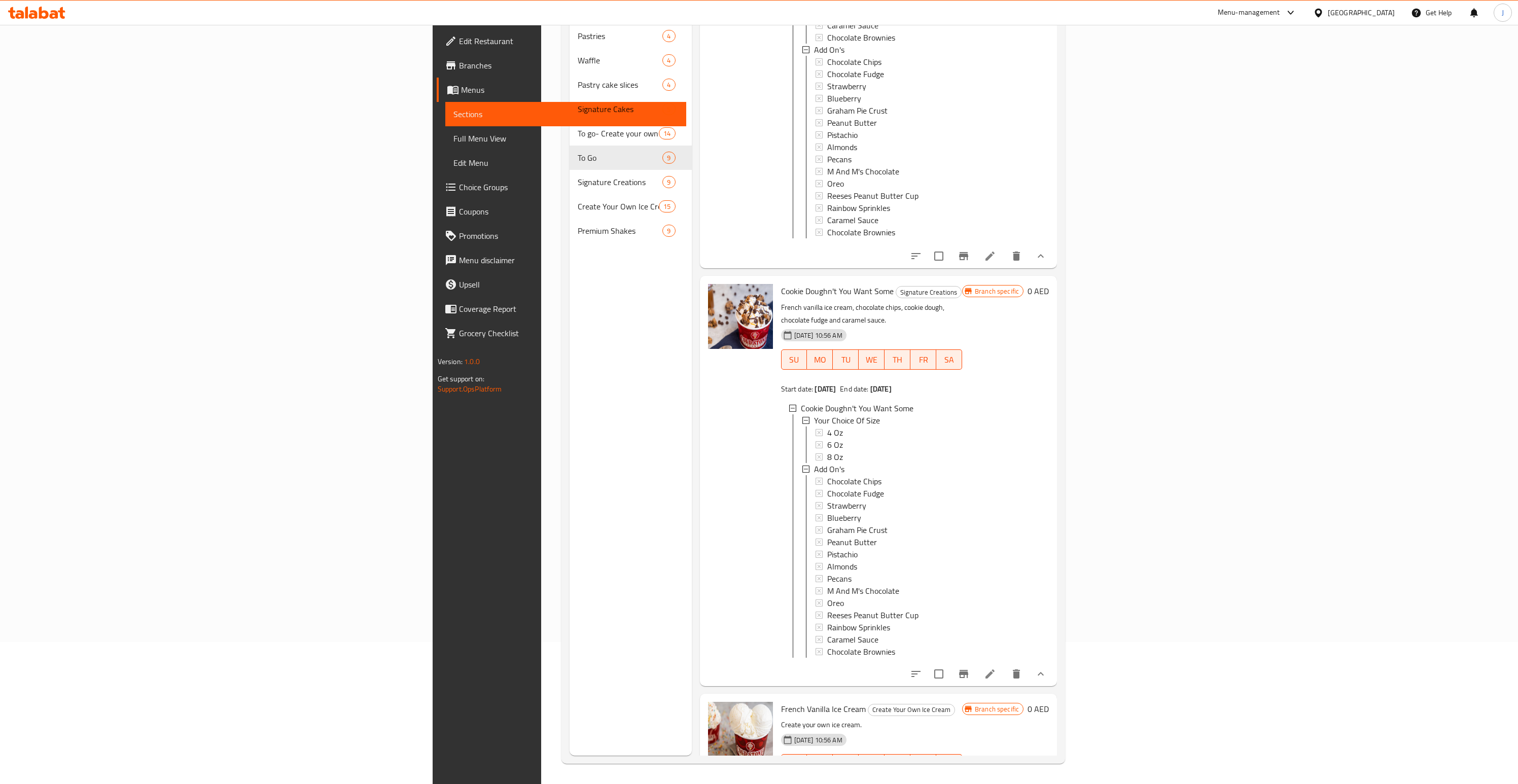
scroll to position [2, 0]
click at [1047, 783] on icon "show more" at bounding box center [1041, 795] width 12 height 12
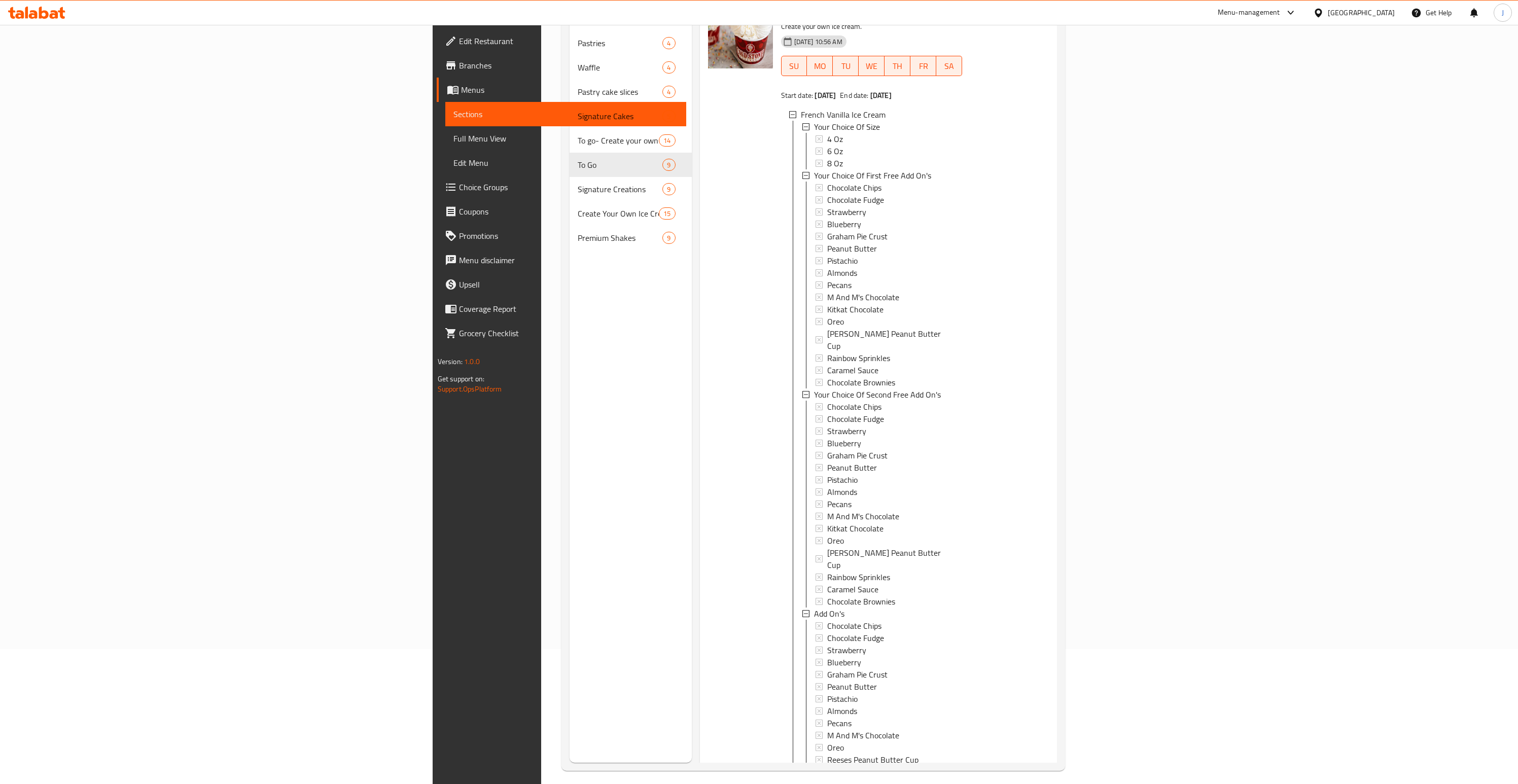
scroll to position [142, 0]
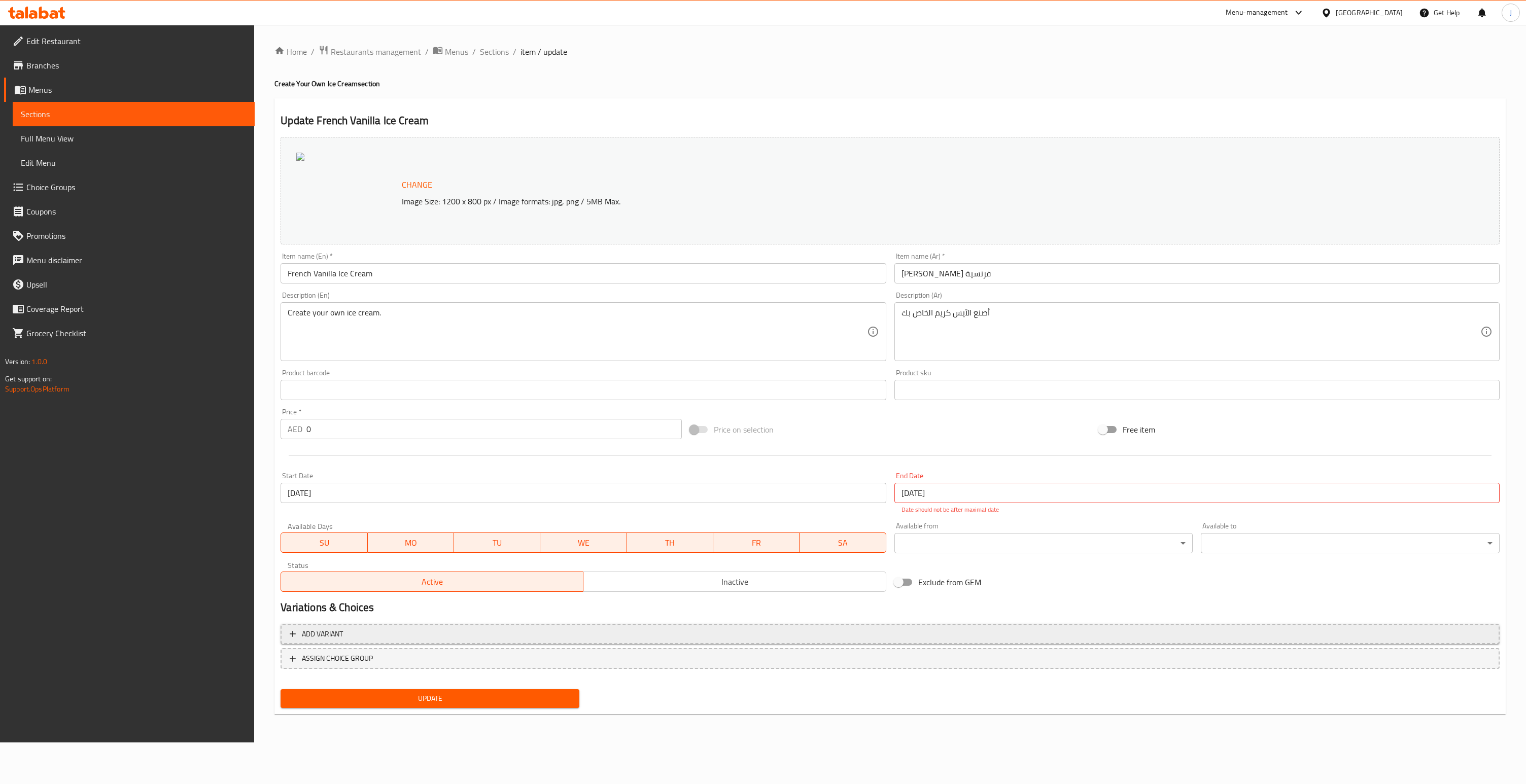
click at [343, 638] on span "Add variant" at bounding box center [322, 634] width 41 height 12
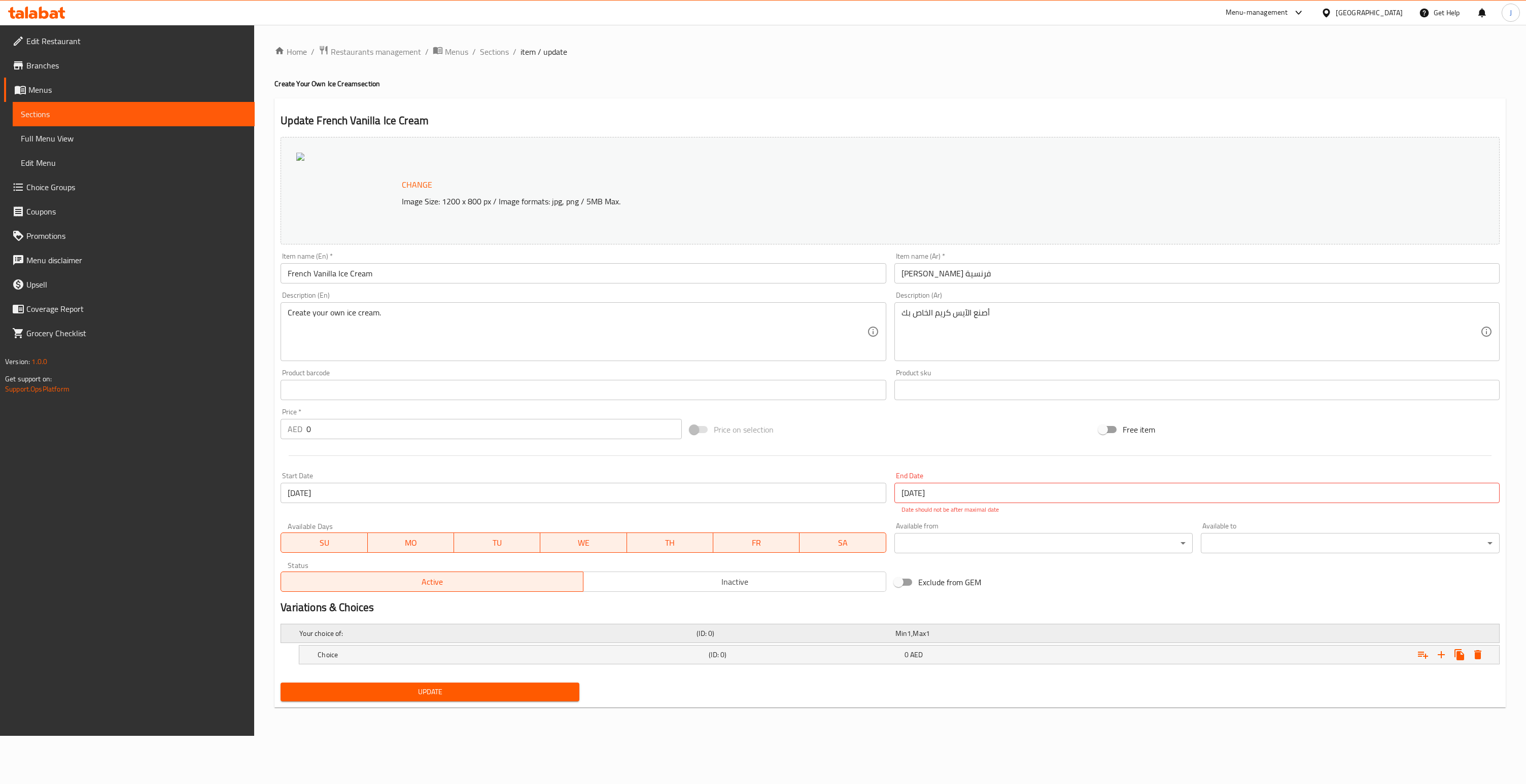
click at [495, 631] on h5 "Your choice of:" at bounding box center [496, 633] width 393 height 10
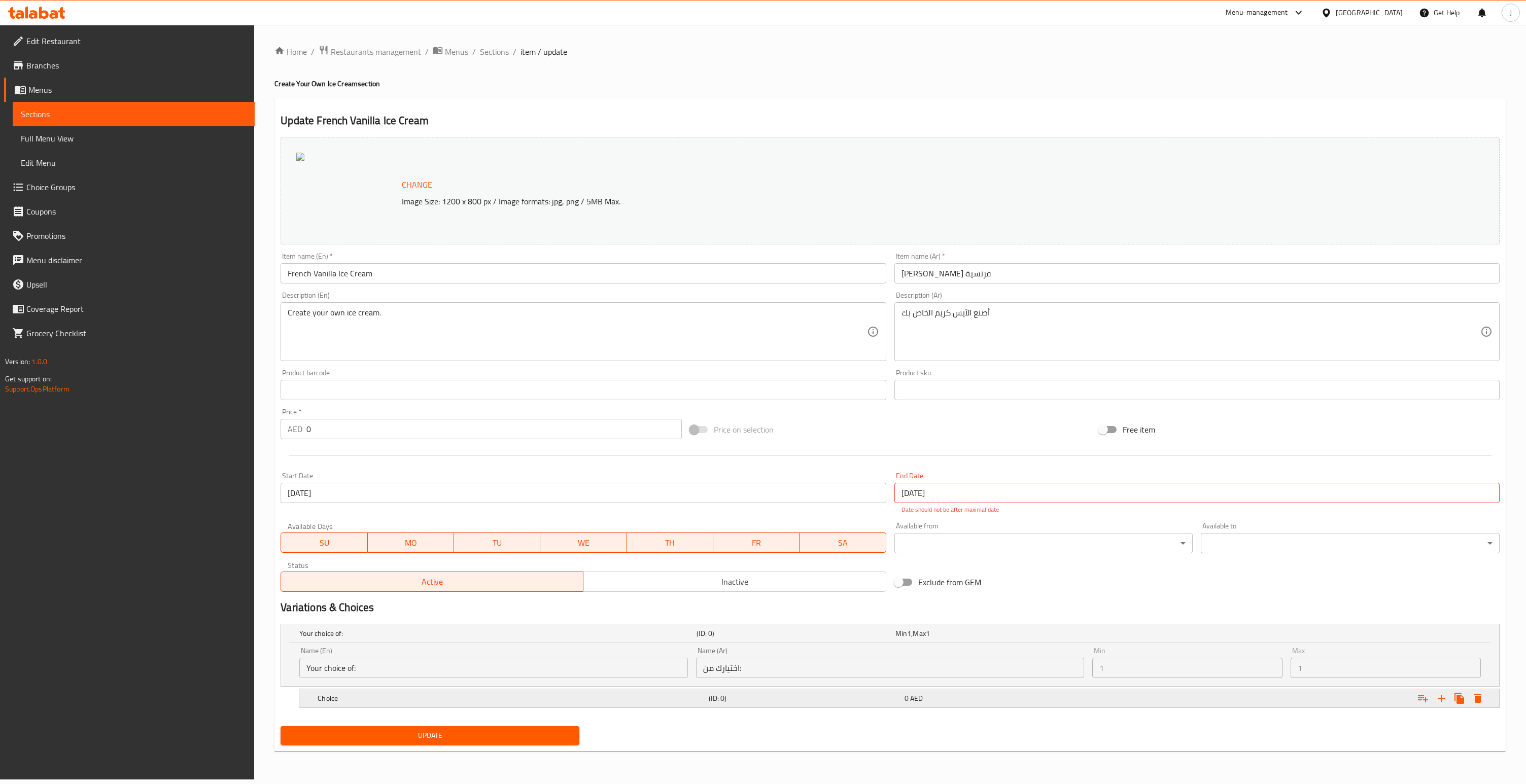
click at [396, 689] on div "Choice (ID: 0) 0 AED" at bounding box center [902, 698] width 1174 height 23
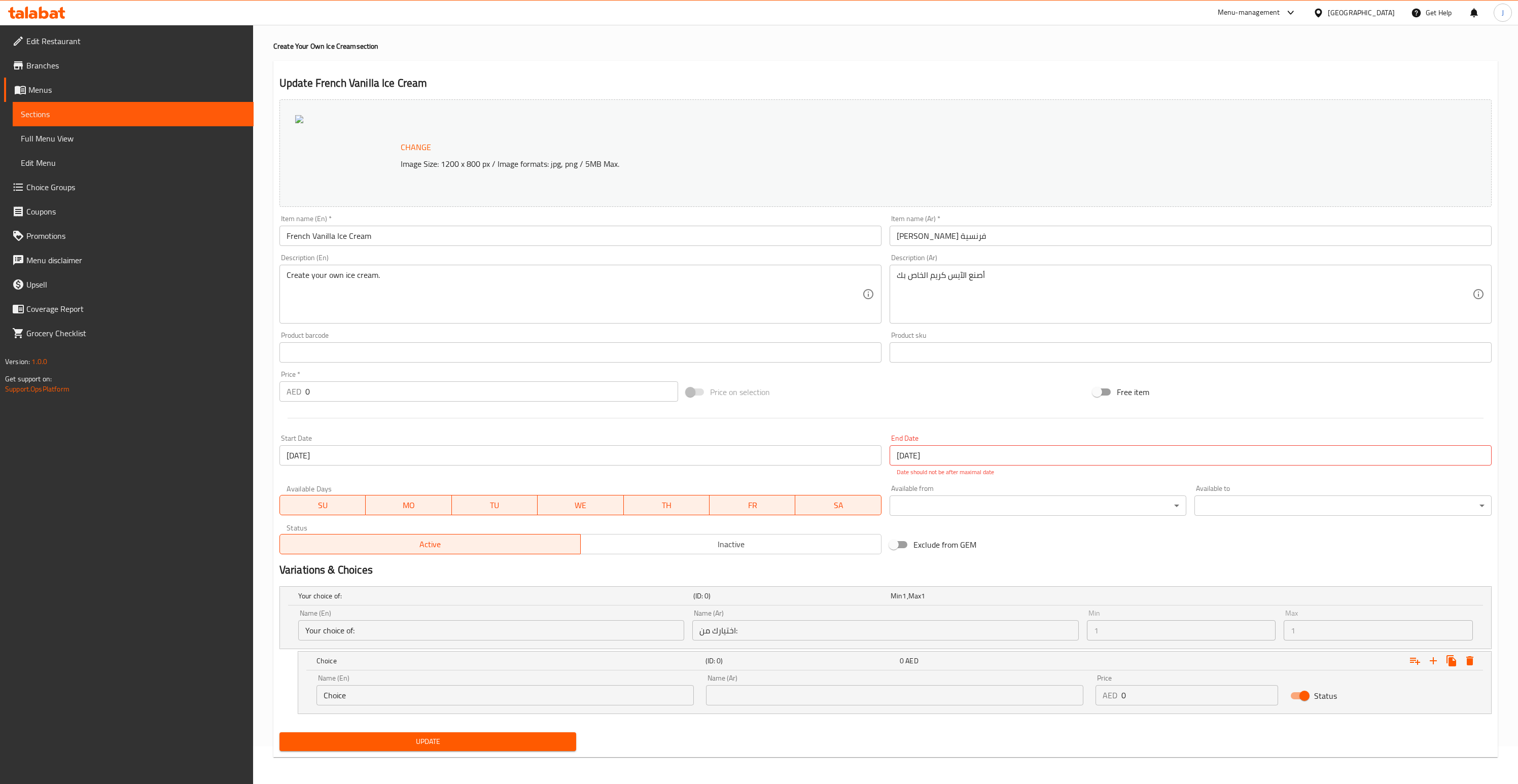
scroll to position [38, 0]
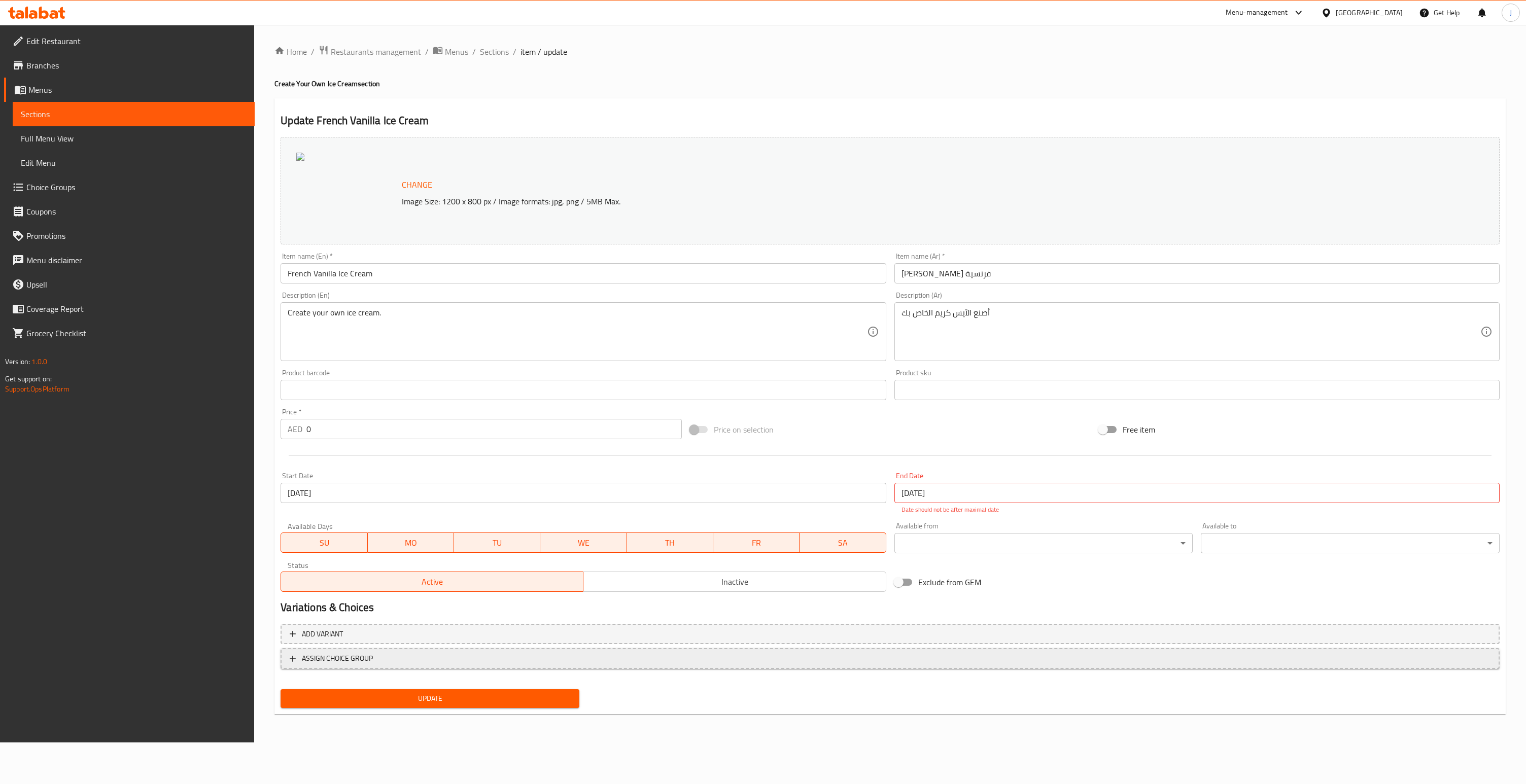
click at [361, 658] on span "ASSIGN CHOICE GROUP" at bounding box center [338, 658] width 71 height 12
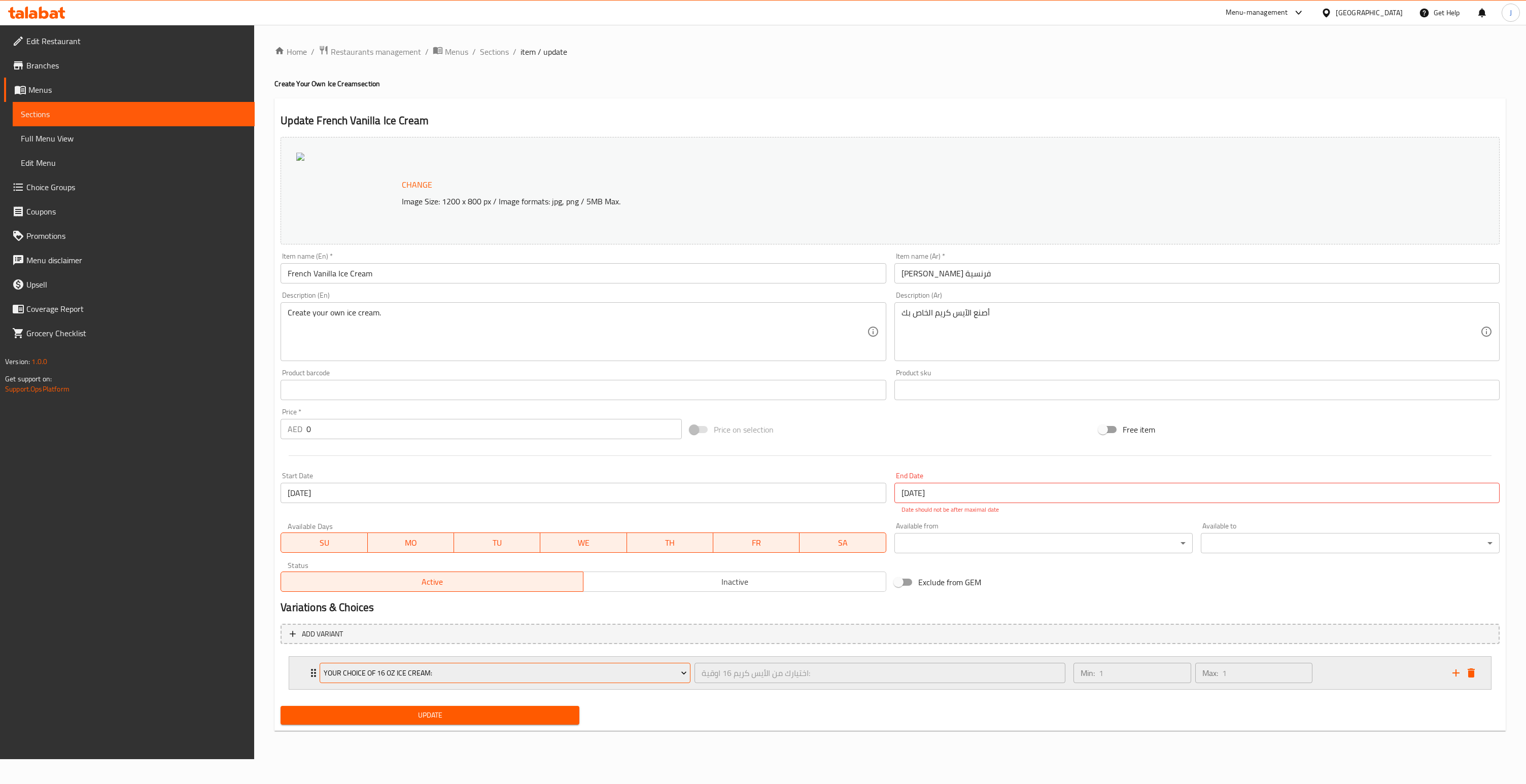
click at [504, 680] on button "Your Choice Of 16 Oz Ice Cream:" at bounding box center [505, 673] width 371 height 20
click at [306, 672] on div "Your Choice Of 16 Oz Ice Cream: اختيارك من الأيس كريم 16 اوقية: ​ Min: 1 ​ Max:…" at bounding box center [890, 673] width 1202 height 33
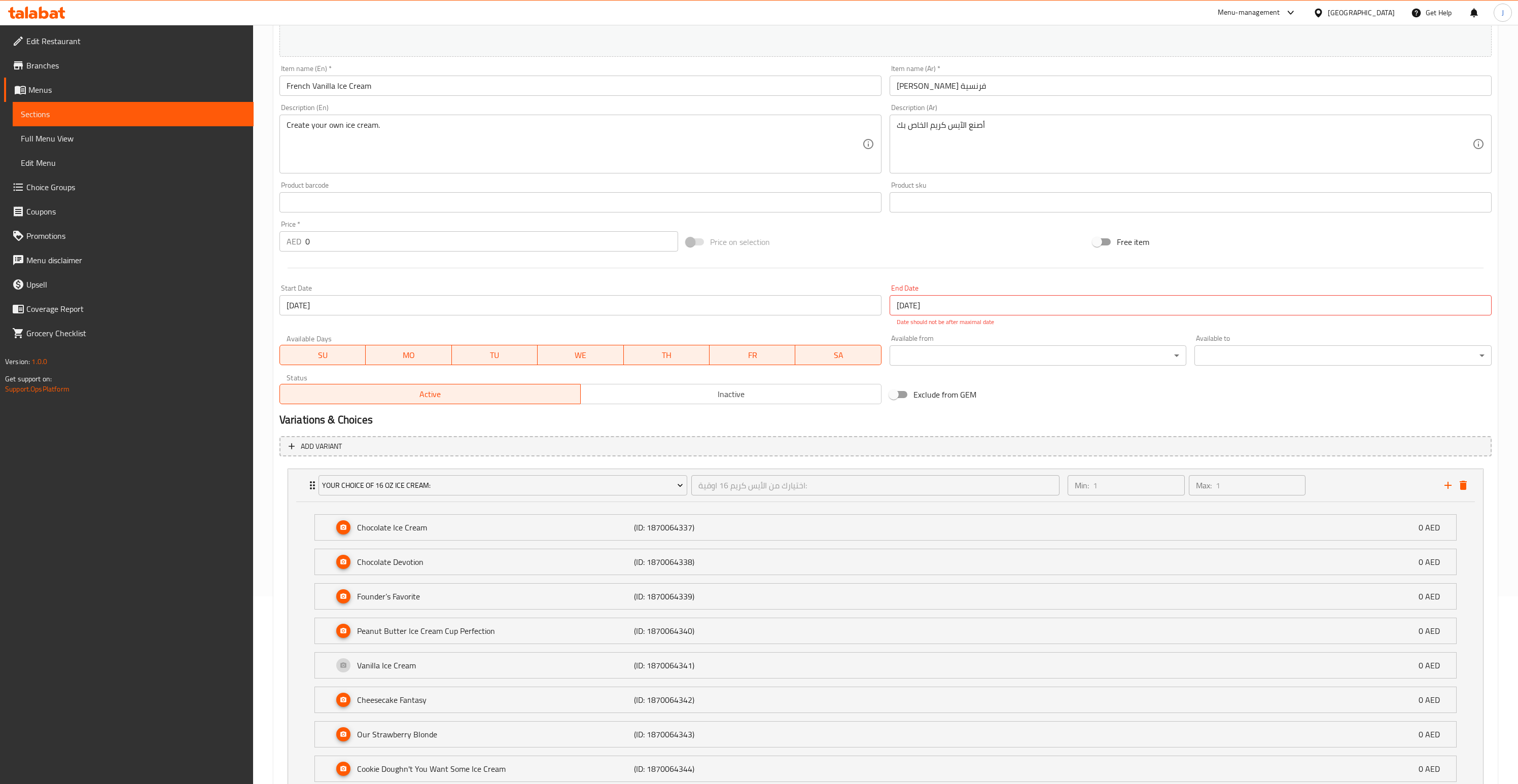
scroll to position [375, 0]
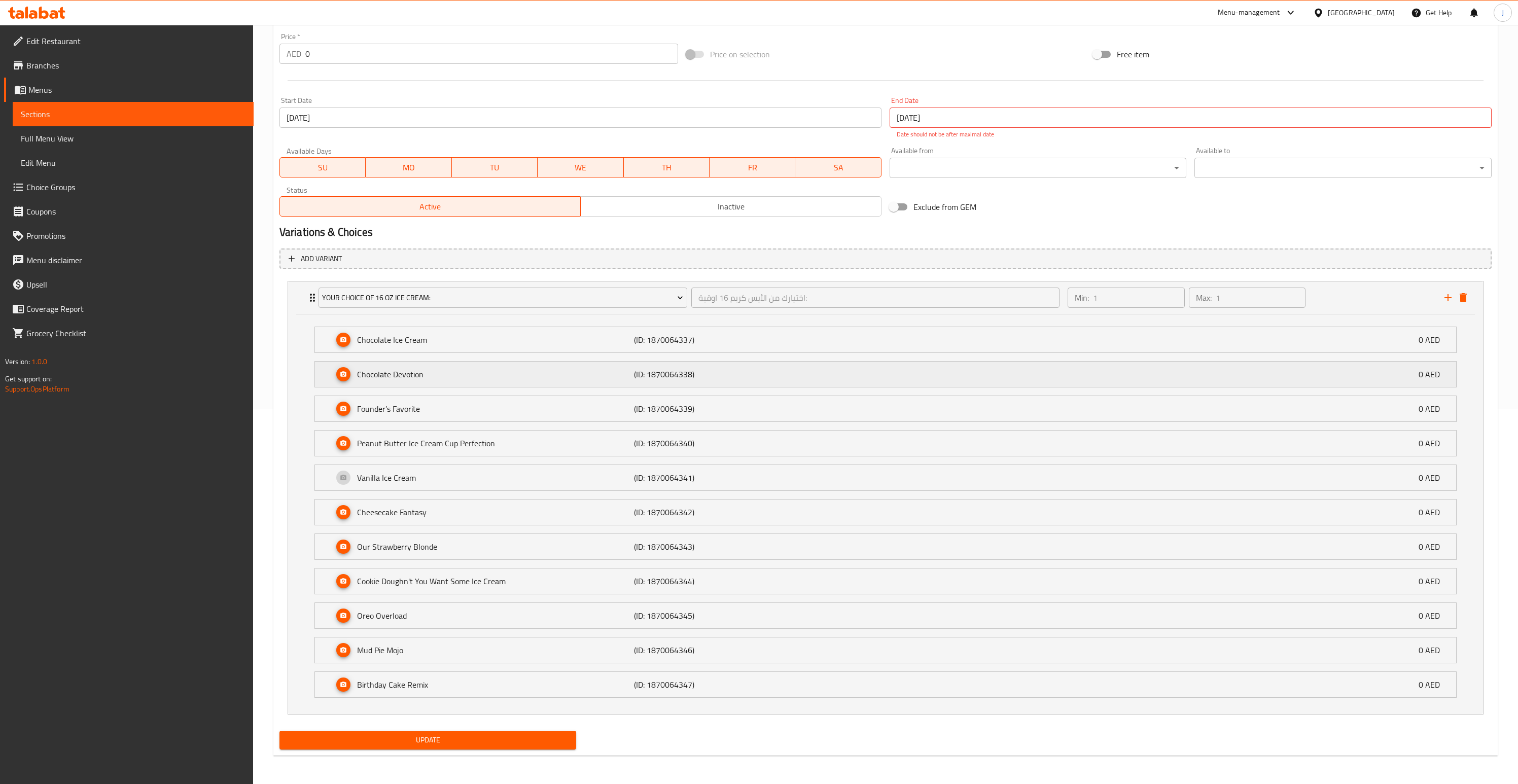
click at [666, 376] on p "(ID: 1870064338)" at bounding box center [726, 374] width 185 height 12
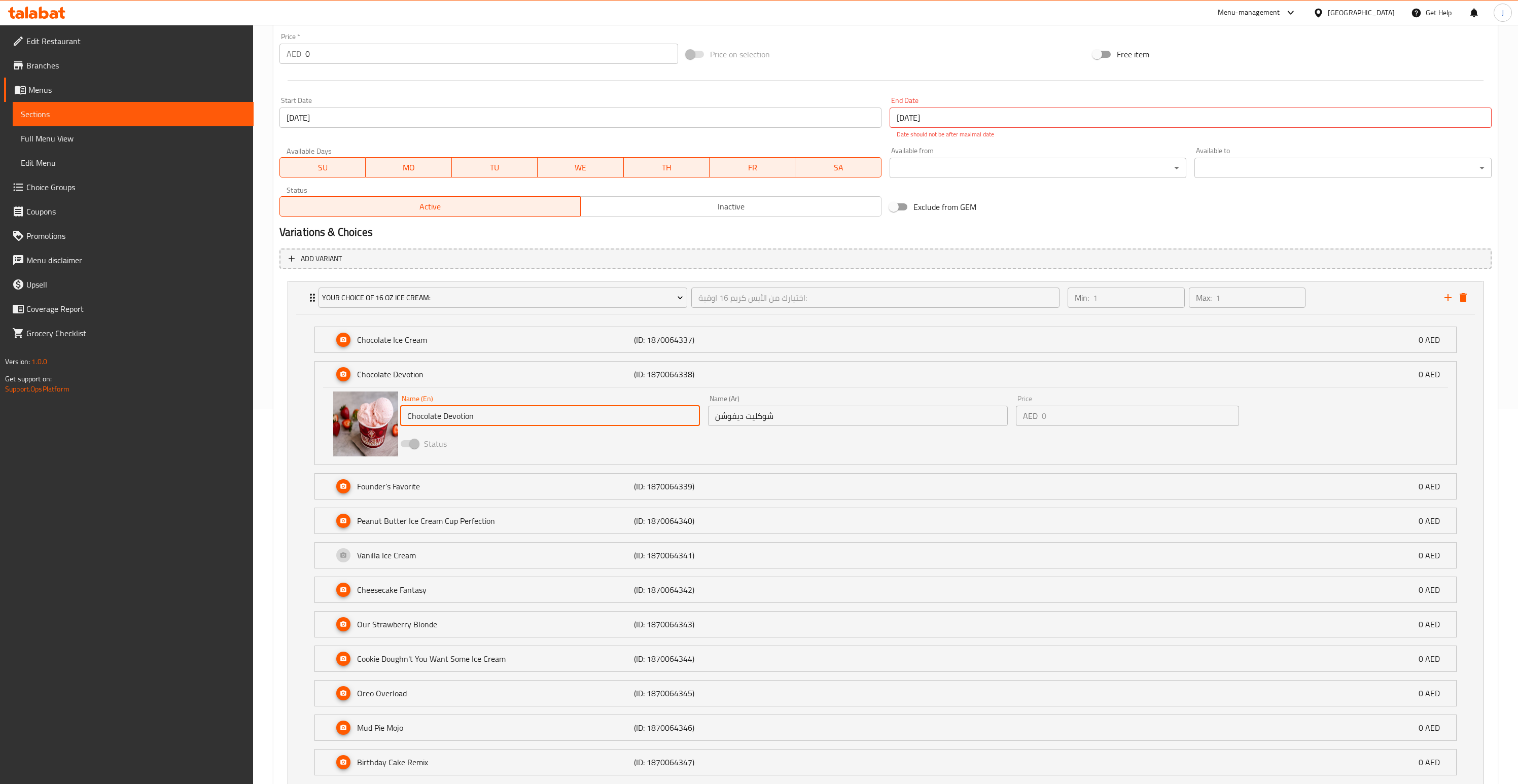
drag, startPoint x: 479, startPoint y: 417, endPoint x: 409, endPoint y: 414, distance: 70.1
click at [409, 414] on input "Chocolate Devotion" at bounding box center [550, 416] width 300 height 20
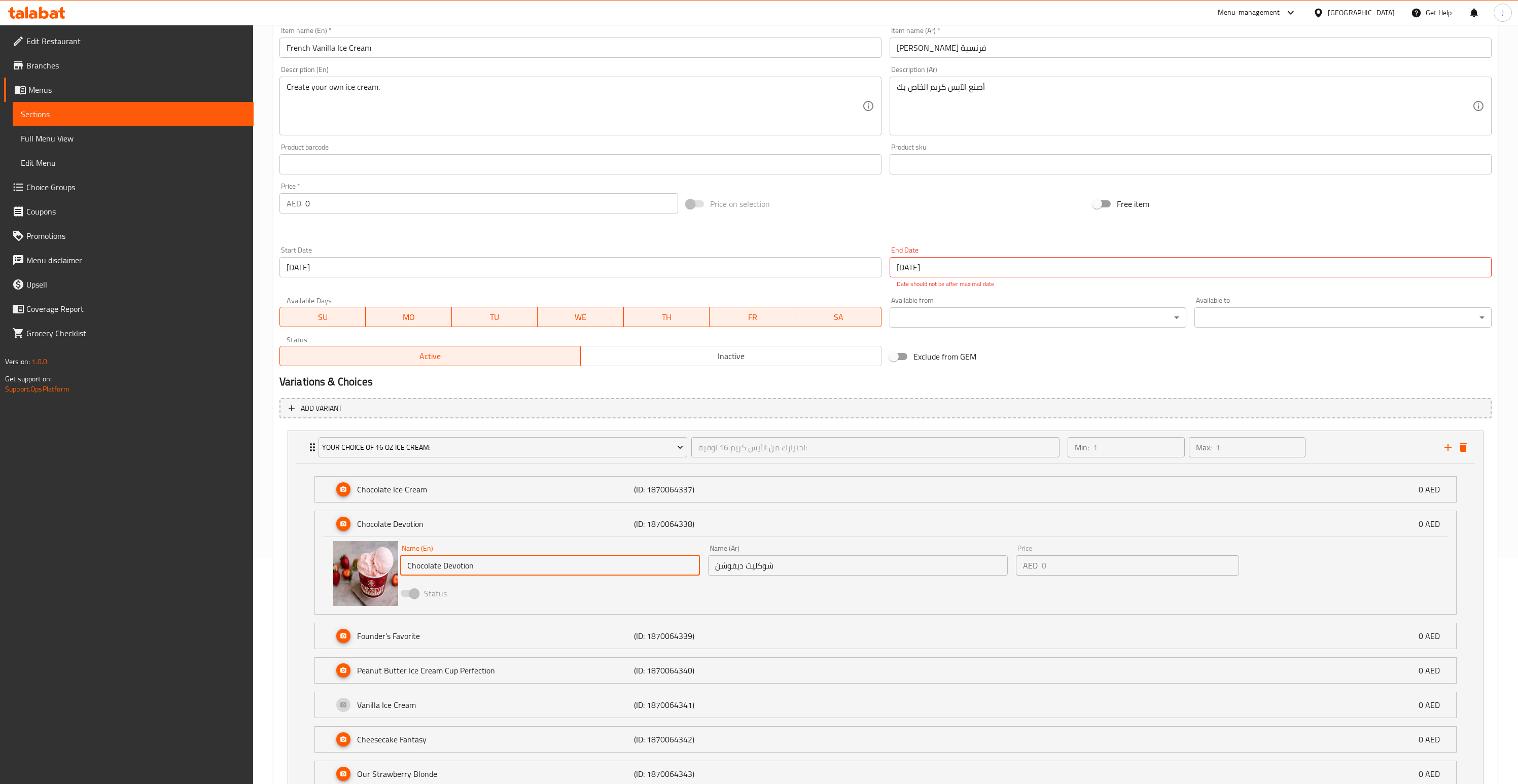
scroll to position [0, 0]
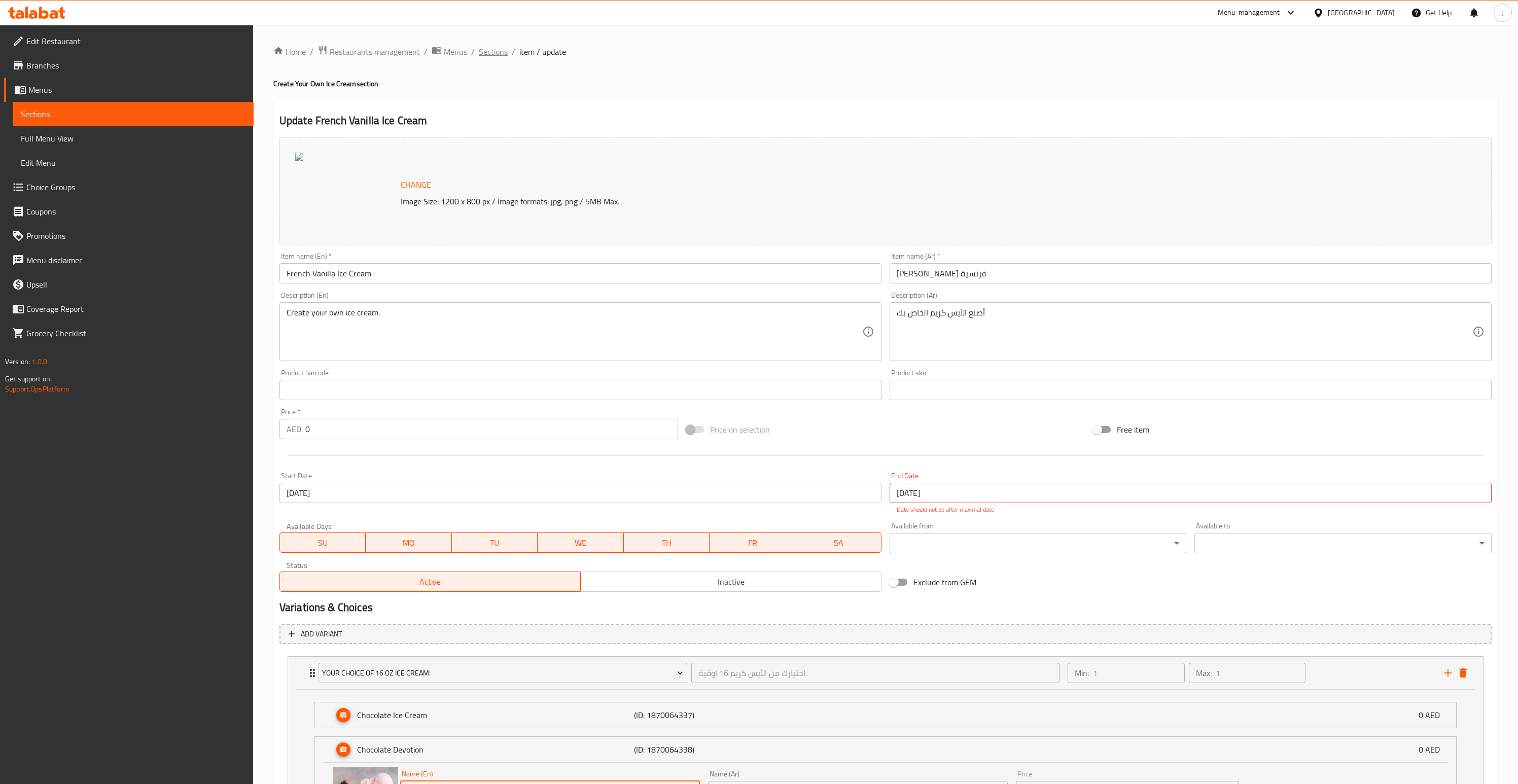
click at [495, 51] on span "Sections" at bounding box center [493, 52] width 29 height 12
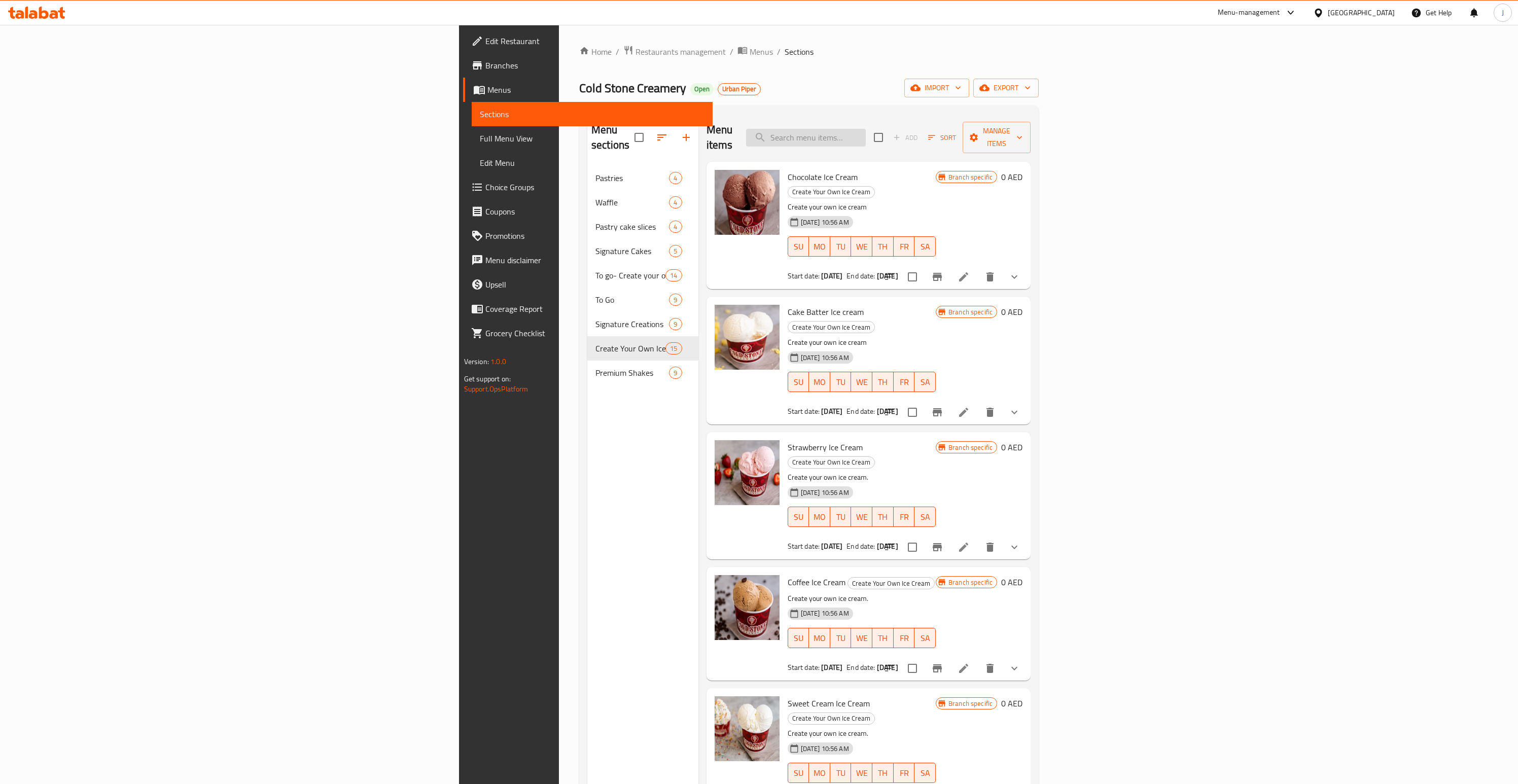
click at [866, 129] on input "search" at bounding box center [806, 138] width 120 height 18
type input "C"
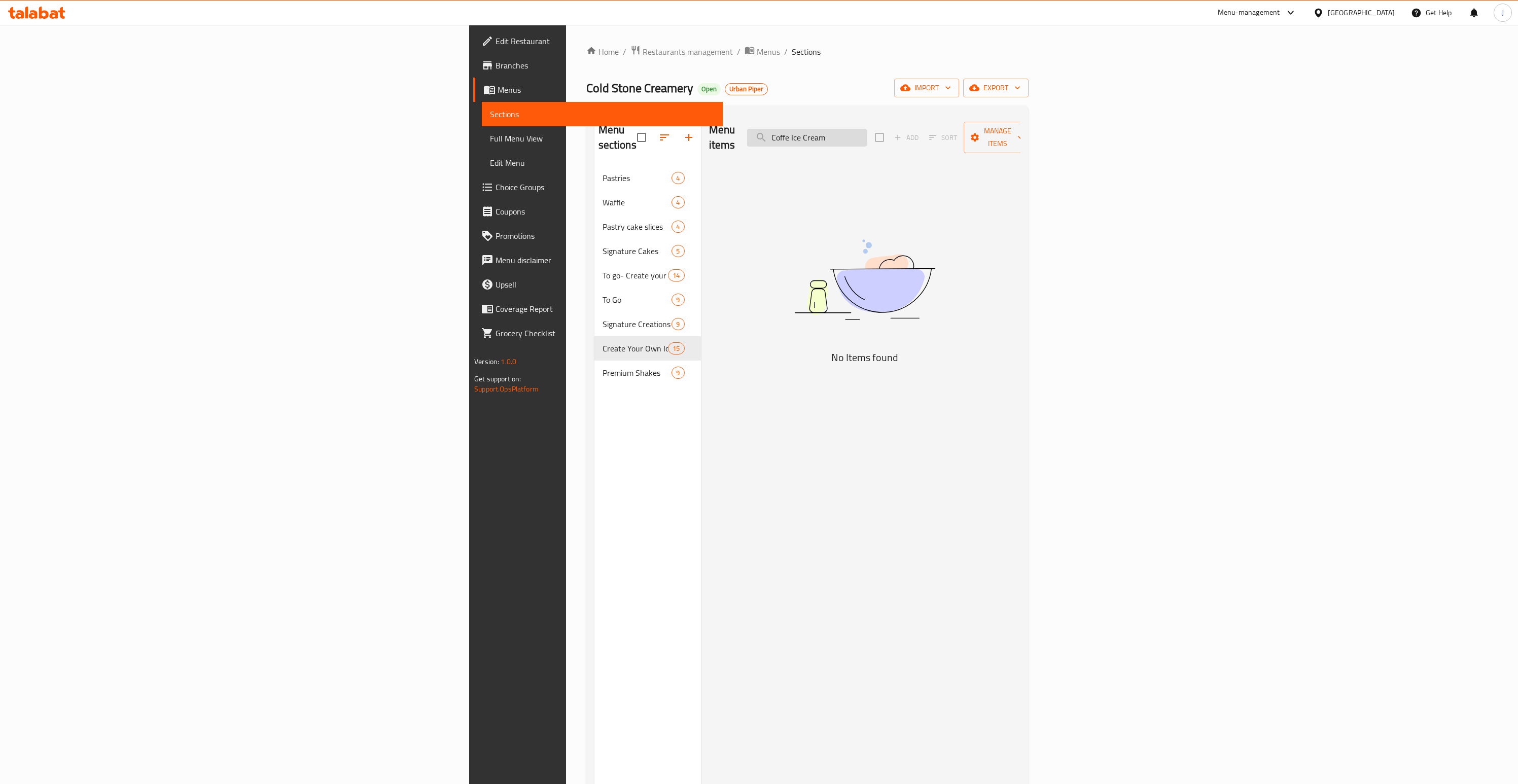
click at [867, 130] on input "Coffe Ice Cream" at bounding box center [807, 138] width 120 height 18
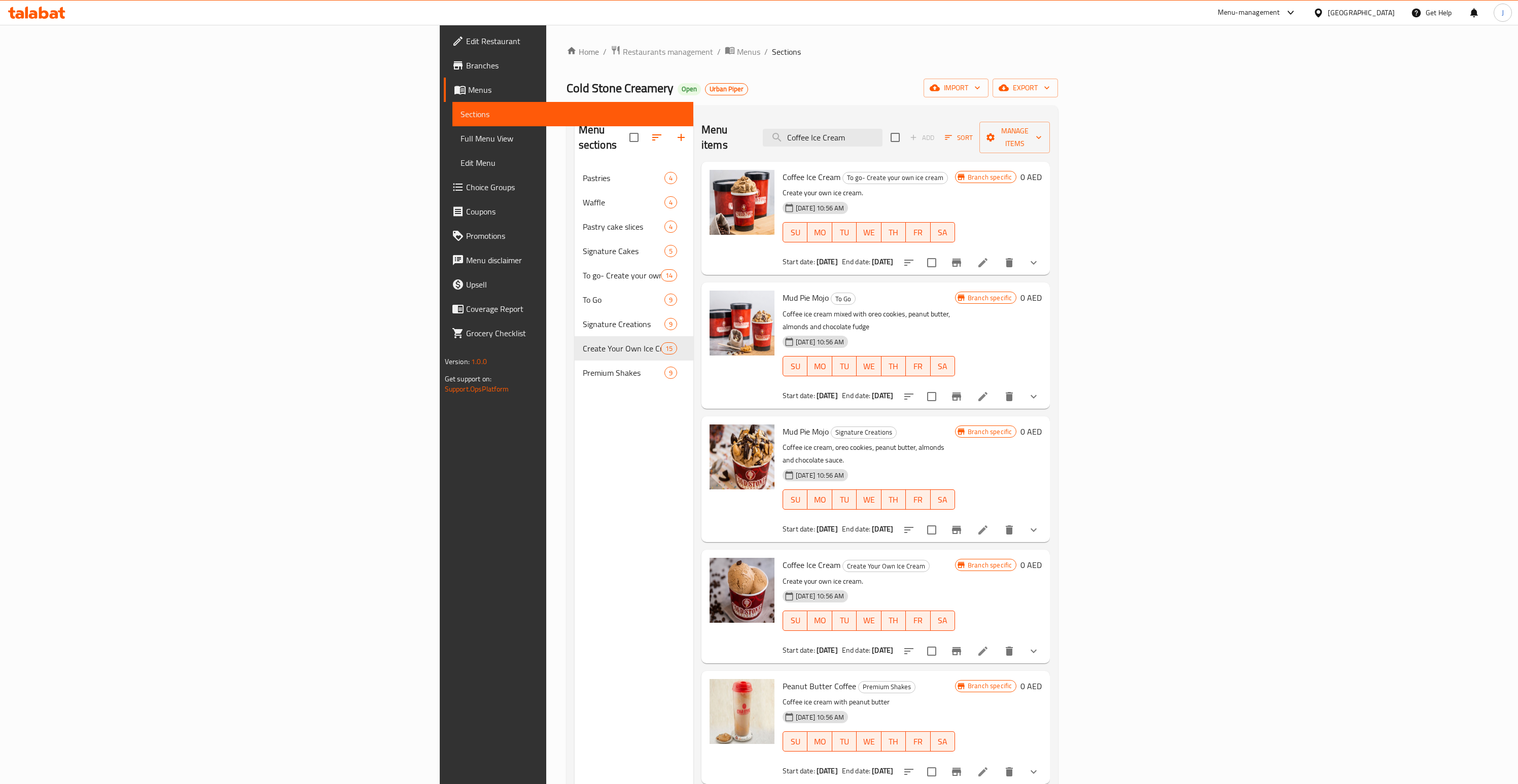
type input "Coffee Ice Cream"
click at [989, 256] on icon at bounding box center [983, 262] width 12 height 12
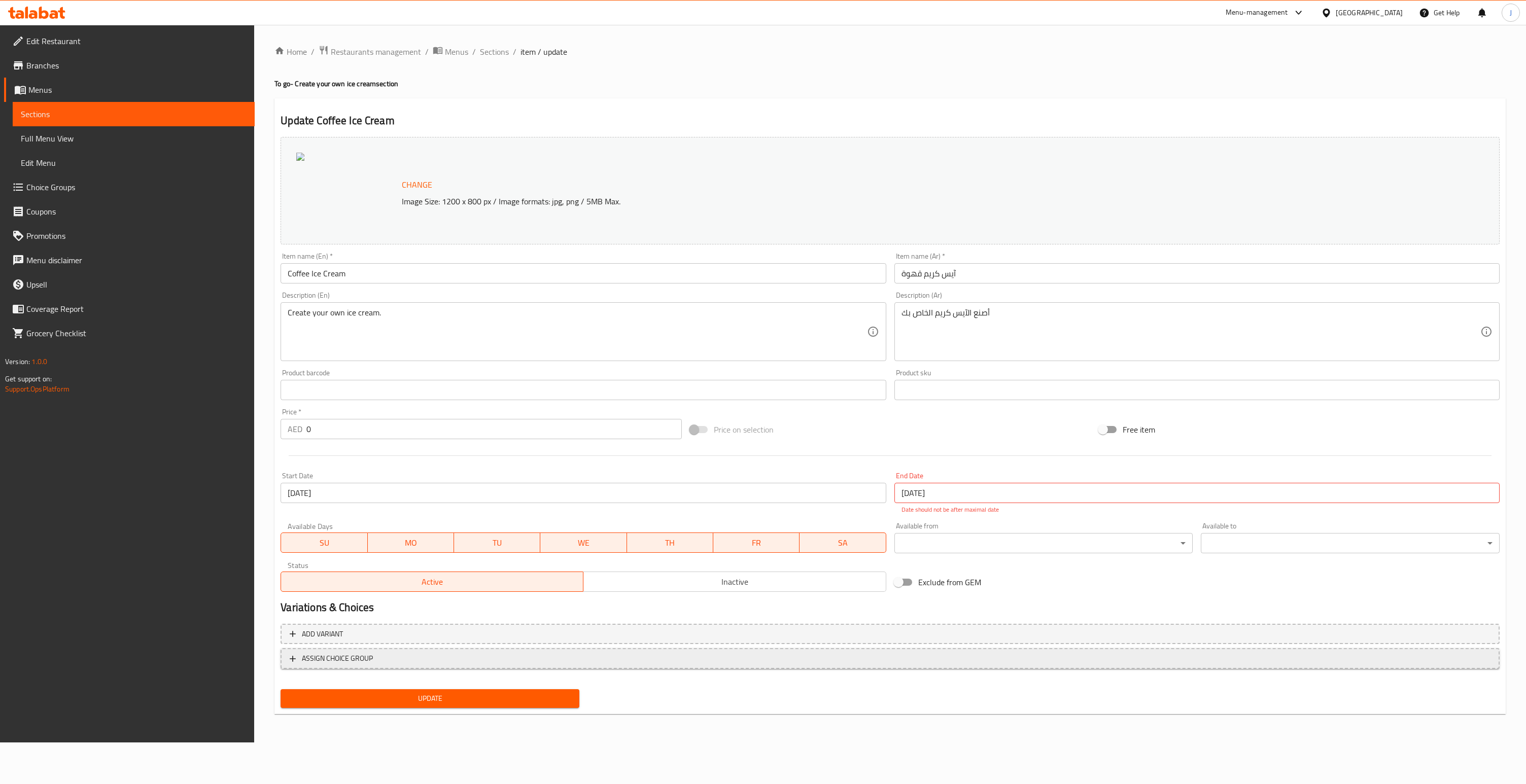
click at [631, 655] on span "ASSIGN CHOICE GROUP" at bounding box center [890, 658] width 1201 height 12
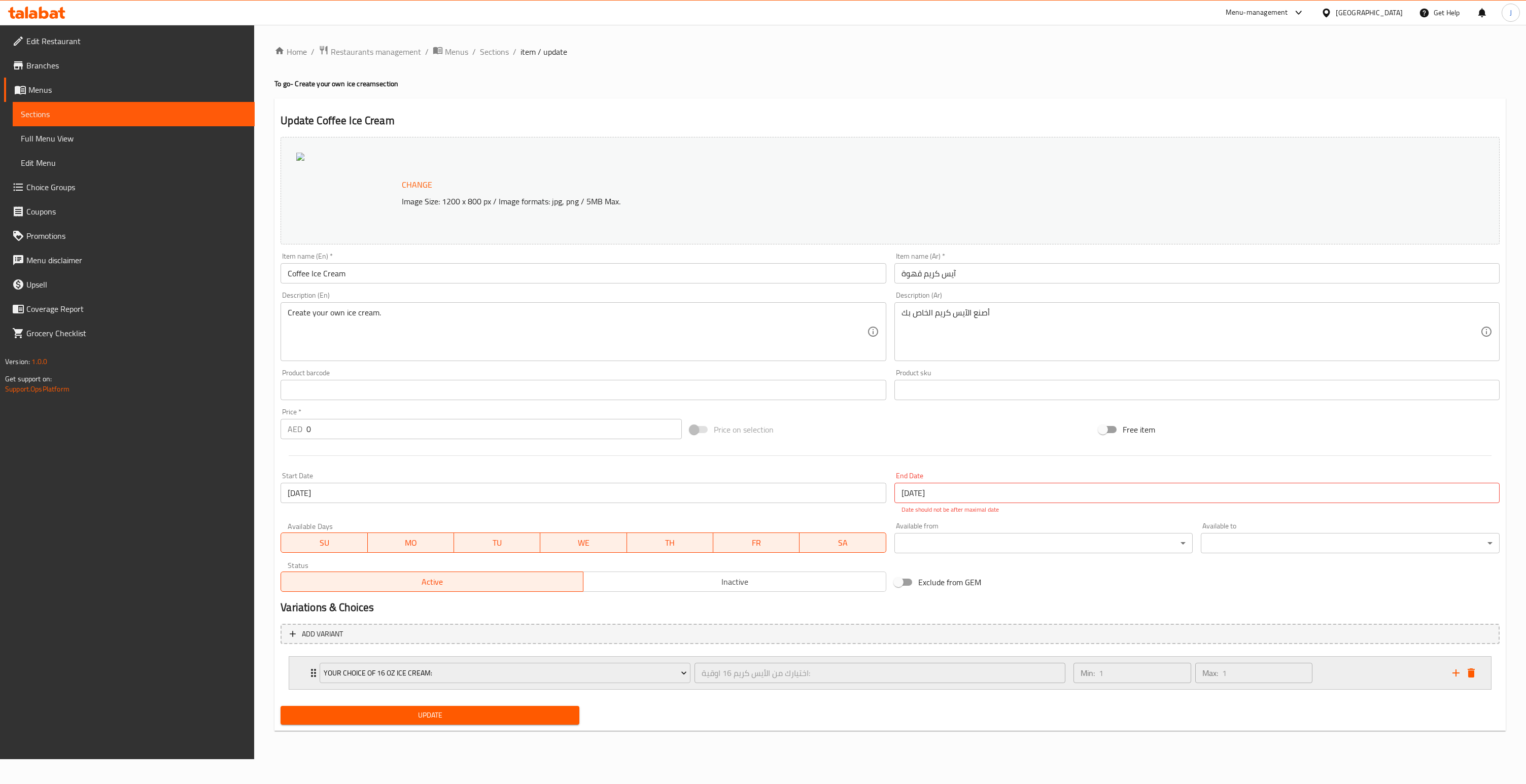
click at [295, 674] on div "Your Choice Of 16 Oz Ice Cream: اختيارك من الأيس كريم 16 اوقية: ​ Min: 1 ​ Max:…" at bounding box center [890, 673] width 1202 height 33
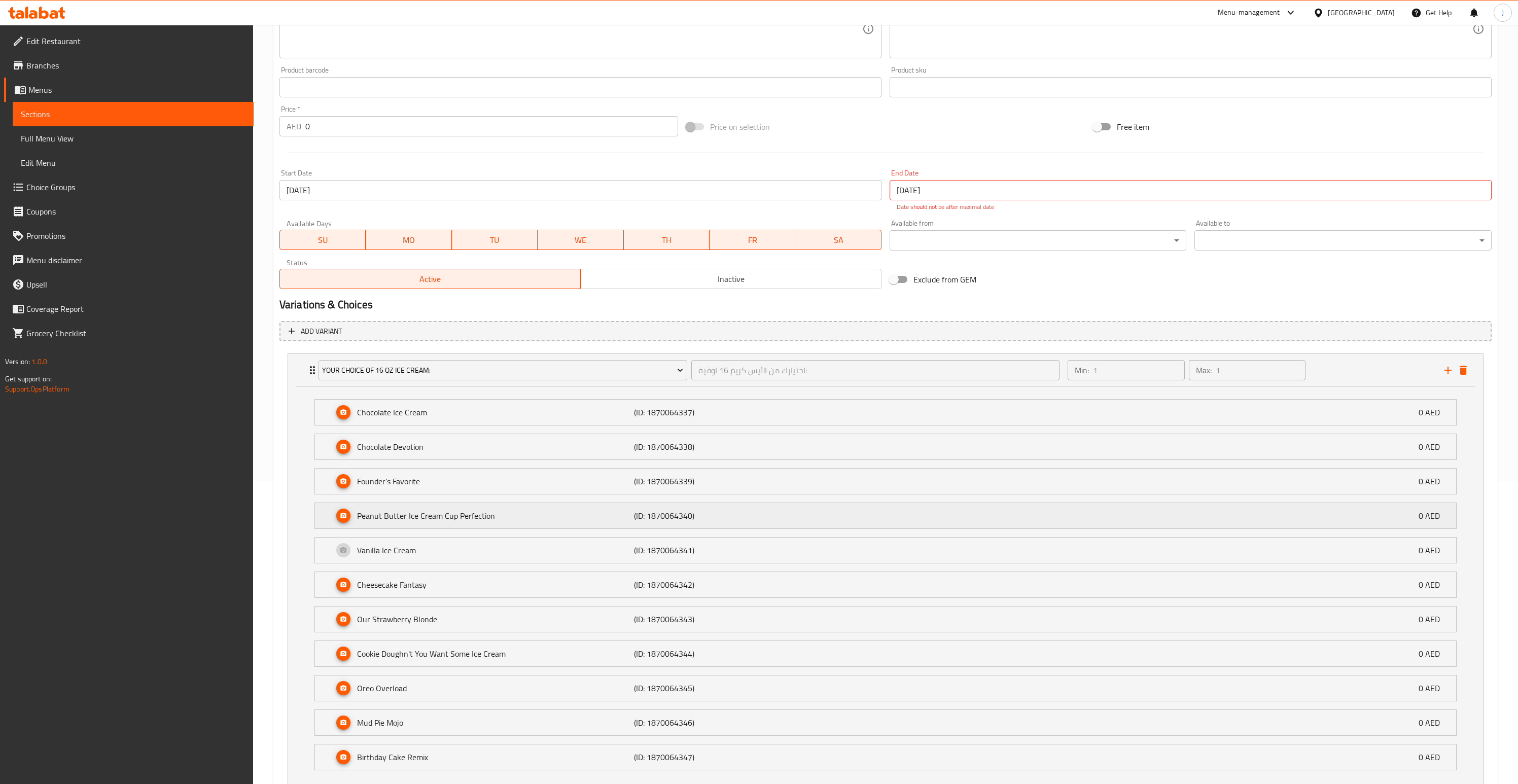
scroll to position [375, 0]
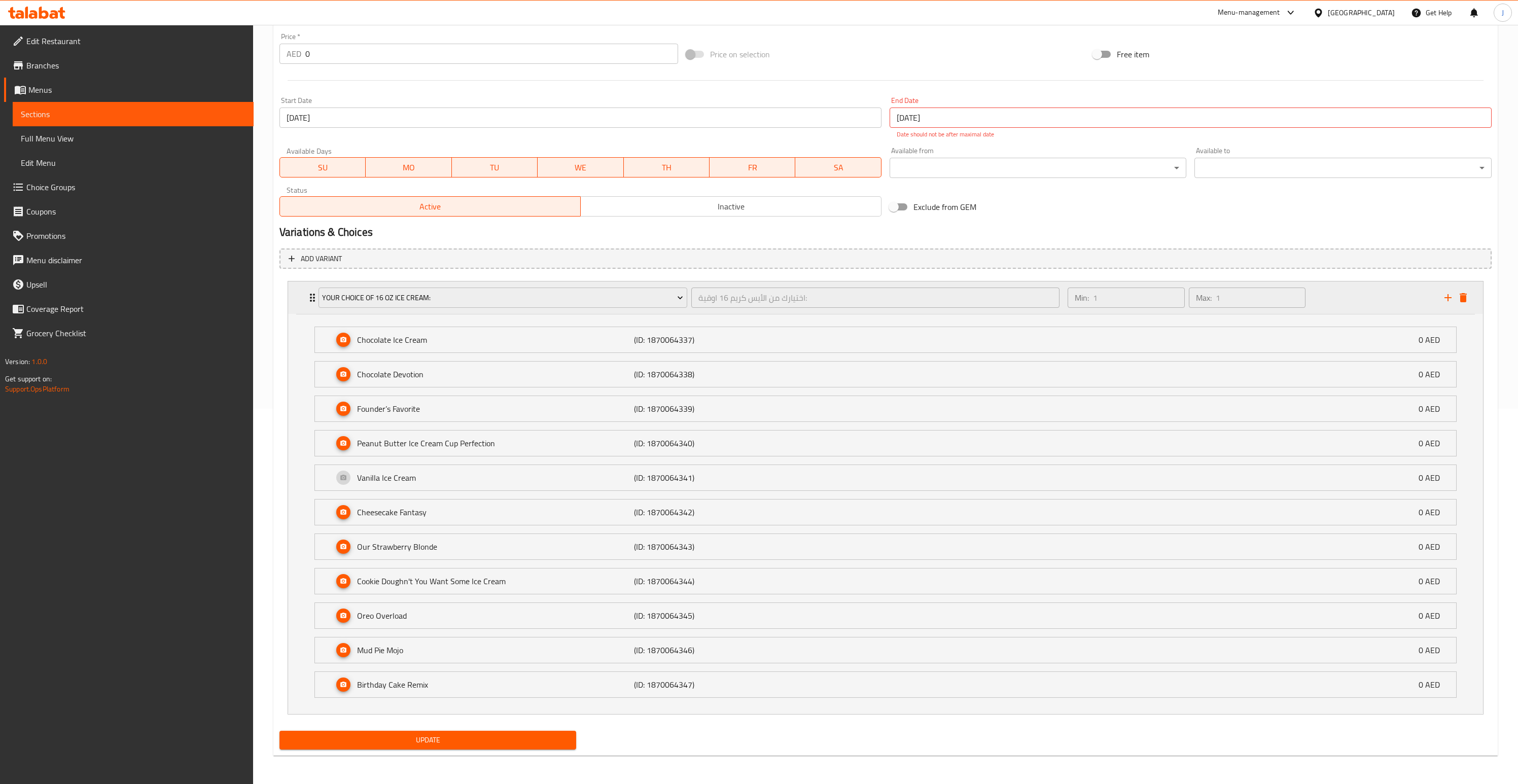
click at [297, 295] on div "Your Choice Of 16 Oz Ice Cream: اختيارك من الأيس كريم 16 اوقية: ​ Min: 1 ​ Max:…" at bounding box center [885, 297] width 1195 height 33
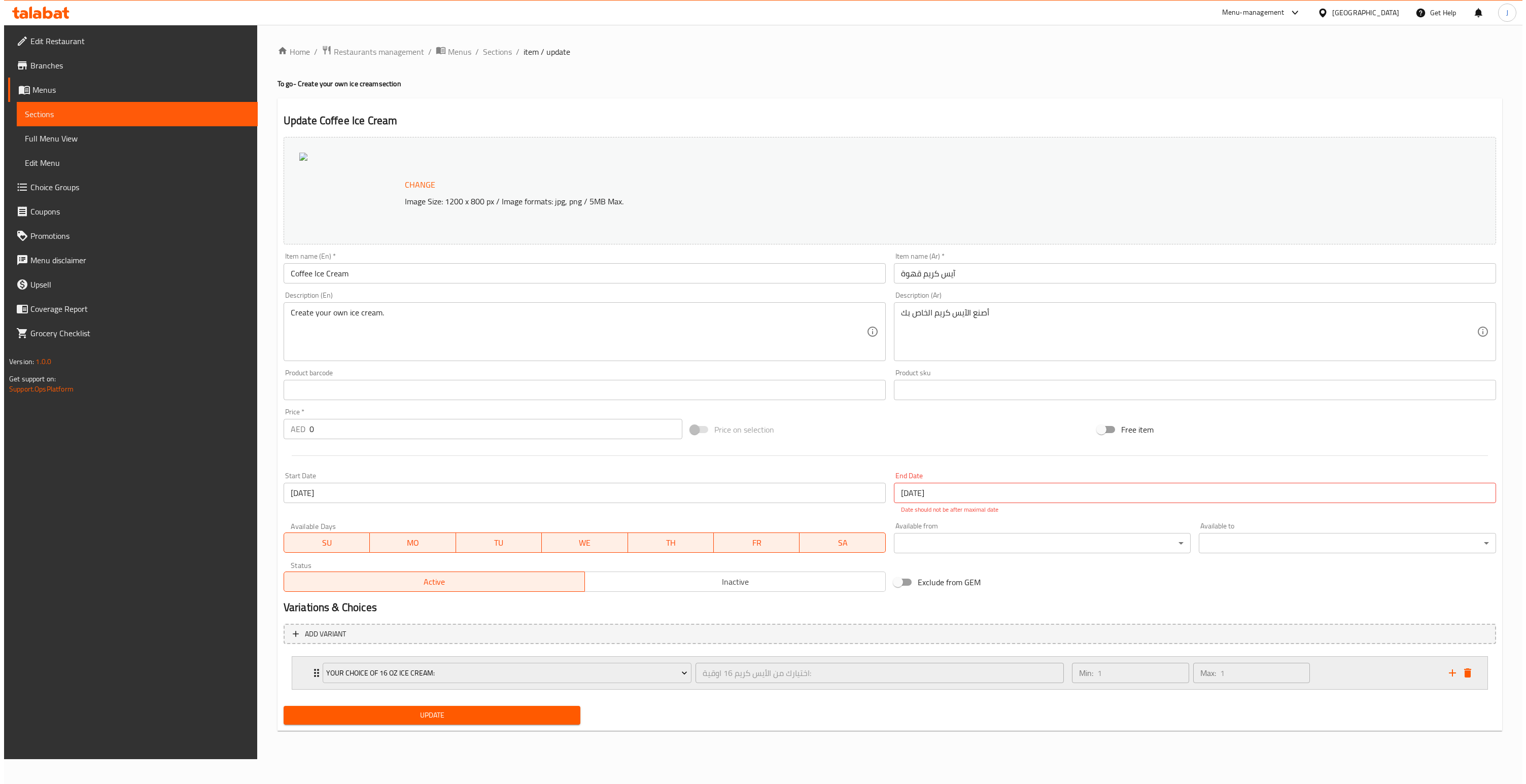
scroll to position [0, 0]
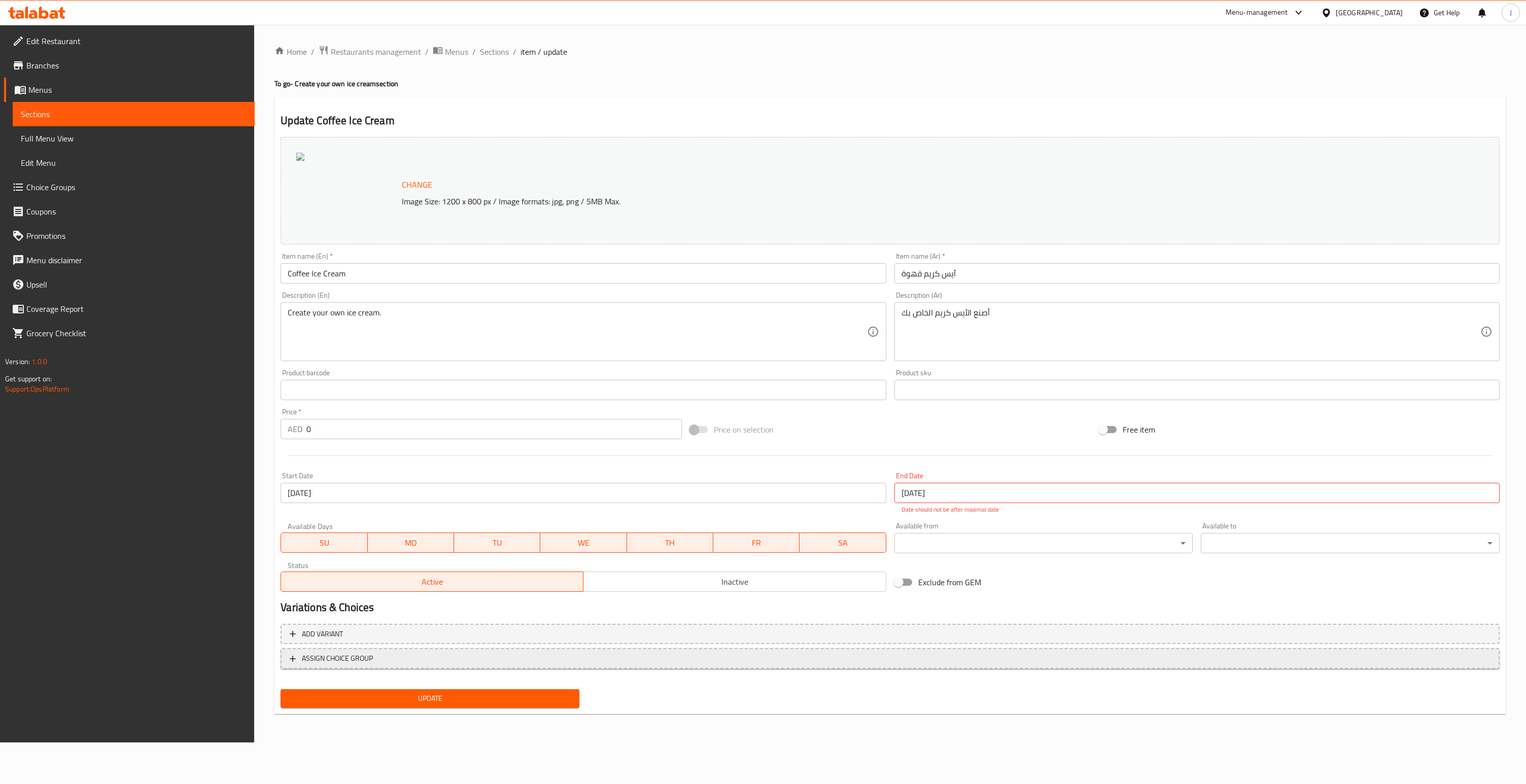
click at [469, 658] on span "ASSIGN CHOICE GROUP" at bounding box center [890, 658] width 1201 height 12
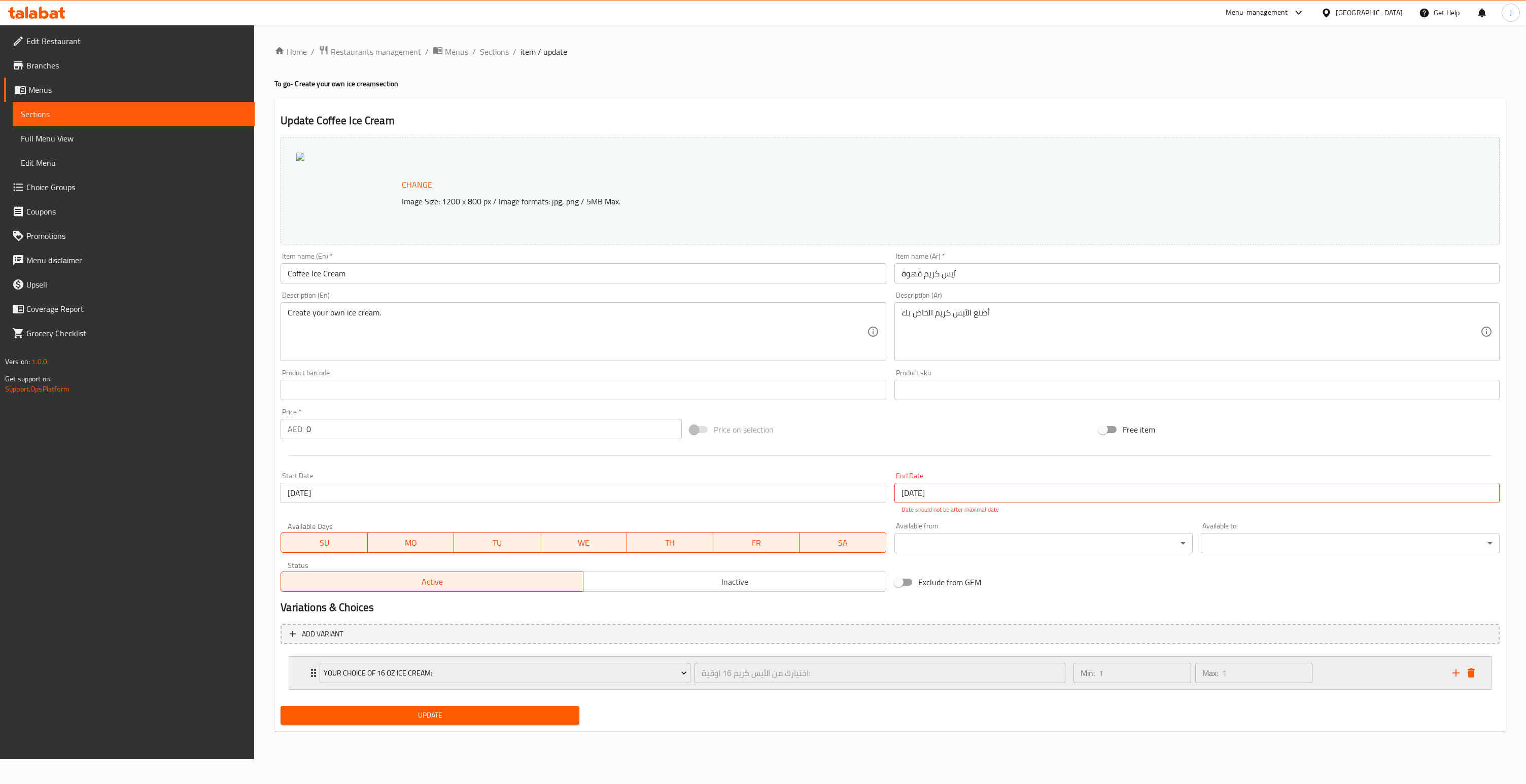
click at [298, 673] on div "Your Choice Of 16 Oz Ice Cream: اختيارك من الأيس كريم 16 اوقية: ​ Min: 1 ​ Max:…" at bounding box center [890, 673] width 1202 height 33
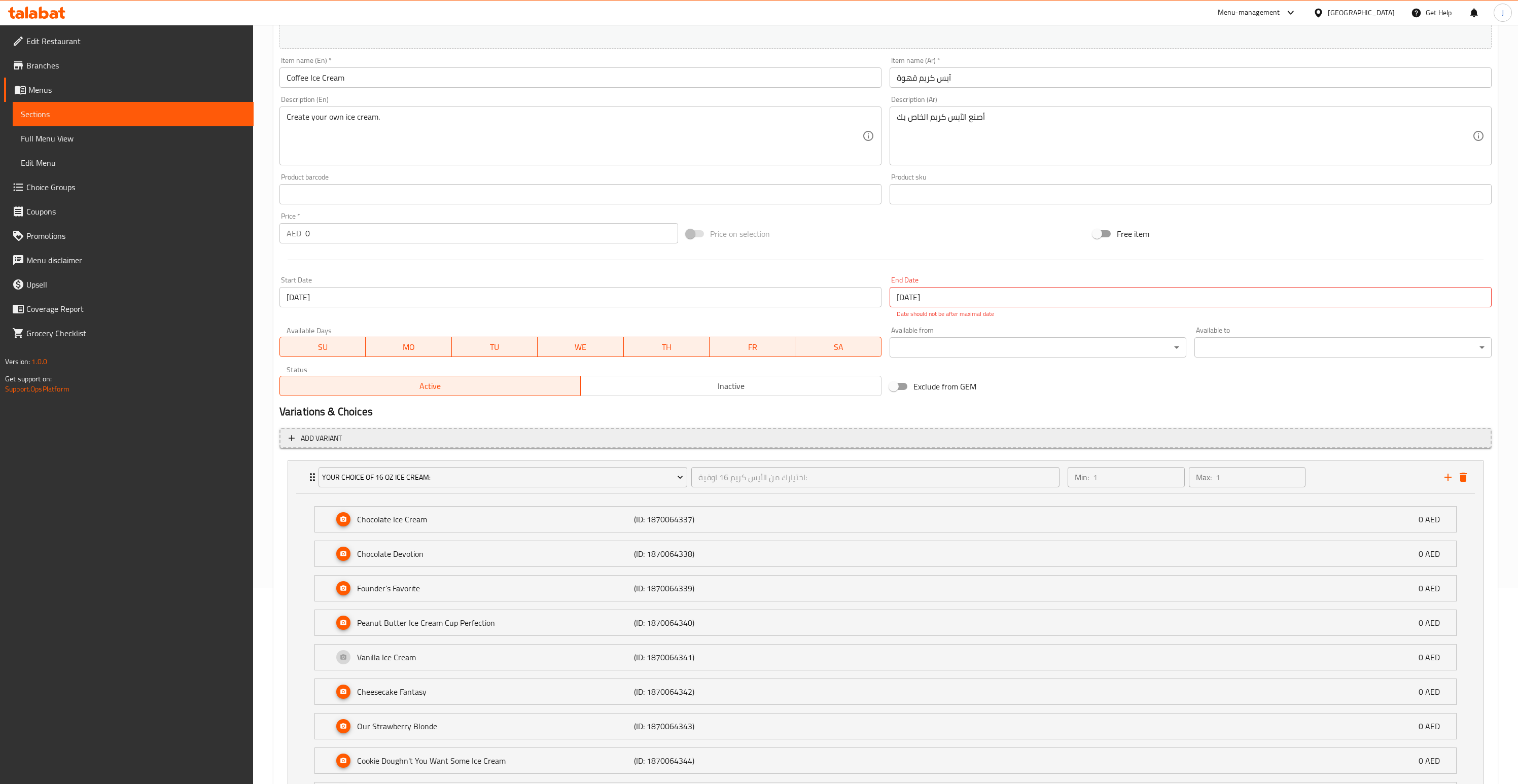
scroll to position [198, 0]
click at [299, 473] on div "Your Choice Of 16 Oz Ice Cream: اختيارك من الأيس كريم 16 اوقية: ​ Min: 1 ​ Max:…" at bounding box center [885, 475] width 1195 height 33
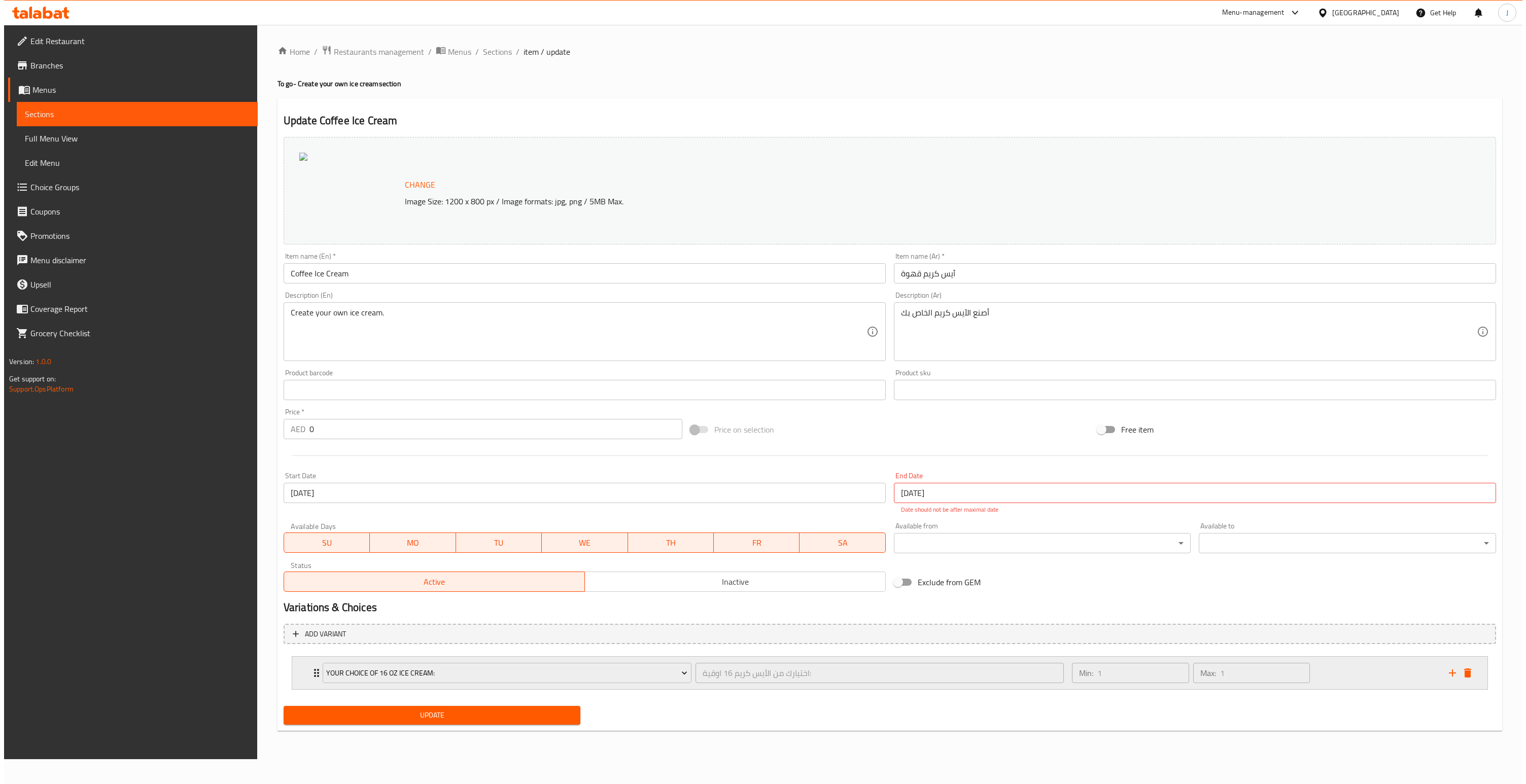
scroll to position [0, 0]
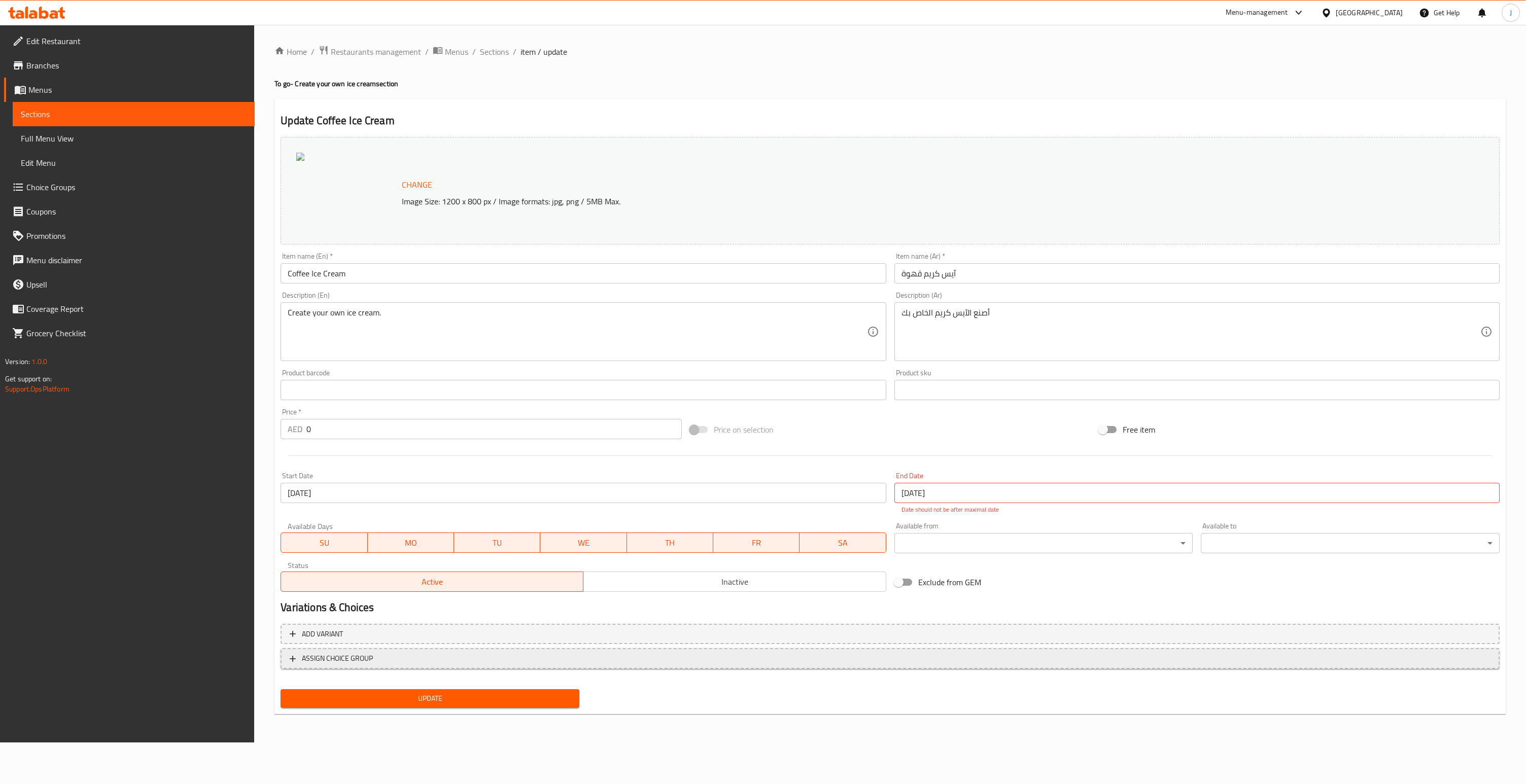
click at [669, 666] on button "ASSIGN CHOICE GROUP" at bounding box center [890, 658] width 1219 height 21
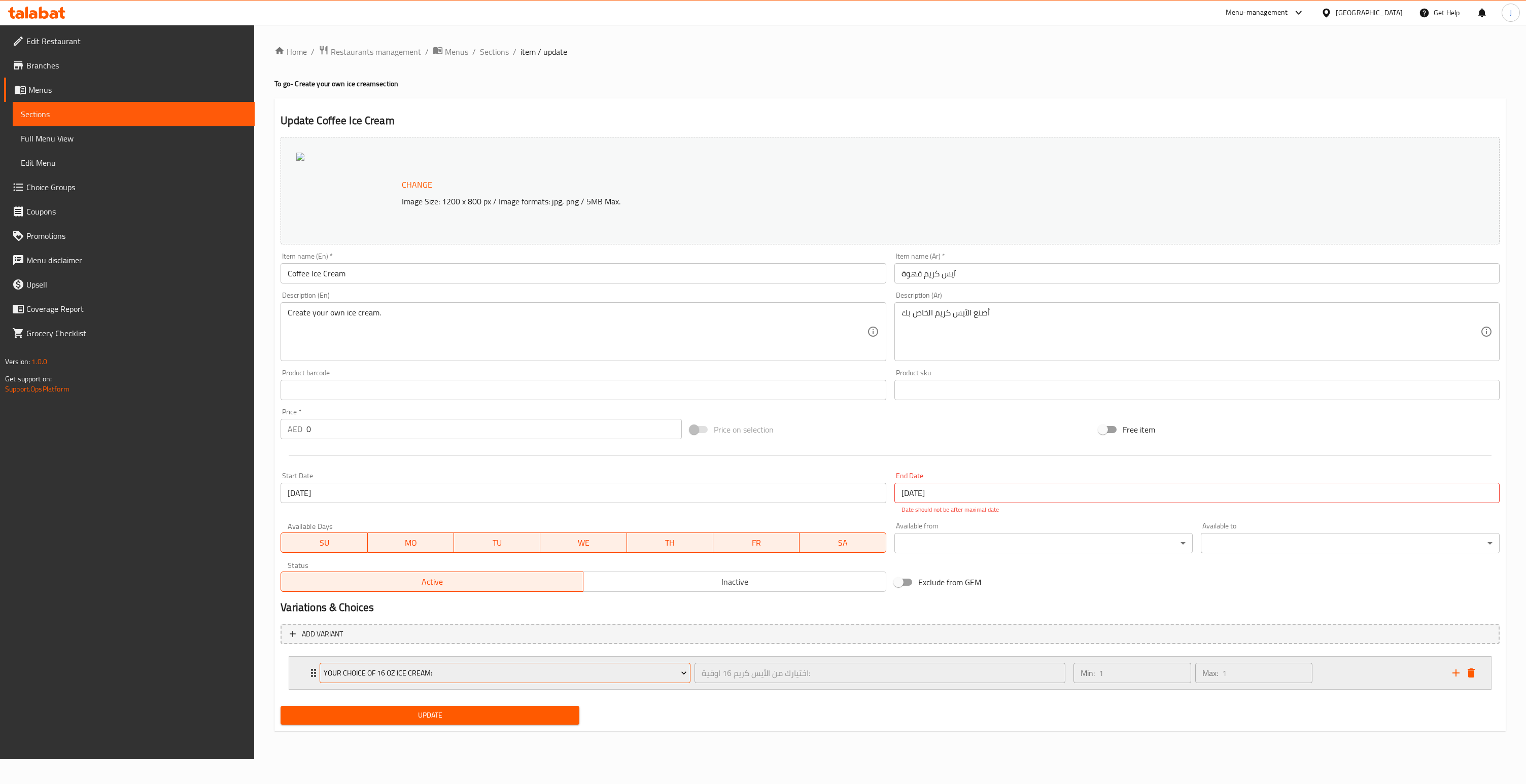
click at [545, 678] on span "Your Choice Of 16 Oz Ice Cream:" at bounding box center [505, 673] width 363 height 12
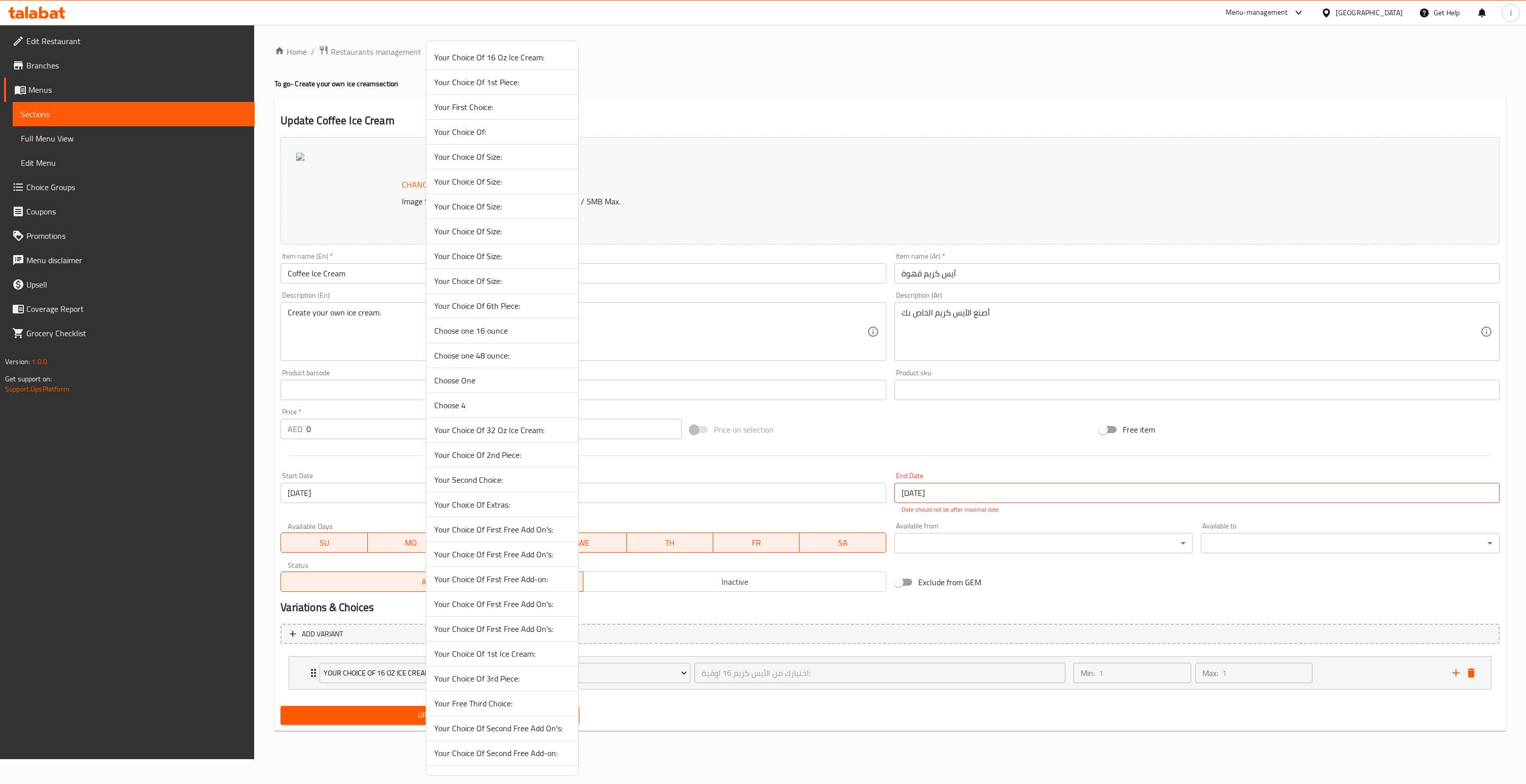
click at [1107, 587] on div at bounding box center [763, 392] width 1526 height 784
